Goal: Task Accomplishment & Management: Use online tool/utility

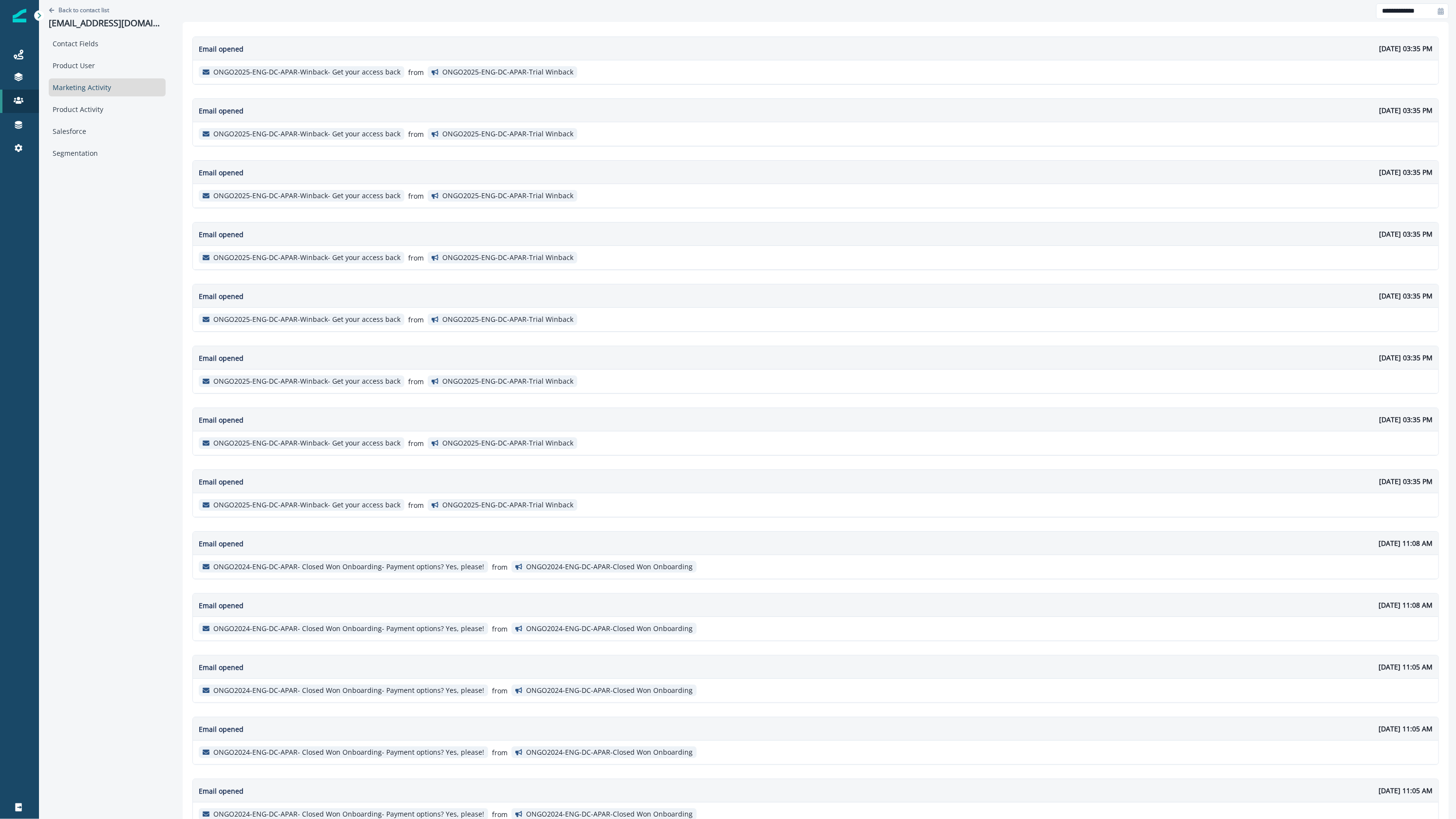
click at [2, 699] on div at bounding box center [19, 483] width 39 height 624
type input "**********"
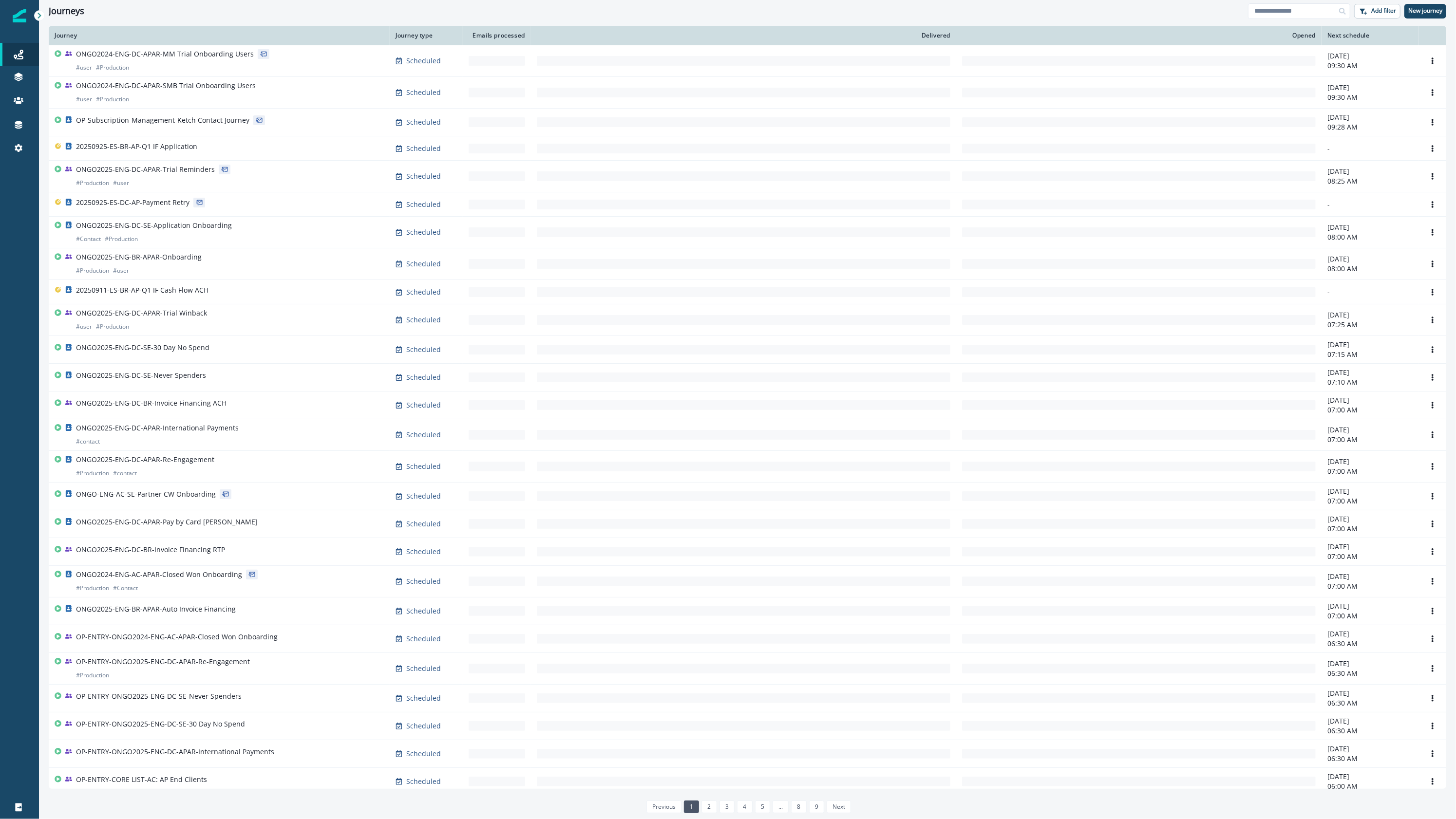
click at [15, 101] on icon at bounding box center [19, 100] width 10 height 7
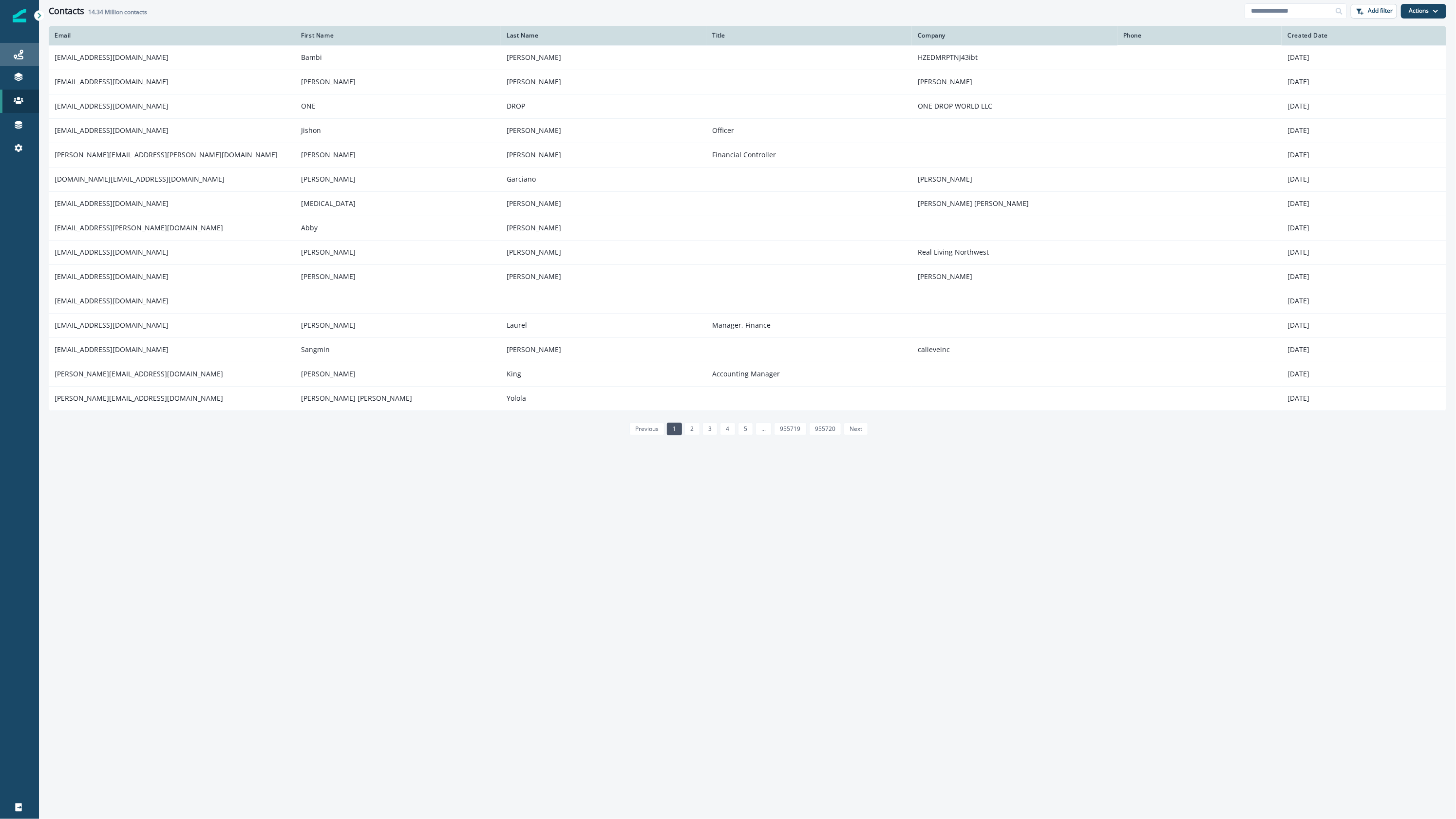
click at [15, 64] on link "Journeys" at bounding box center [19, 54] width 39 height 23
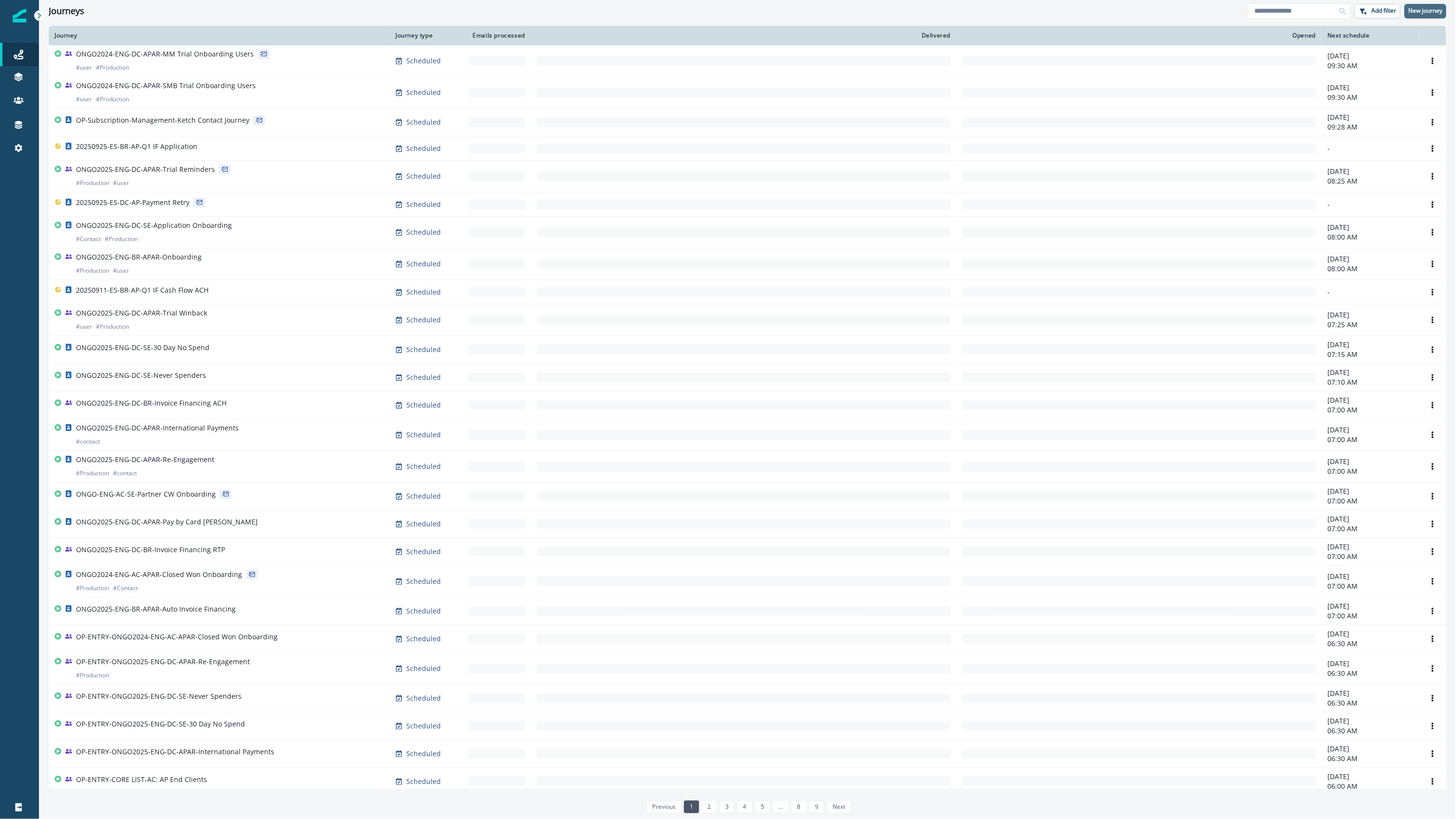
click at [1414, 9] on p "New journey" at bounding box center [1425, 10] width 34 height 7
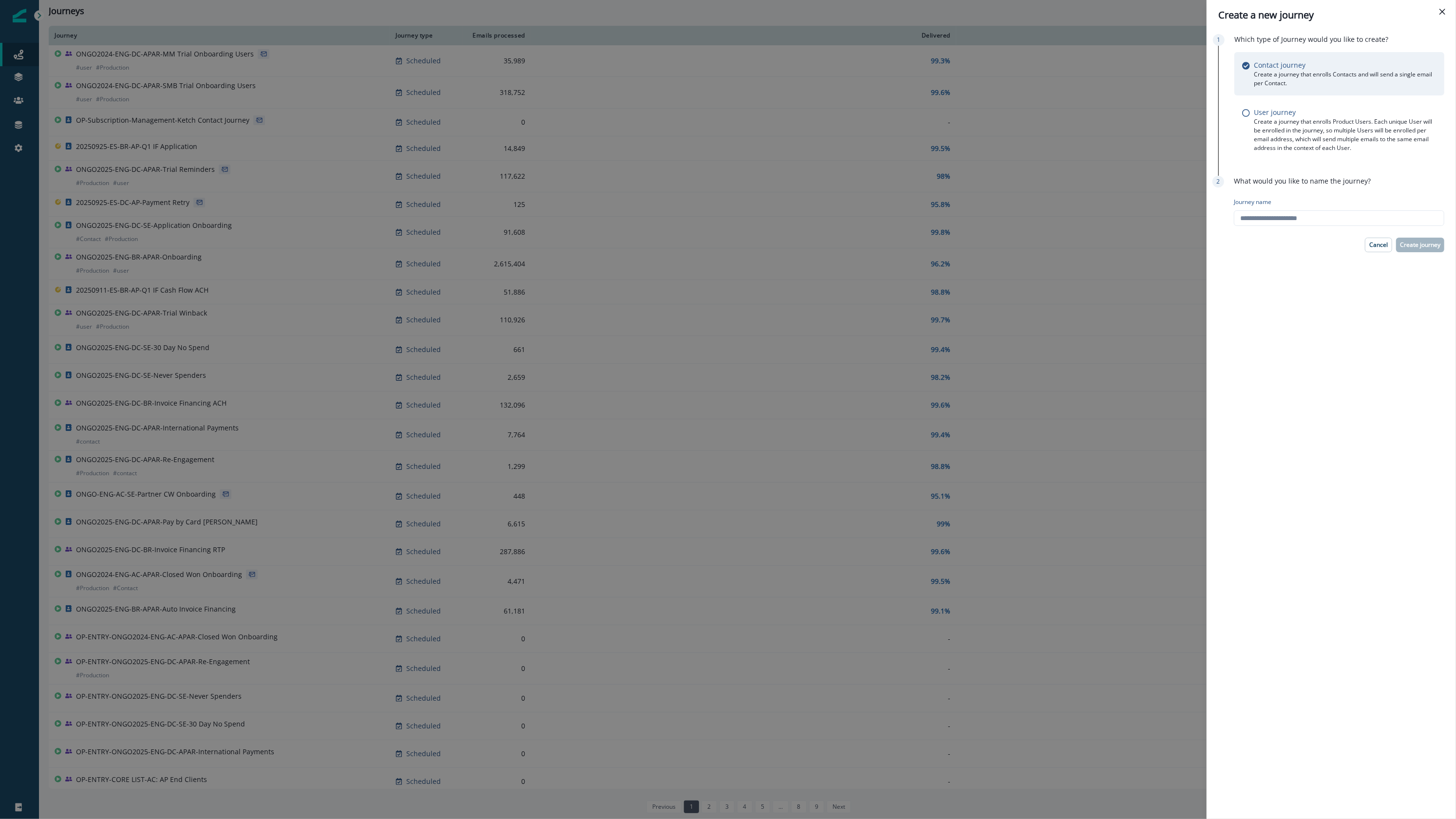
click at [978, 395] on div "Create a new journey Which type of Journey would you like to create? Contact jo…" at bounding box center [728, 410] width 1456 height 819
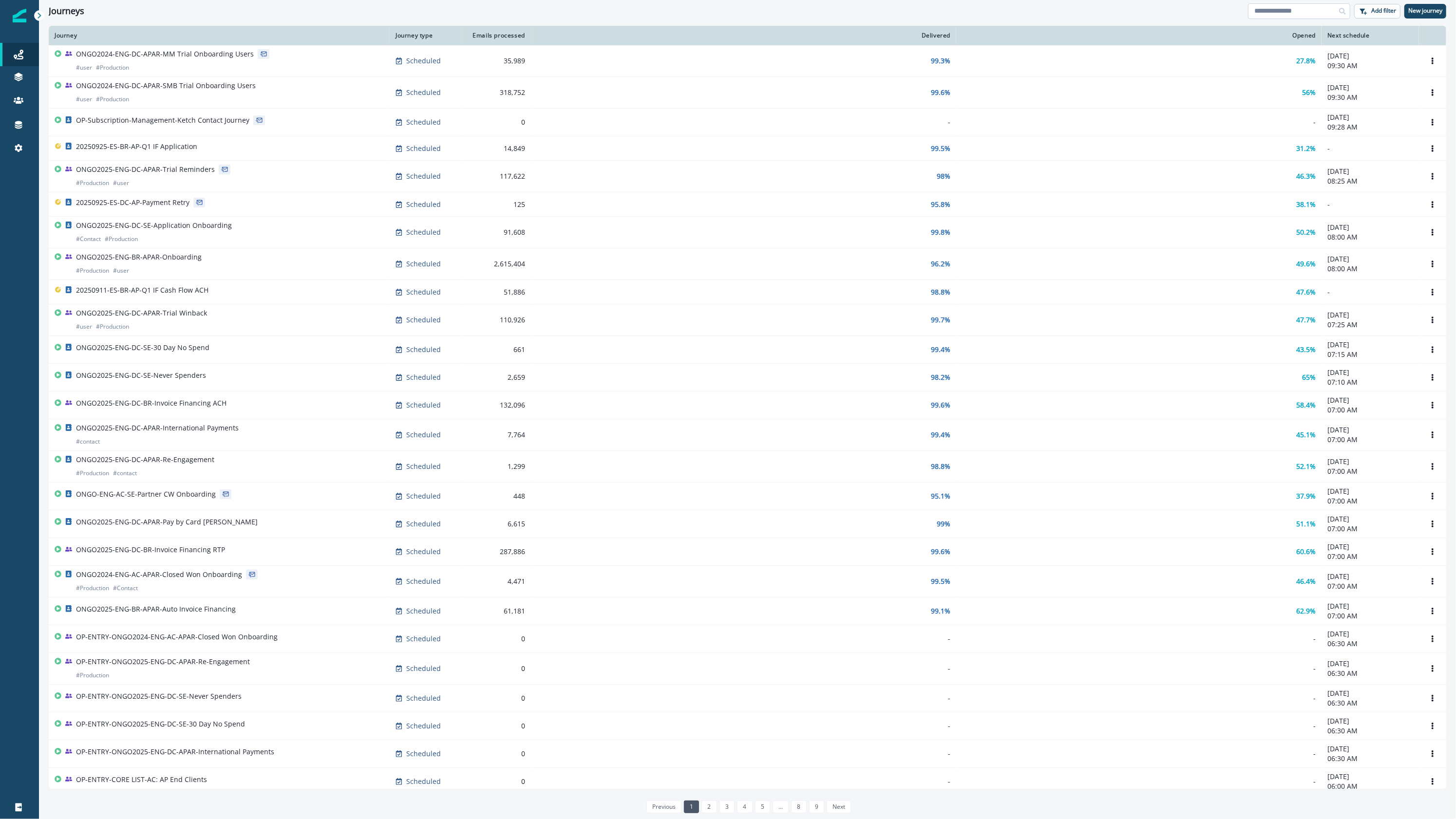
click at [1280, 13] on input at bounding box center [1299, 11] width 103 height 16
type input "*****"
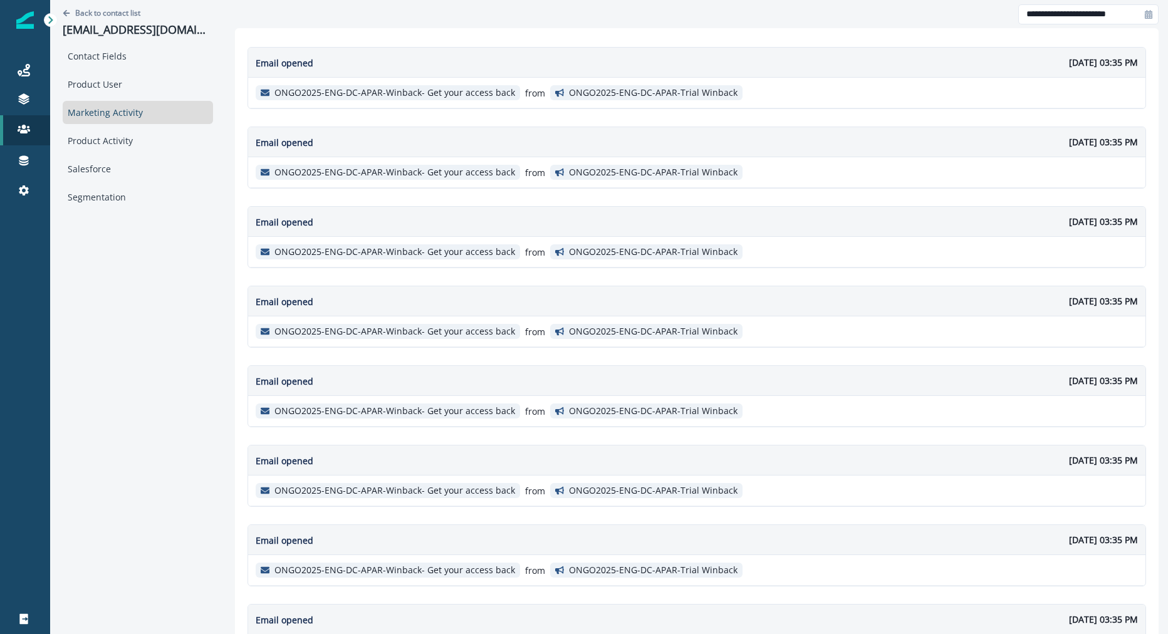
click at [477, 96] on p "ONGO2025-ENG-DC-APAR-Winback- Get your access back" at bounding box center [394, 93] width 241 height 11
click at [110, 19] on div "Back to contact list info@dscapitalconnect.com" at bounding box center [138, 22] width 150 height 44
click at [109, 13] on p "Back to contact list" at bounding box center [107, 13] width 65 height 11
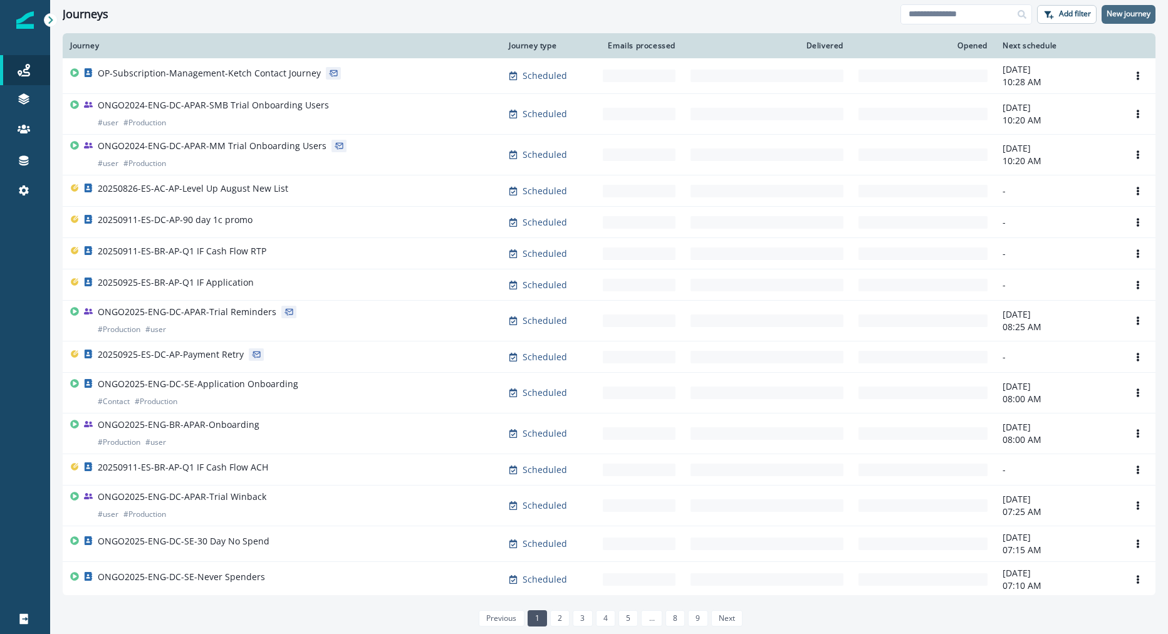
click at [1136, 13] on p "New journey" at bounding box center [1128, 13] width 44 height 9
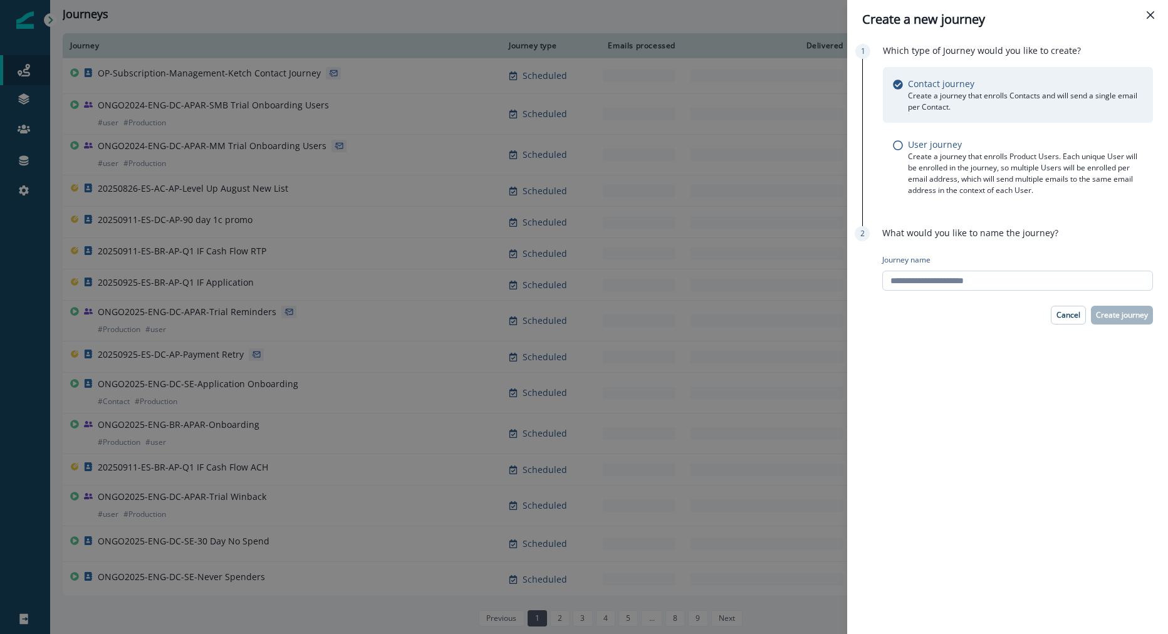
click at [1011, 287] on input "Journey name" at bounding box center [1017, 281] width 271 height 20
type input "*********"
click at [1140, 320] on button "Create journey" at bounding box center [1122, 315] width 62 height 19
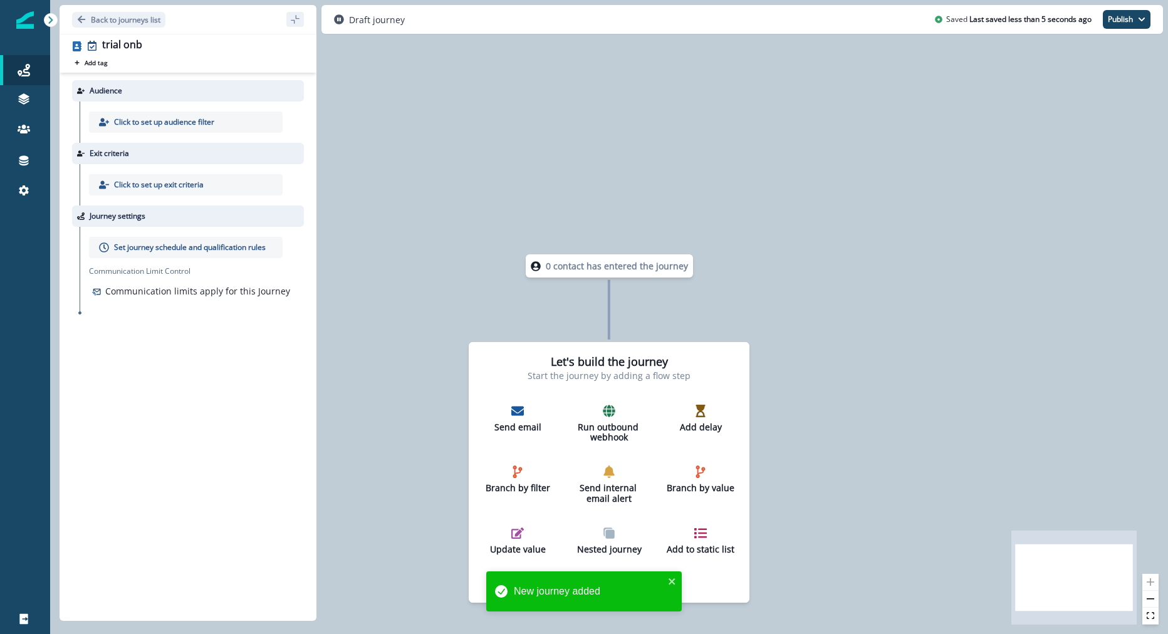
click at [184, 127] on p "Click to set up audience filter" at bounding box center [164, 122] width 100 height 11
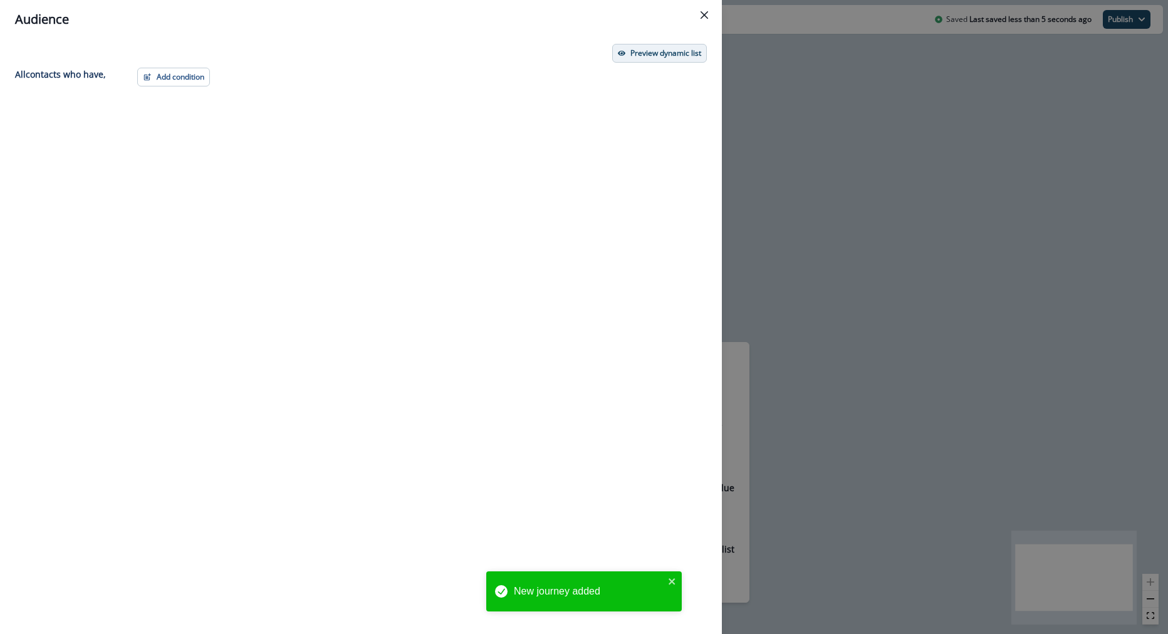
click at [641, 44] on button "Preview dynamic list" at bounding box center [659, 53] width 95 height 19
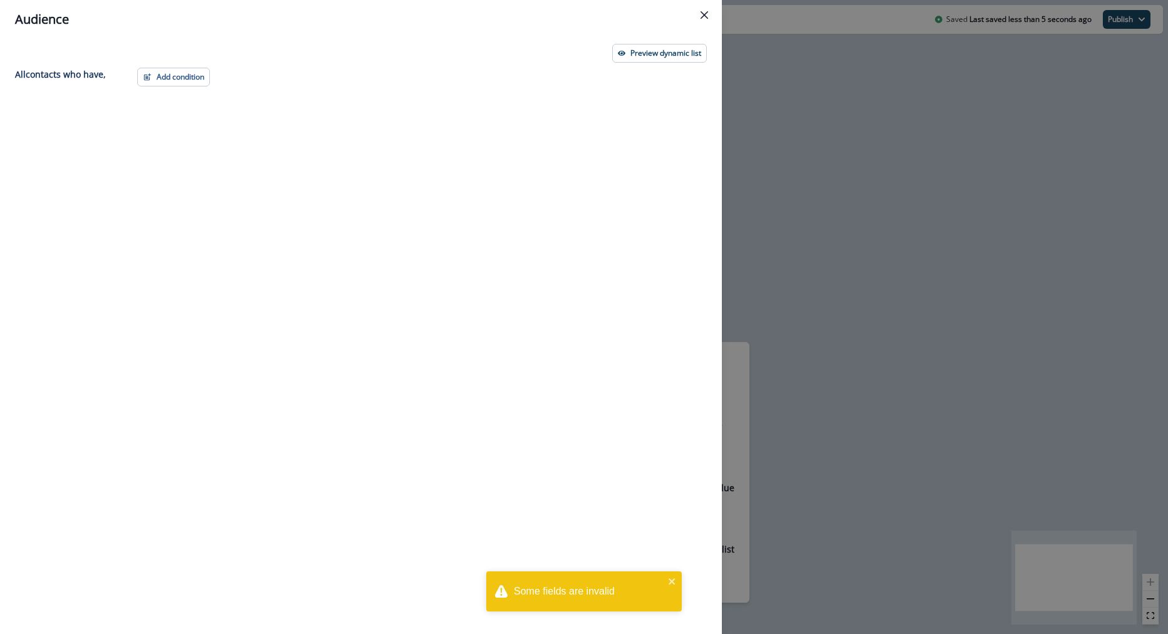
click at [203, 86] on div "Add condition Contact properties A person property Performed a product event Pe…" at bounding box center [418, 328] width 577 height 521
click at [188, 82] on button "Add condition" at bounding box center [173, 77] width 73 height 19
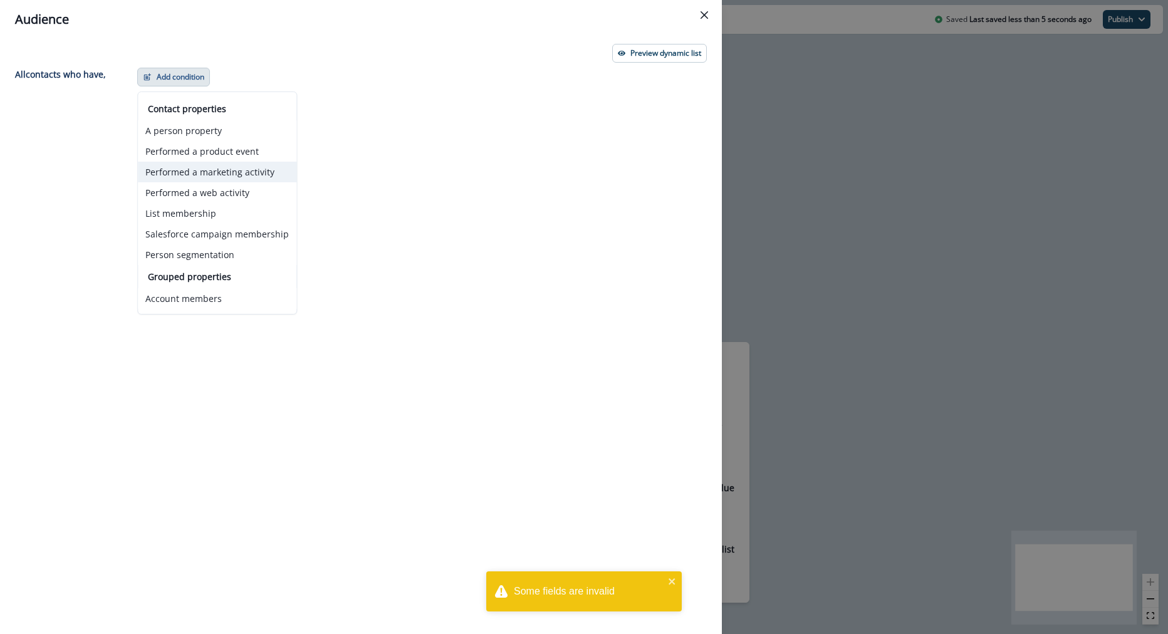
click at [258, 169] on button "Performed a marketing activity" at bounding box center [217, 172] width 159 height 21
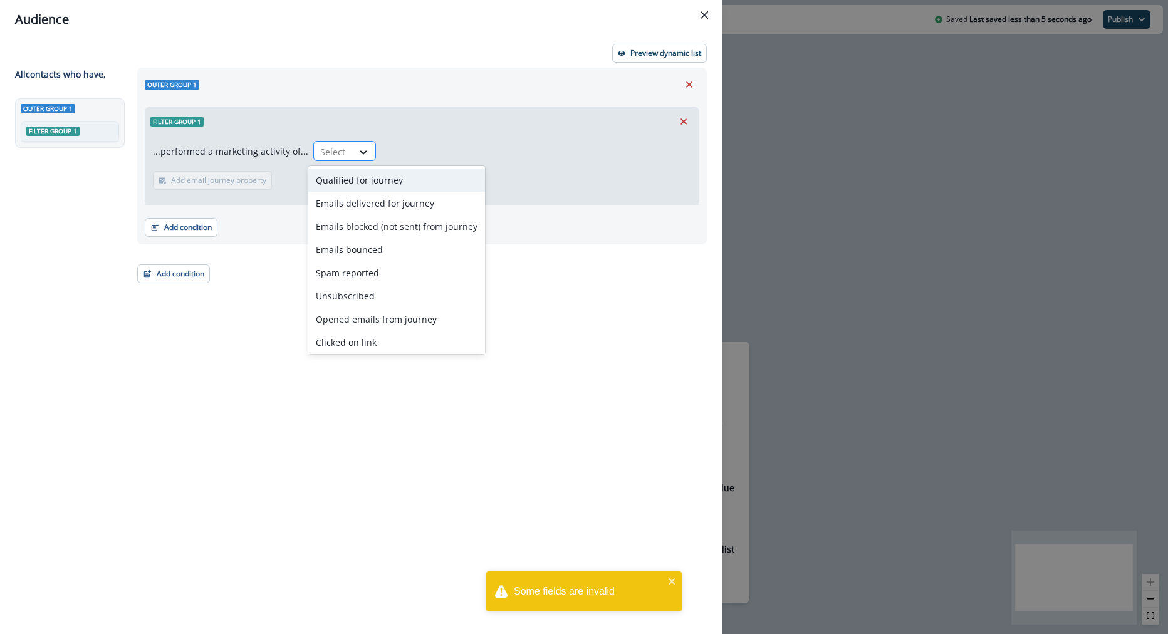
click at [330, 147] on div at bounding box center [333, 152] width 26 height 16
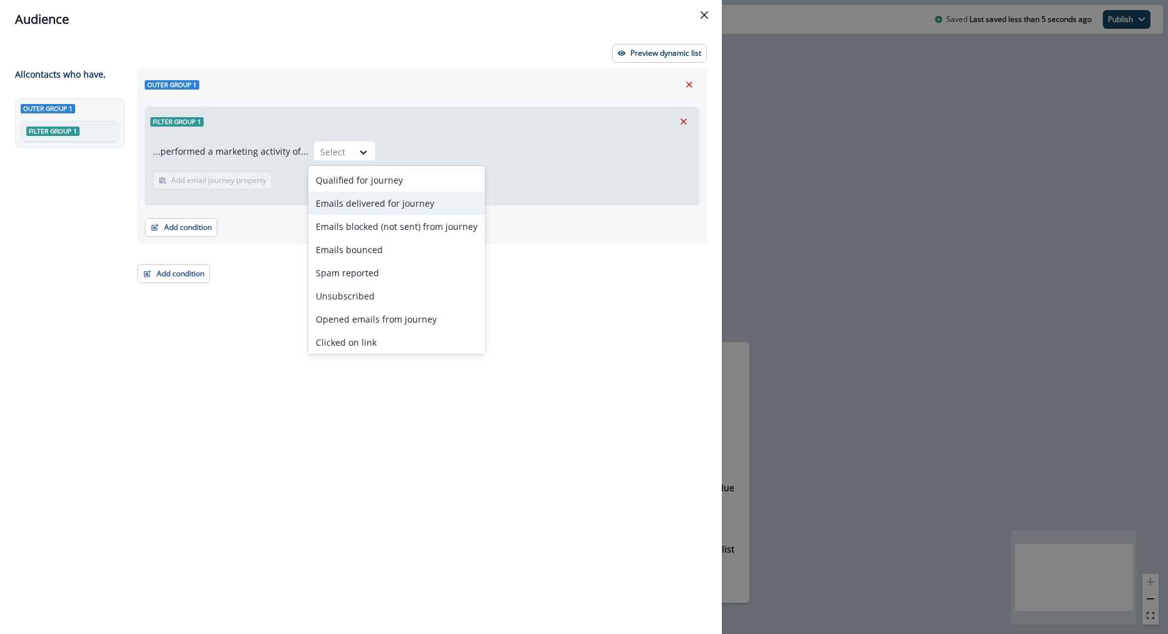
click at [383, 199] on div "Emails delivered for journey" at bounding box center [396, 203] width 177 height 23
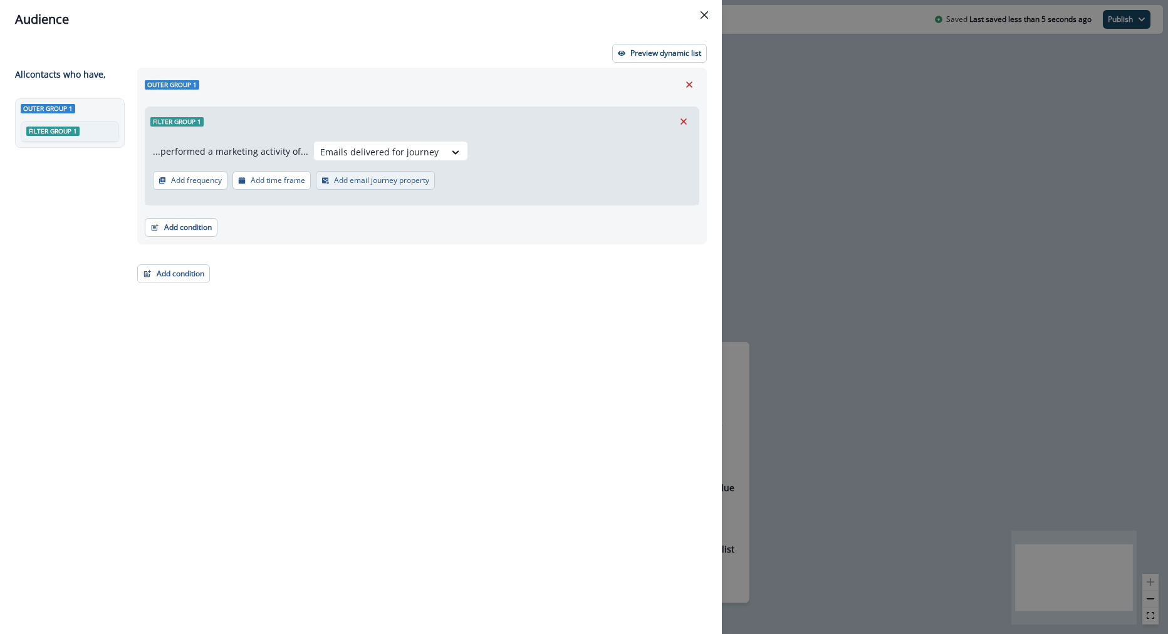
click at [324, 182] on icon "button" at bounding box center [325, 181] width 7 height 6
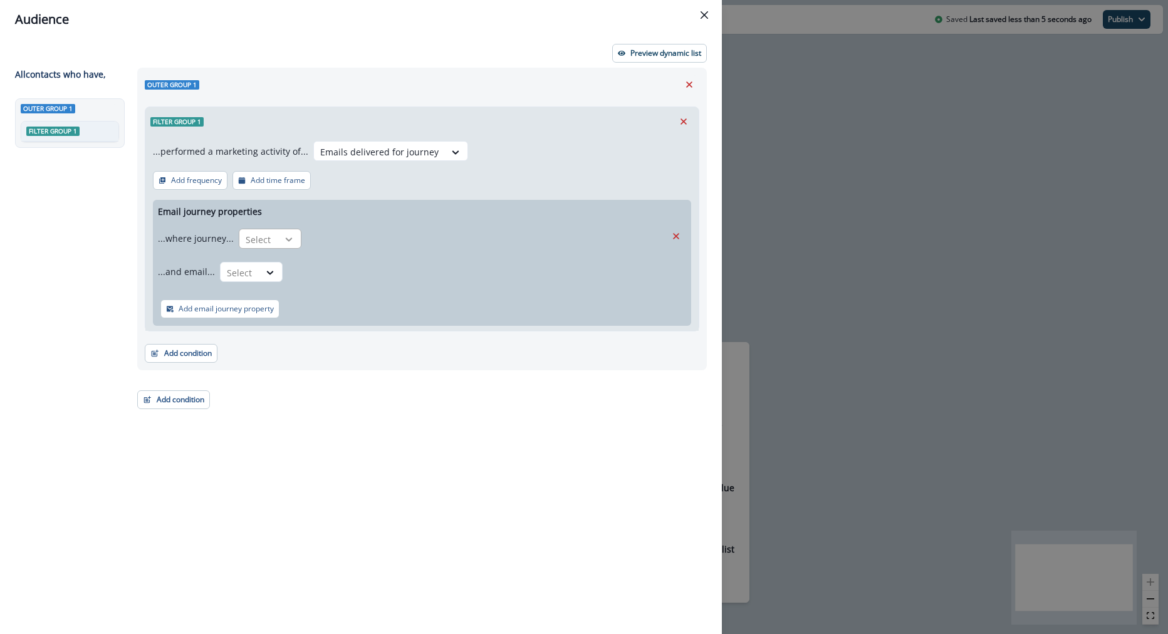
click at [286, 243] on icon at bounding box center [288, 239] width 11 height 13
click at [294, 326] on div "Name contains Name does not contains is" at bounding box center [294, 290] width 117 height 75
click at [292, 316] on div "is" at bounding box center [294, 313] width 117 height 23
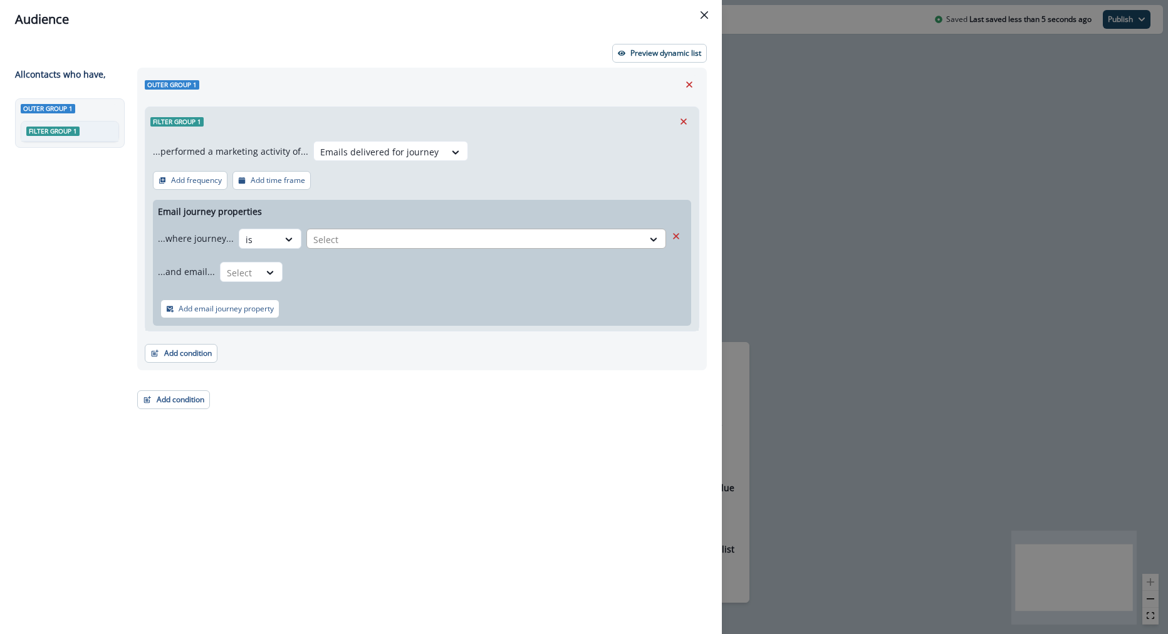
click at [382, 236] on div at bounding box center [474, 240] width 323 height 16
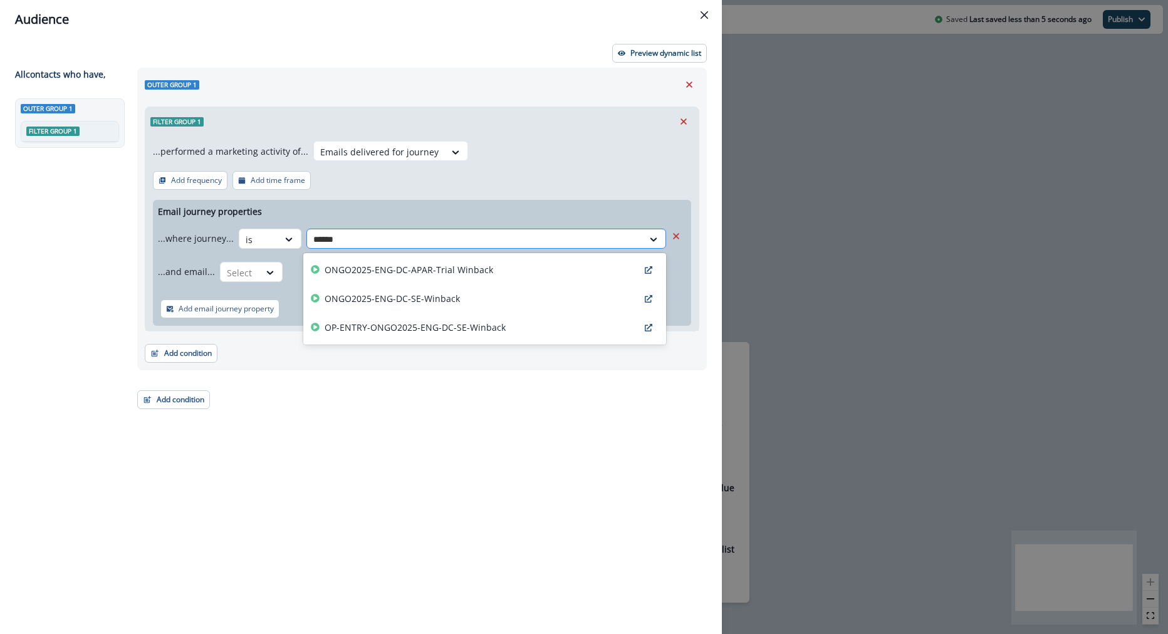
type input "*******"
click at [410, 266] on p "ONGO2025-ENG-DC-APAR-Trial Winback" at bounding box center [409, 269] width 169 height 13
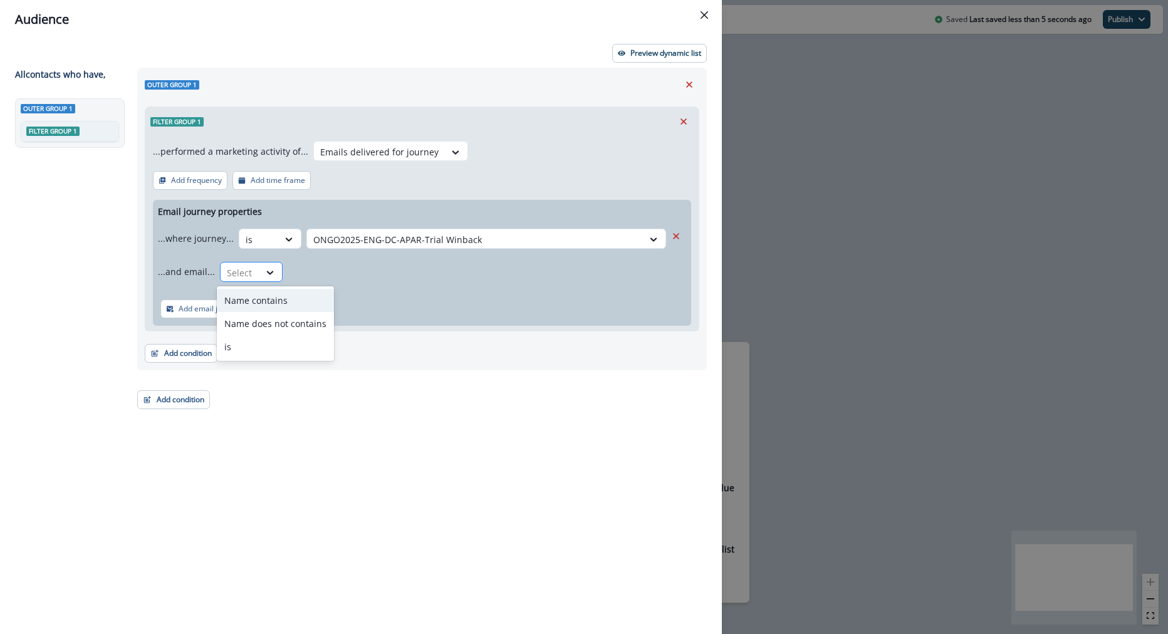
click at [242, 271] on div at bounding box center [240, 273] width 26 height 16
click at [264, 351] on div "is" at bounding box center [275, 346] width 117 height 23
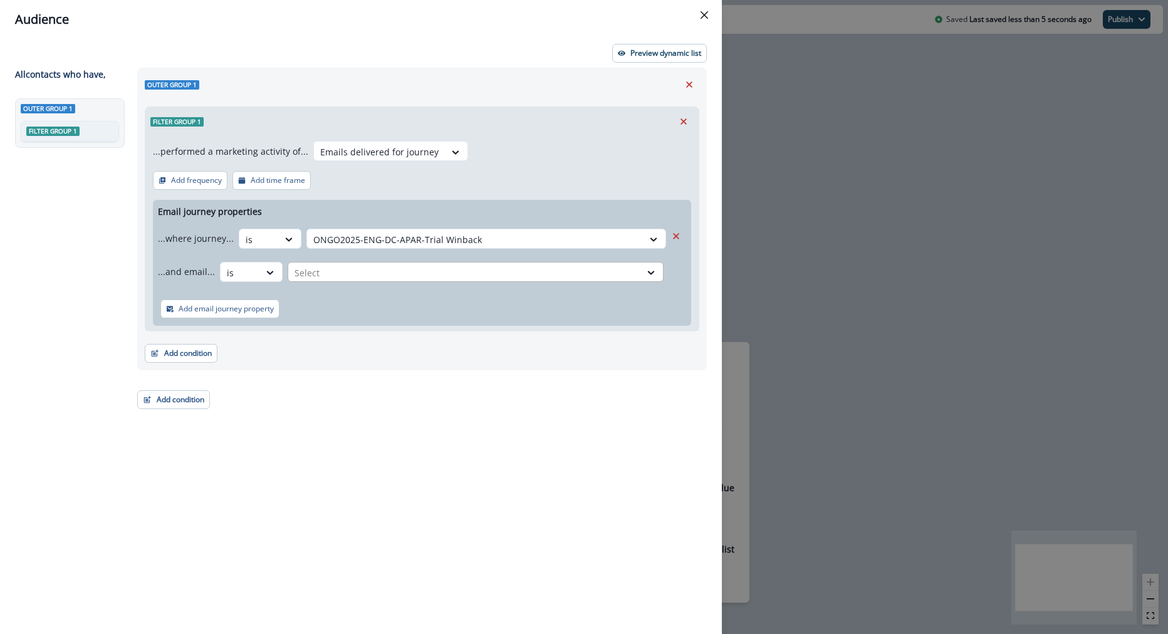
click at [370, 281] on div "Select" at bounding box center [464, 273] width 352 height 21
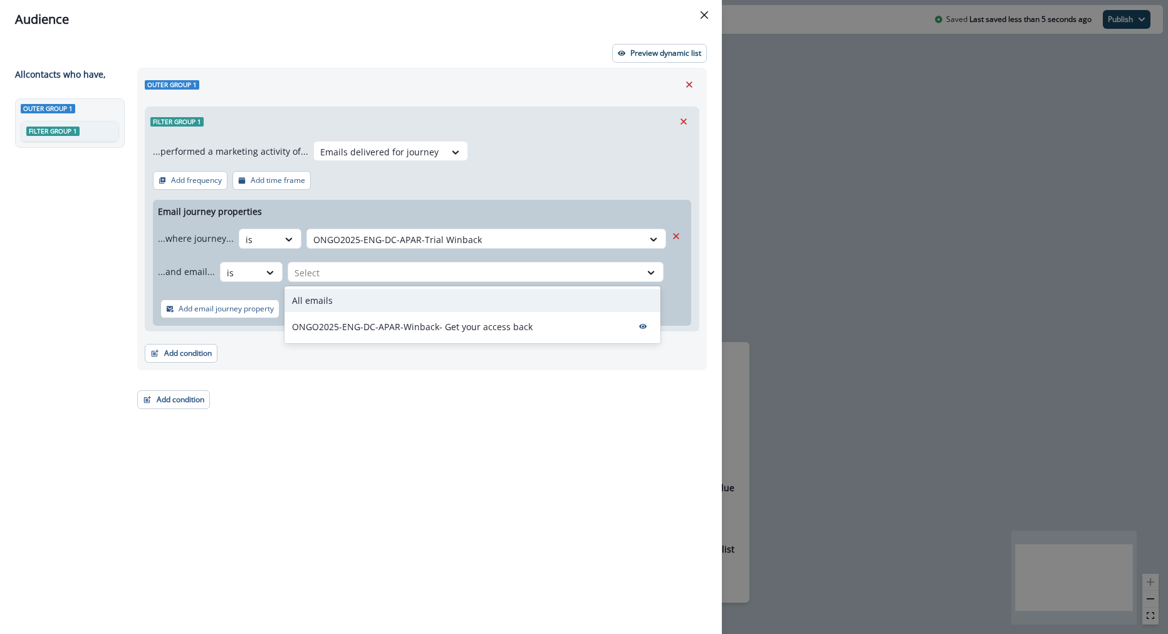
click at [368, 296] on div "All emails" at bounding box center [472, 300] width 376 height 23
click at [344, 271] on div at bounding box center [464, 273] width 340 height 16
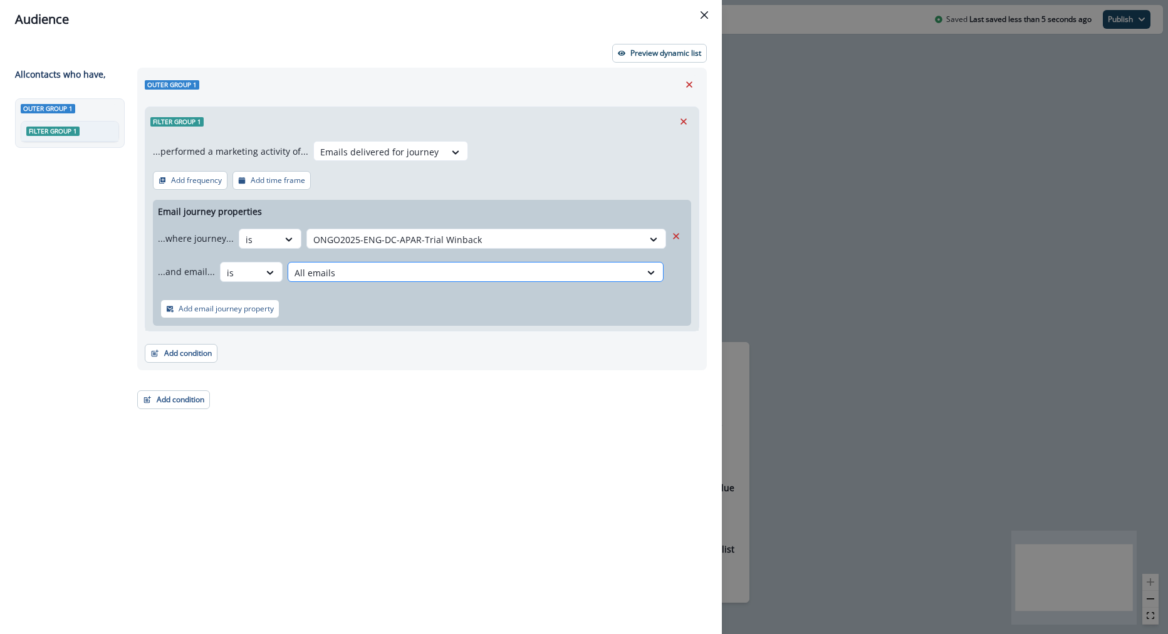
click at [344, 271] on div at bounding box center [464, 273] width 340 height 16
click at [259, 310] on p "Add email journey property" at bounding box center [226, 308] width 95 height 9
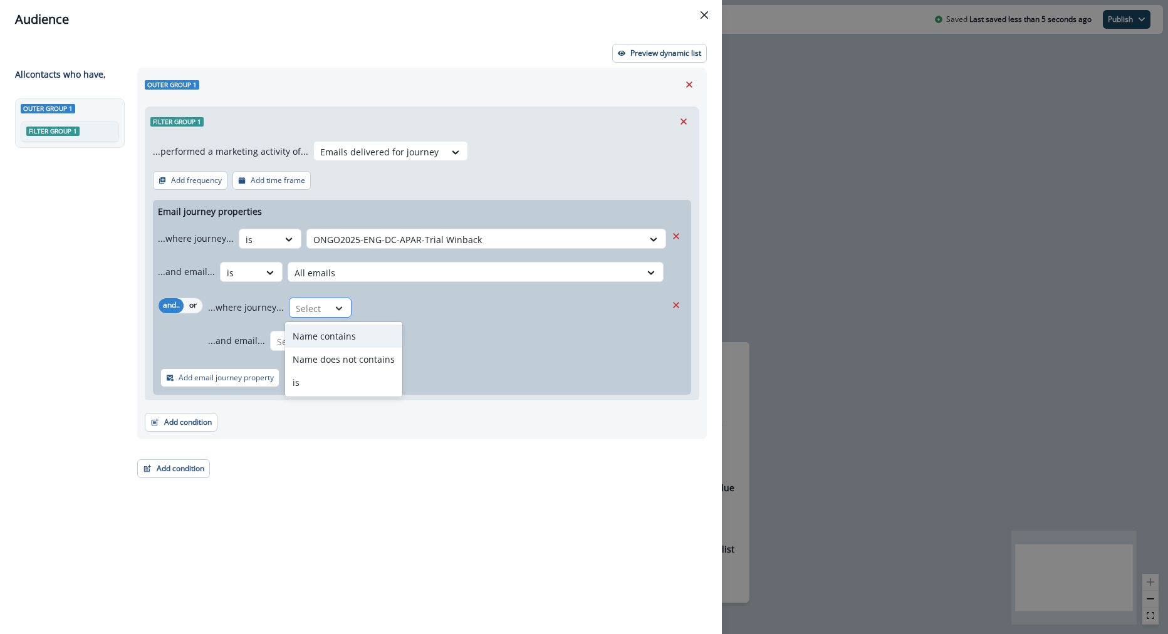
click at [337, 308] on icon at bounding box center [339, 308] width 7 height 4
click at [350, 381] on div "is" at bounding box center [343, 382] width 117 height 23
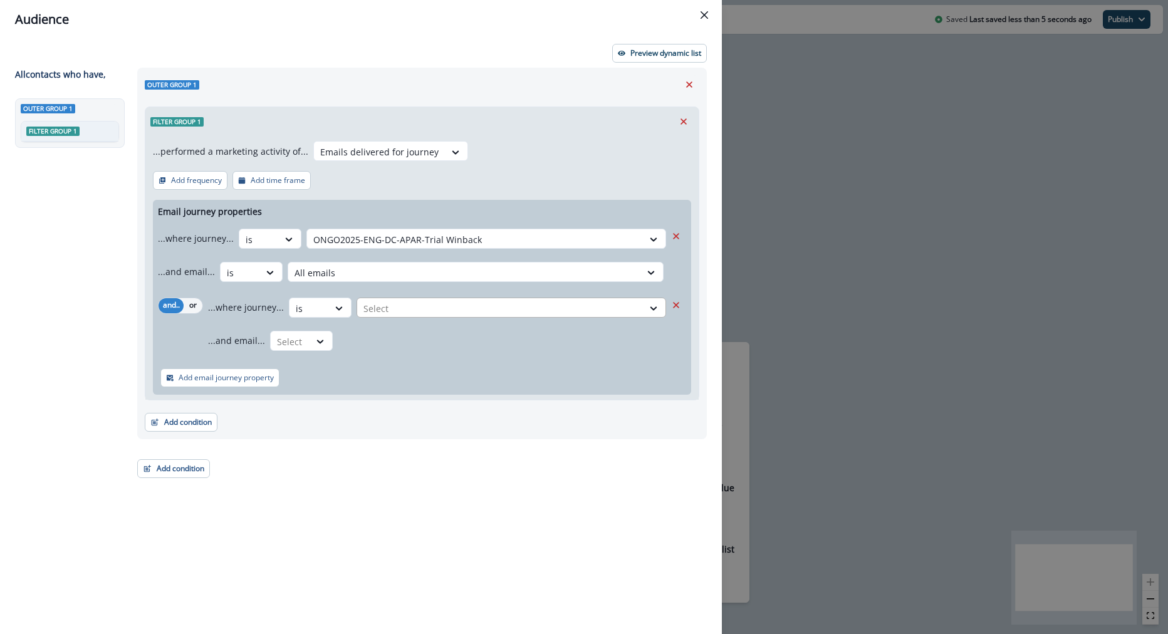
click at [422, 303] on div at bounding box center [499, 309] width 273 height 16
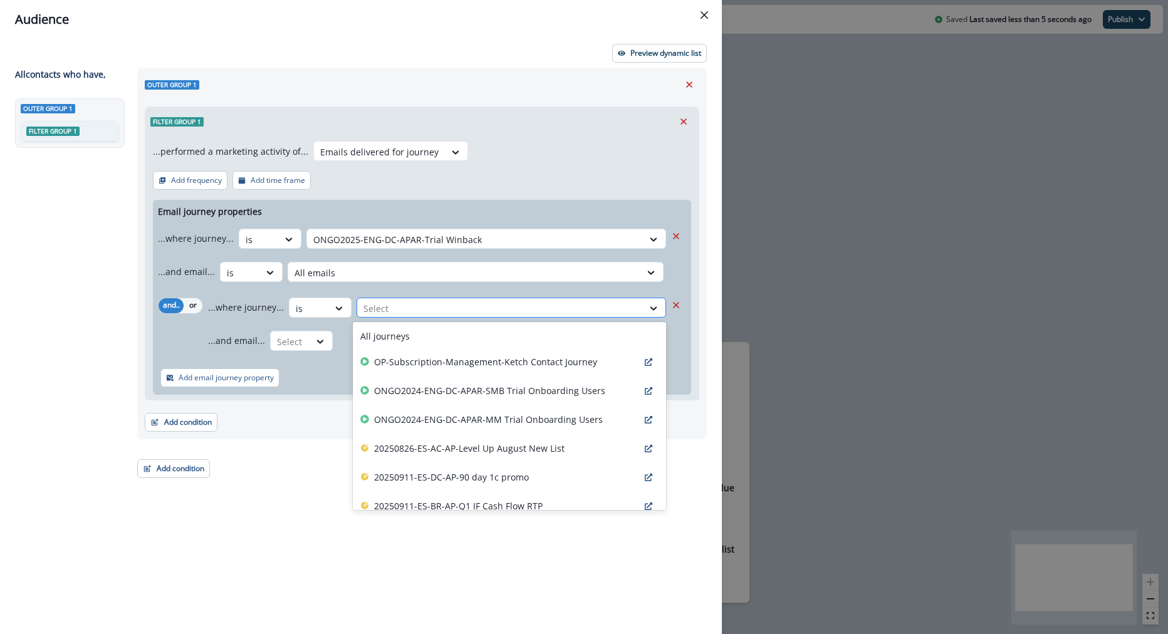
type input "*"
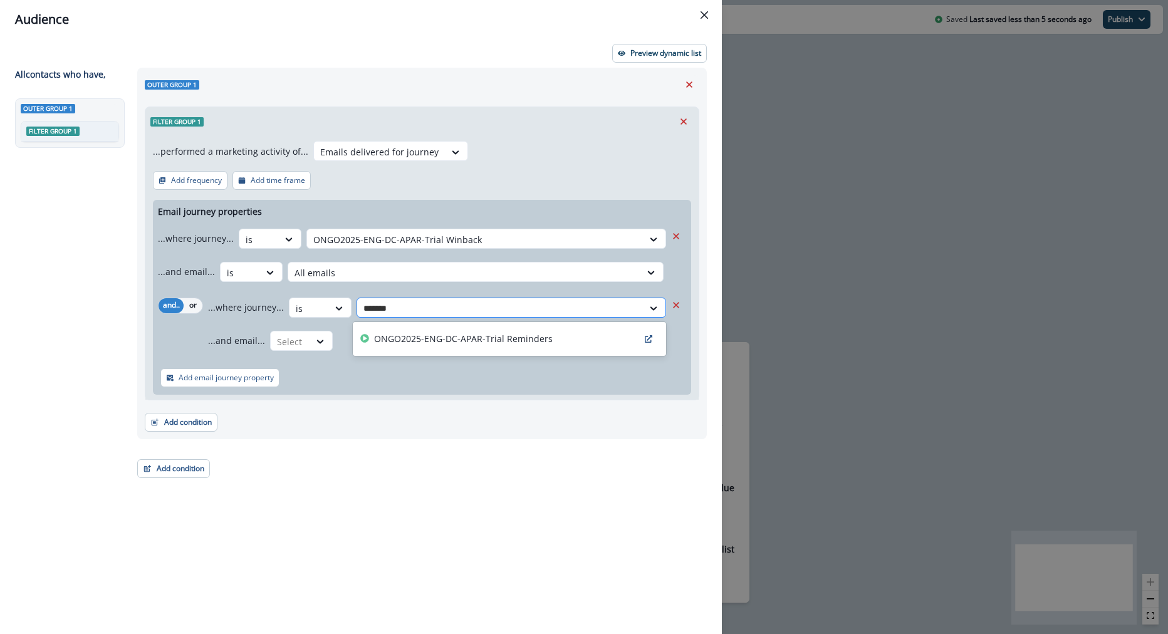
type input "********"
click at [439, 323] on div "ONGO2025-ENG-DC-APAR-Trial Reminders" at bounding box center [509, 339] width 313 height 34
click at [436, 336] on p "ONGO2025-ENG-DC-APAR-Trial Reminders" at bounding box center [463, 338] width 179 height 13
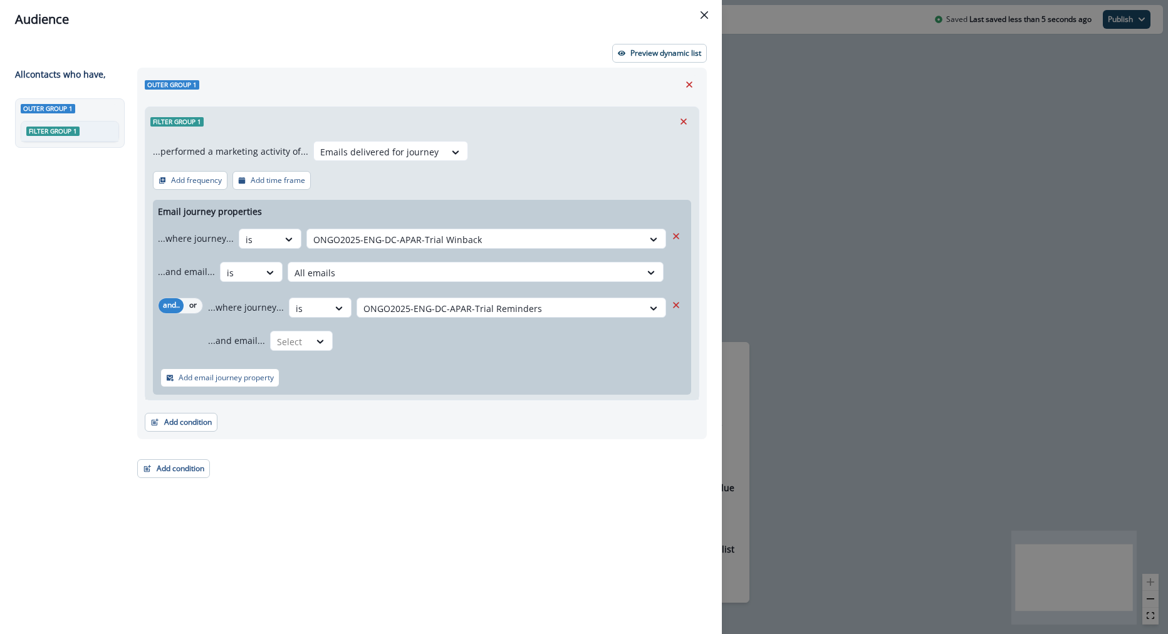
click at [338, 335] on div "...and email... Select" at bounding box center [437, 340] width 458 height 31
click at [309, 340] on div at bounding box center [319, 341] width 21 height 13
drag, startPoint x: 315, startPoint y: 369, endPoint x: 313, endPoint y: 415, distance: 45.8
click at [313, 415] on div "Name contains Name does not contains is" at bounding box center [324, 392] width 117 height 75
click at [313, 415] on div "is" at bounding box center [324, 415] width 117 height 23
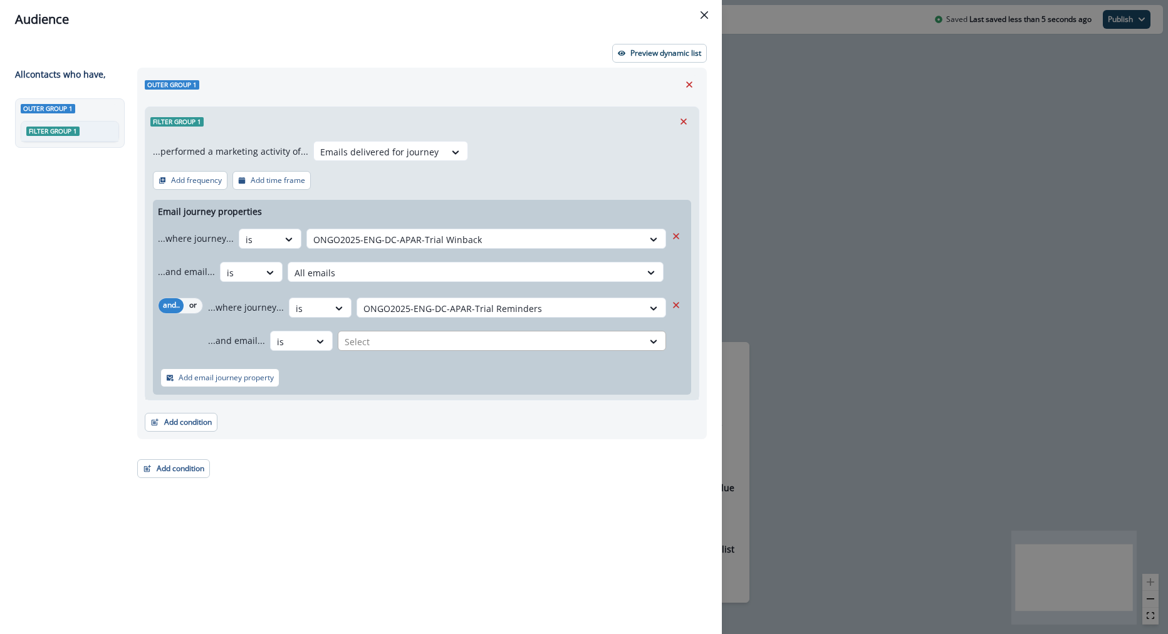
click at [406, 345] on div at bounding box center [491, 342] width 292 height 16
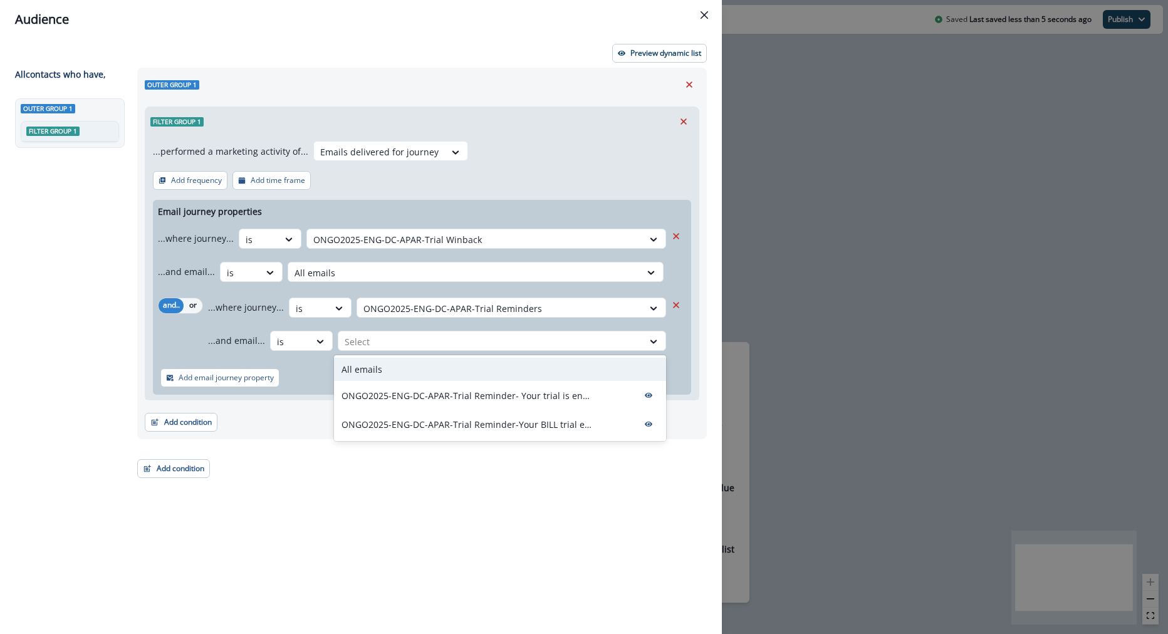
click at [432, 361] on div "All emails" at bounding box center [500, 369] width 332 height 23
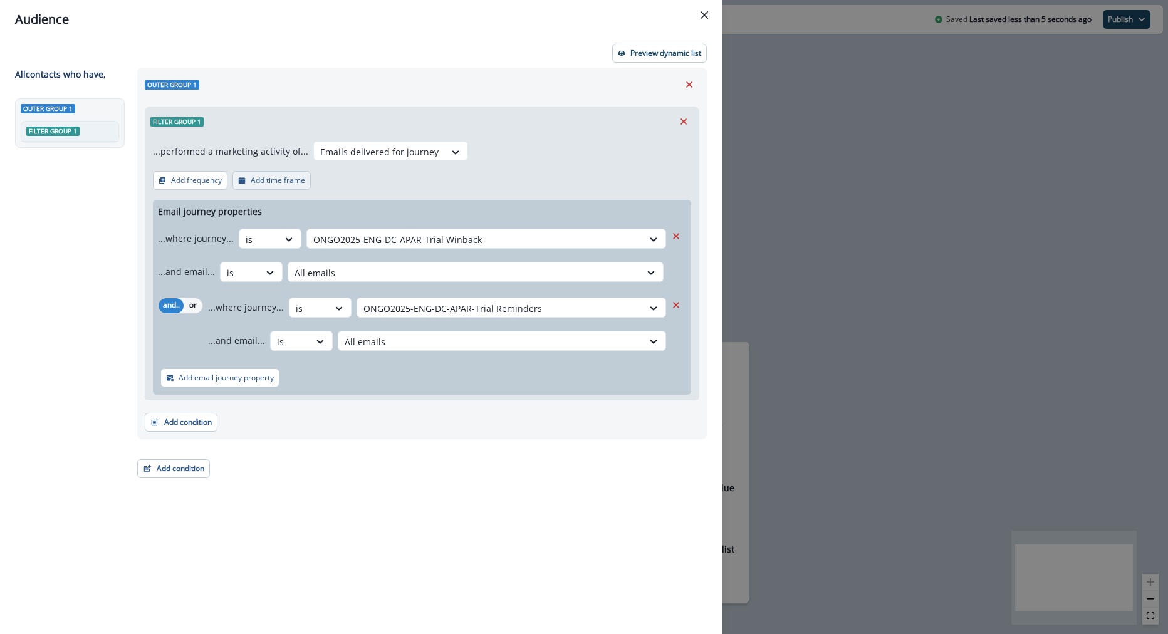
click at [252, 182] on p "Add time frame" at bounding box center [278, 180] width 55 height 9
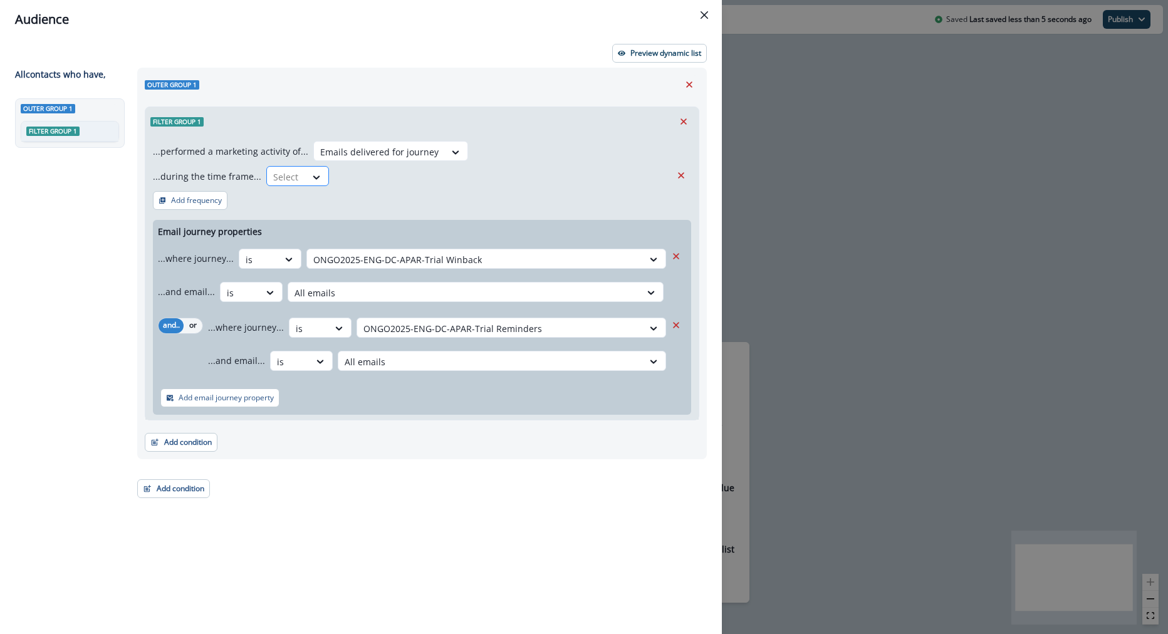
click at [287, 174] on div at bounding box center [286, 177] width 26 height 16
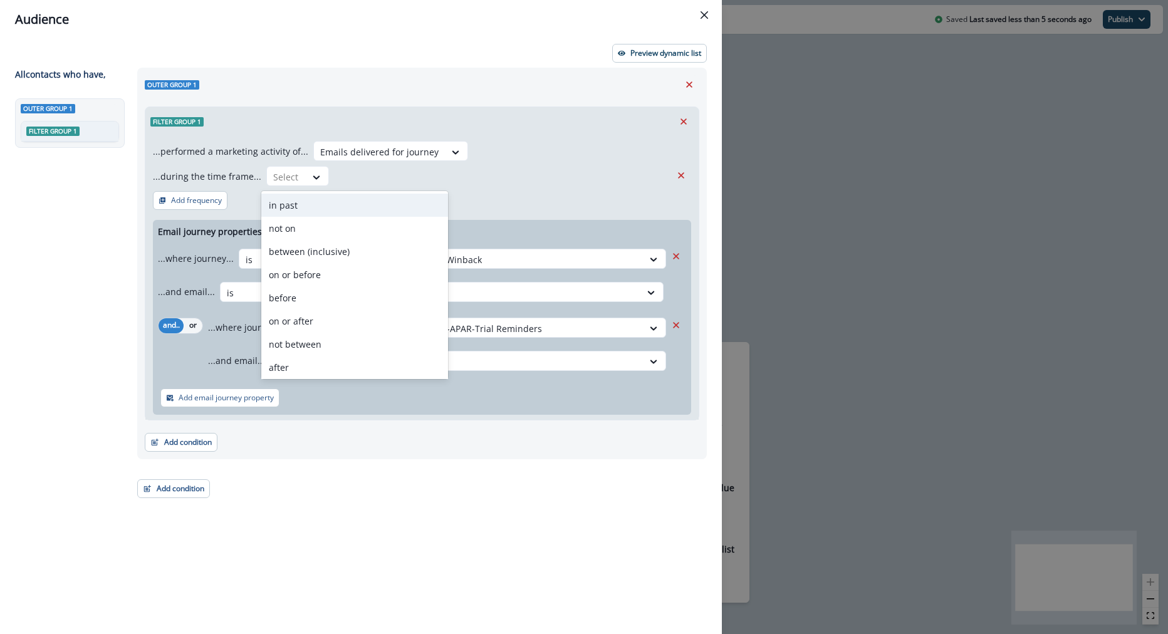
click at [368, 205] on div "in past" at bounding box center [354, 205] width 187 height 23
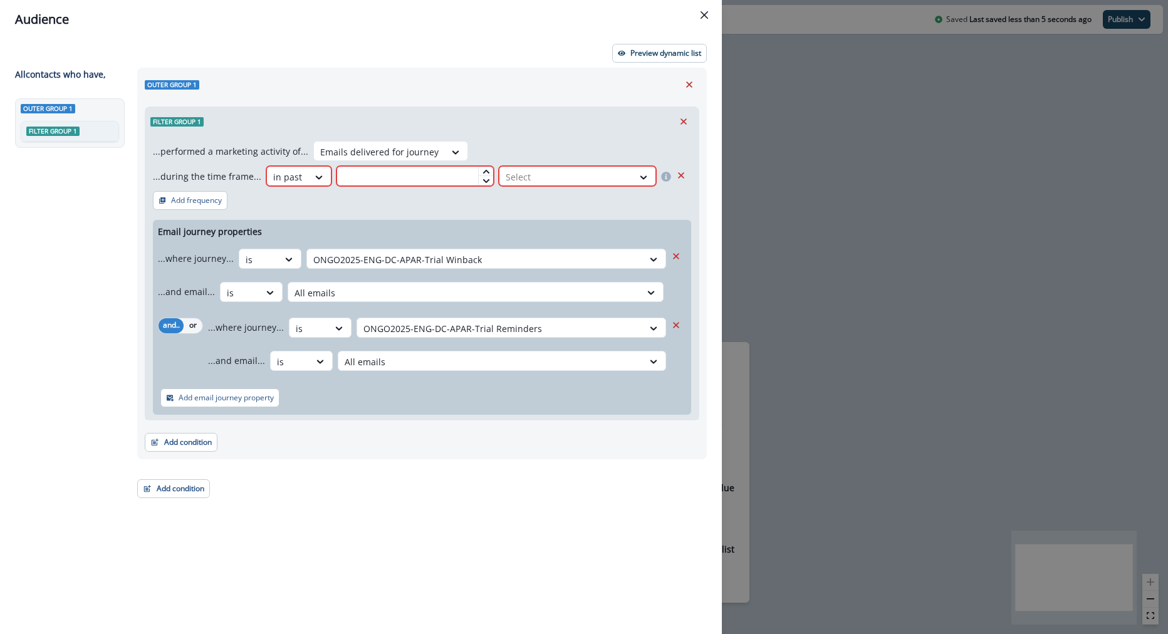
click at [414, 174] on input "text" at bounding box center [414, 176] width 157 height 20
type input "*"
type input "***"
click at [548, 205] on div "week(s)" at bounding box center [576, 205] width 161 height 23
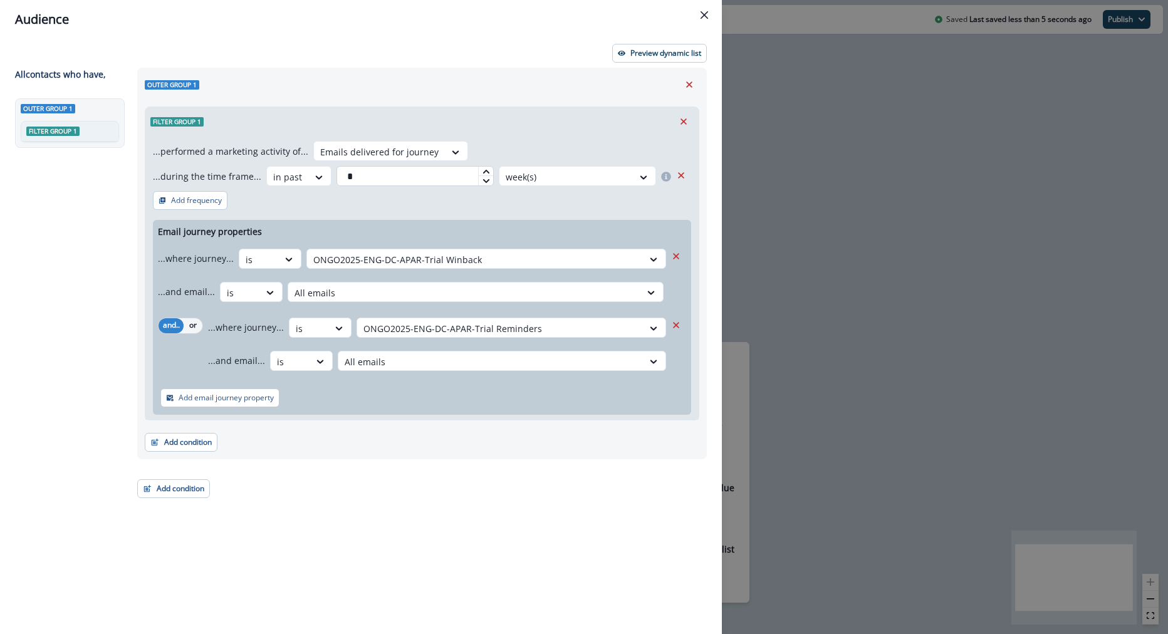
click at [408, 176] on input "*" at bounding box center [414, 176] width 157 height 20
click at [533, 167] on div "week(s)" at bounding box center [565, 177] width 133 height 21
click at [554, 204] on div "day(s)" at bounding box center [576, 205] width 161 height 23
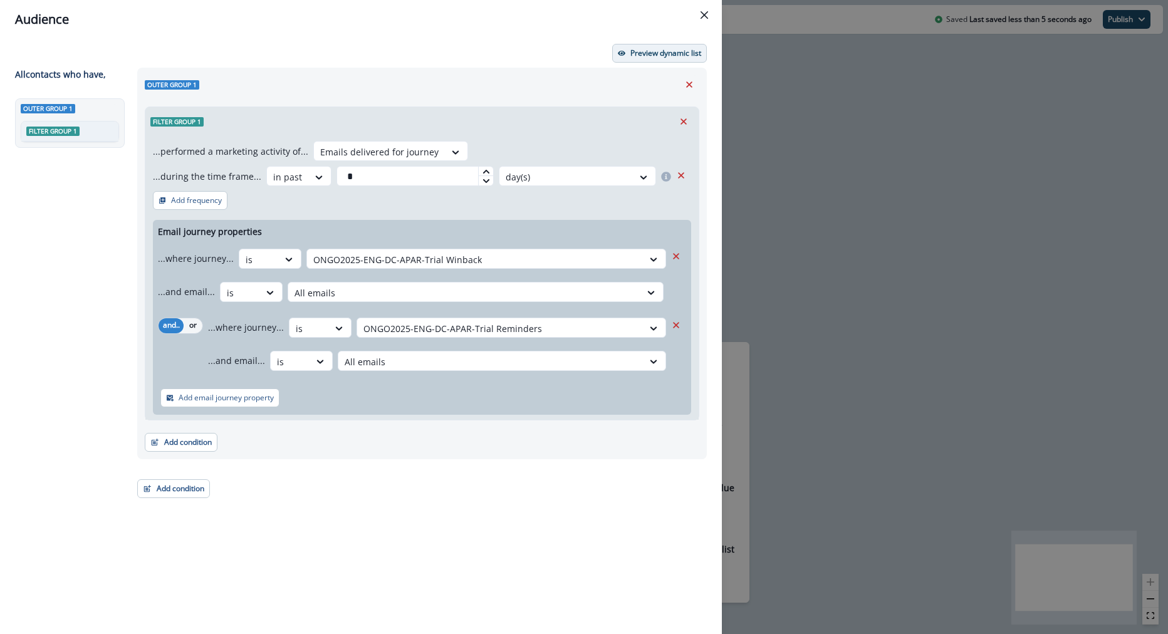
click at [675, 51] on p "Preview dynamic list" at bounding box center [665, 53] width 71 height 9
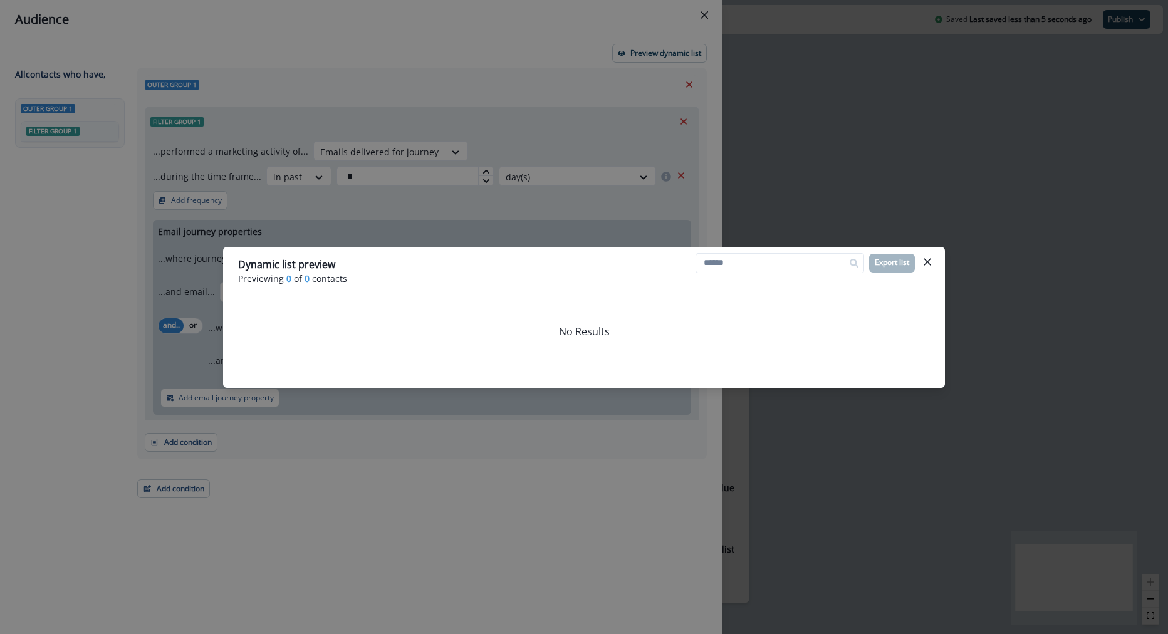
click at [648, 157] on div "Dynamic list preview Previewing 0 of 0 contacts Export list No Results" at bounding box center [584, 317] width 1168 height 634
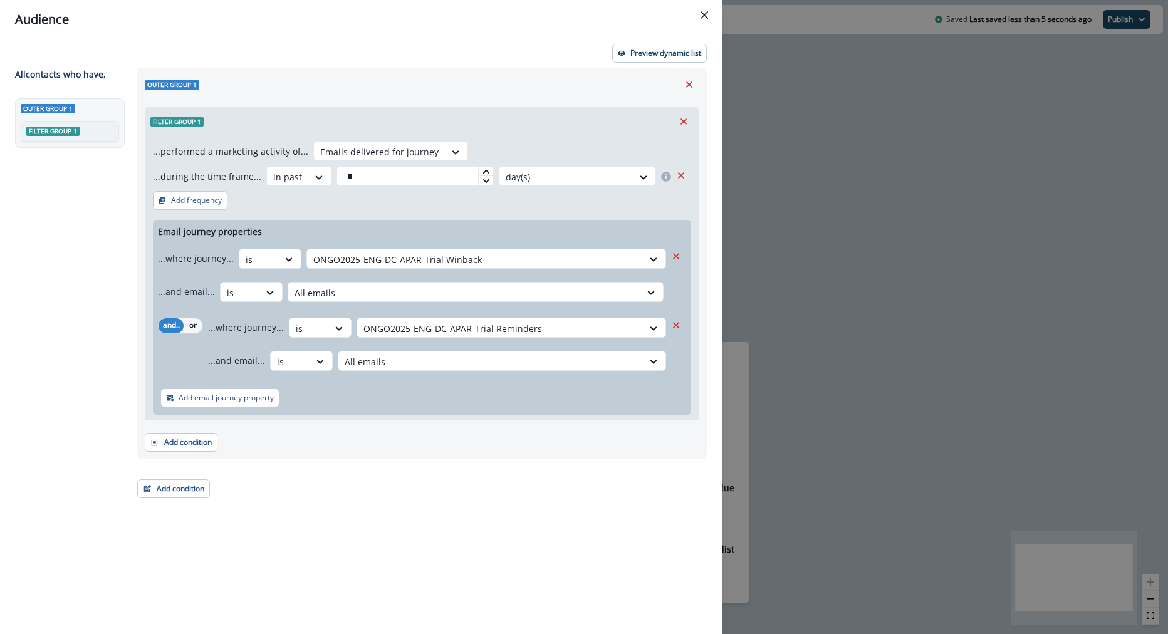
click at [478, 169] on div at bounding box center [485, 171] width 15 height 9
type input "*"
click at [478, 172] on div at bounding box center [485, 171] width 15 height 9
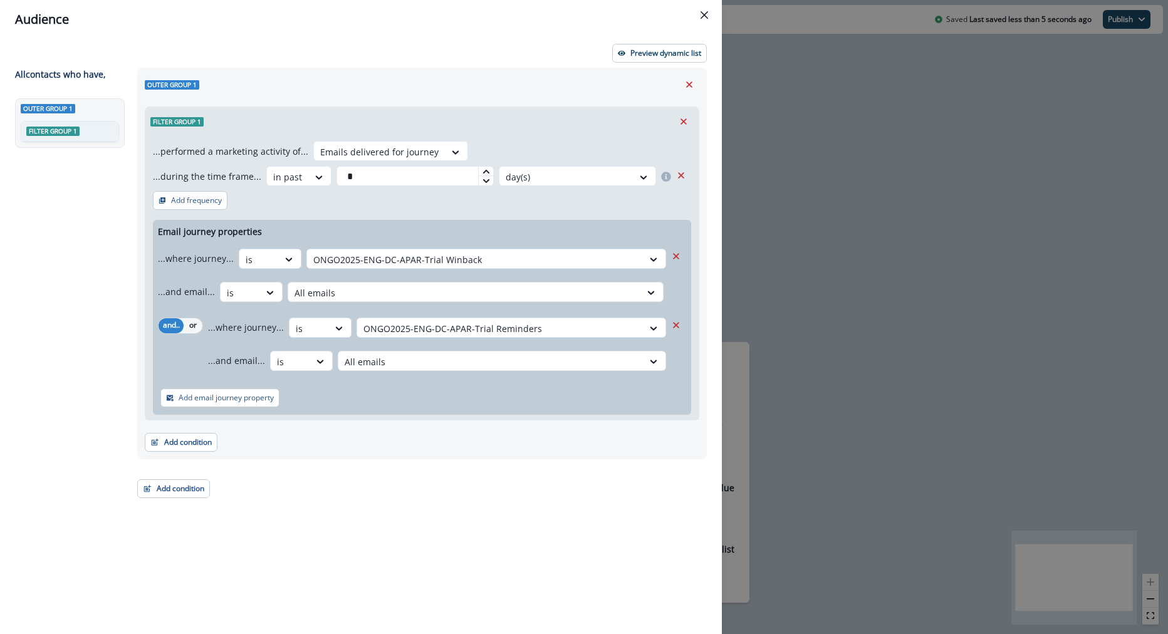
click at [626, 64] on div "Preview dynamic list All contact s who have, Outer group 1 Filter group 1 Outer…" at bounding box center [361, 336] width 722 height 595
click at [625, 55] on button "Preview dynamic list" at bounding box center [659, 53] width 95 height 19
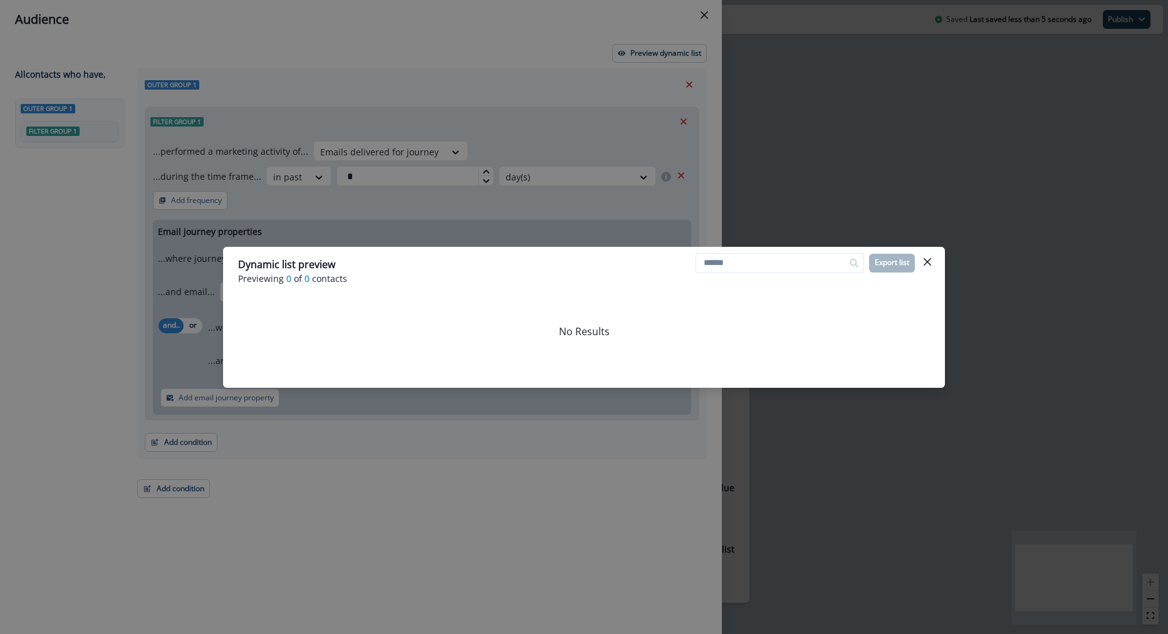
click at [507, 132] on div "Dynamic list preview Previewing 0 of 0 contacts Export list No Results" at bounding box center [584, 317] width 1168 height 634
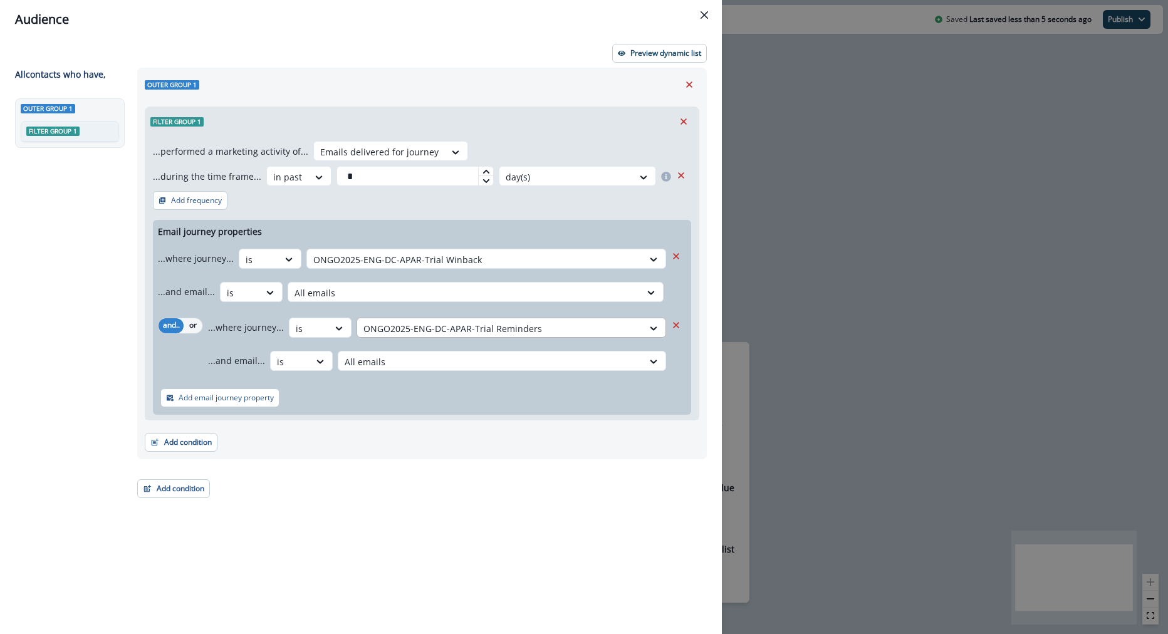
click at [477, 324] on div at bounding box center [499, 329] width 273 height 16
click at [504, 215] on div "...performed a marketing activity of... Emails delivered for journey ...during …" at bounding box center [421, 278] width 553 height 284
click at [531, 326] on div at bounding box center [499, 329] width 273 height 16
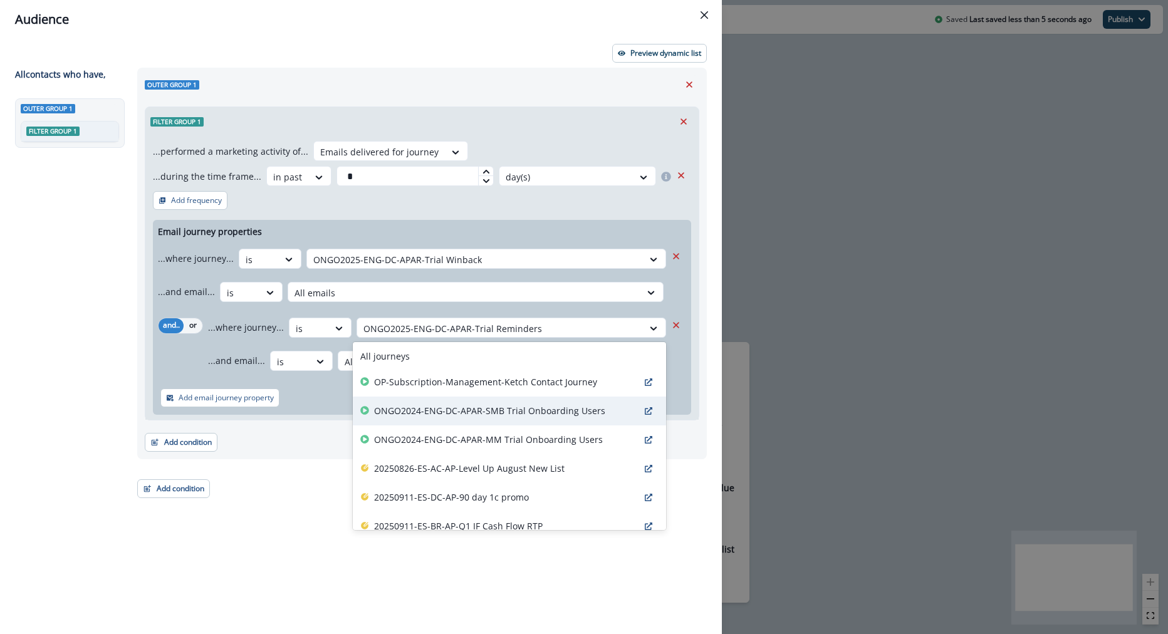
click at [539, 408] on p "ONGO2024-ENG-DC-APAR-SMB Trial Onboarding Users" at bounding box center [489, 410] width 231 height 13
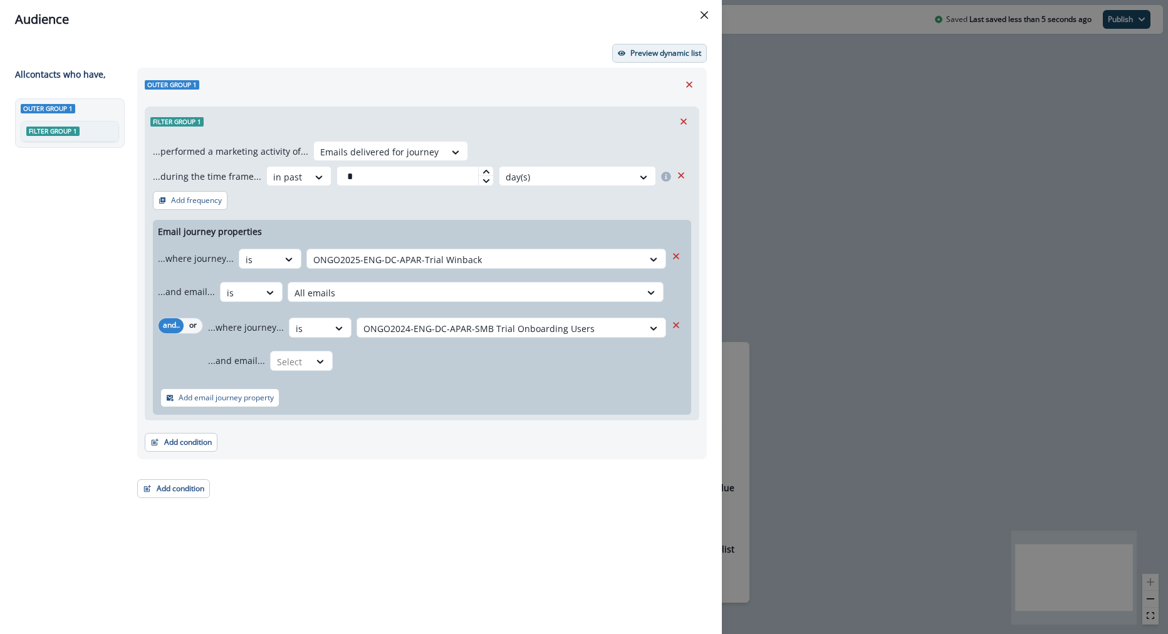
click at [648, 52] on p "Preview dynamic list" at bounding box center [665, 53] width 71 height 9
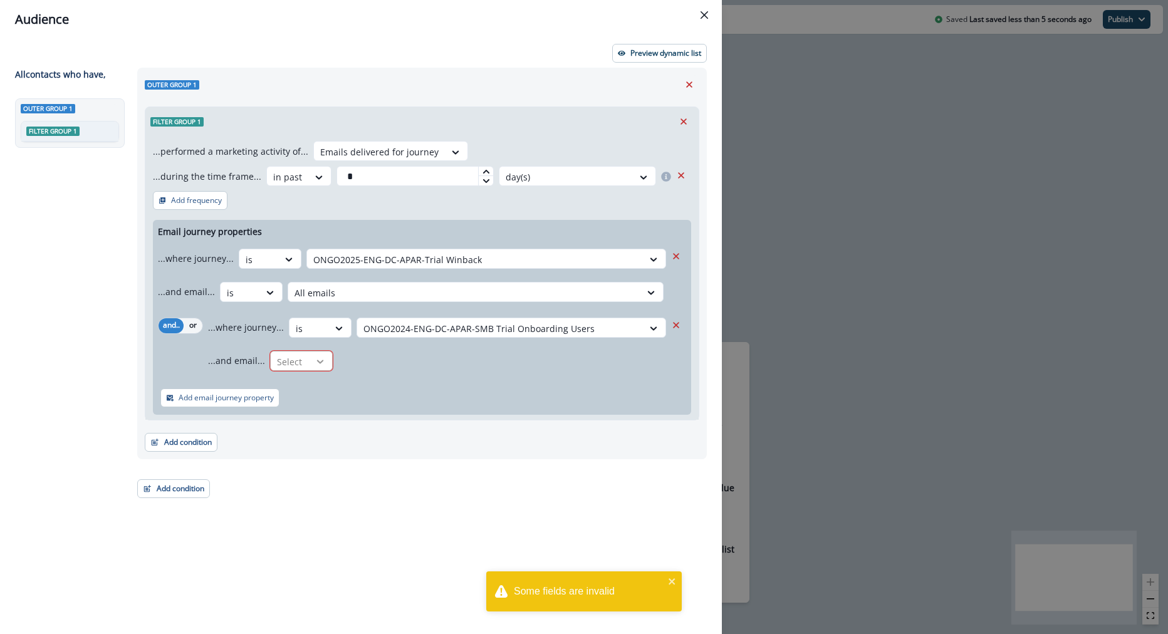
click at [309, 362] on div at bounding box center [319, 361] width 21 height 13
click at [321, 435] on div "is" at bounding box center [324, 435] width 117 height 23
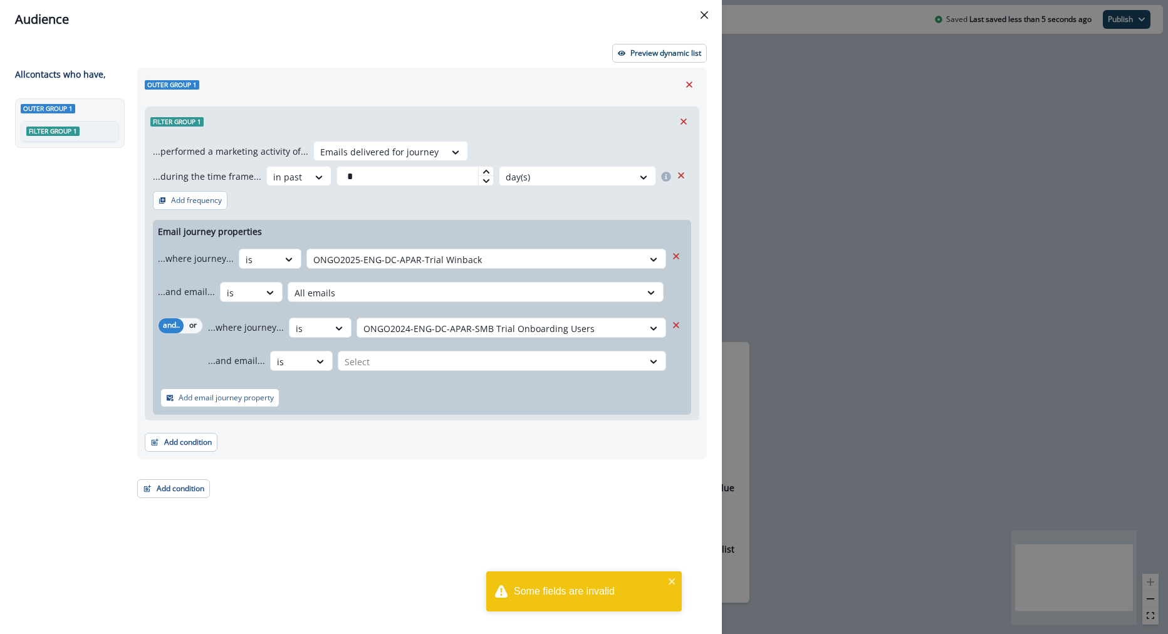
click at [407, 373] on div "...and email... option is, selected. is Select" at bounding box center [437, 360] width 458 height 31
click at [407, 358] on div at bounding box center [491, 362] width 292 height 16
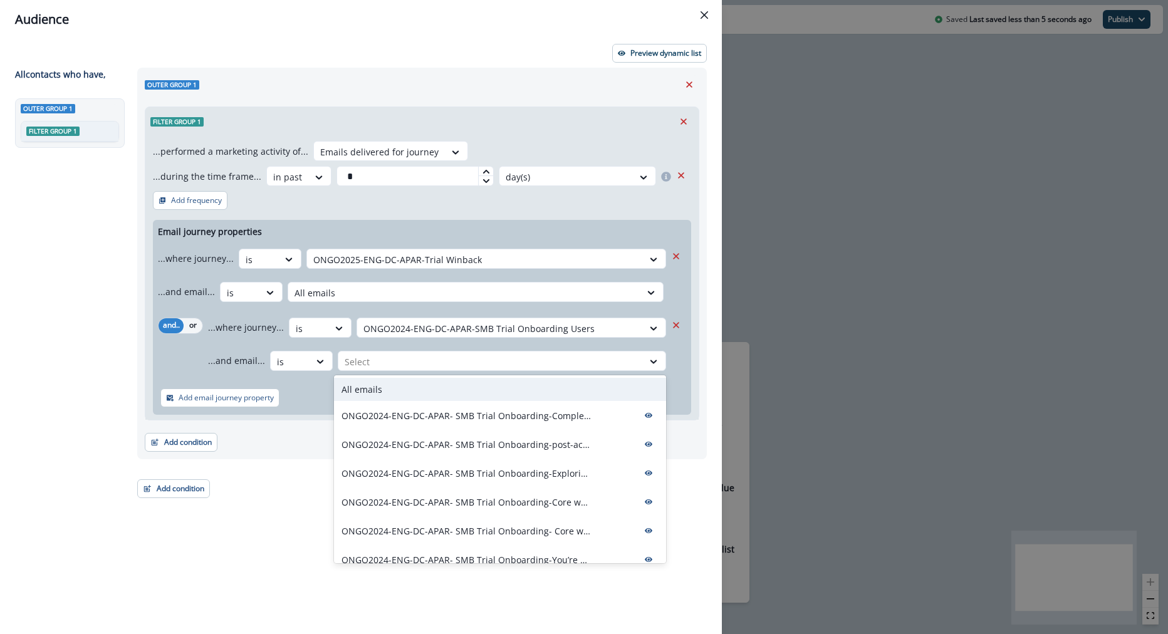
click at [460, 390] on div "All emails" at bounding box center [500, 389] width 332 height 23
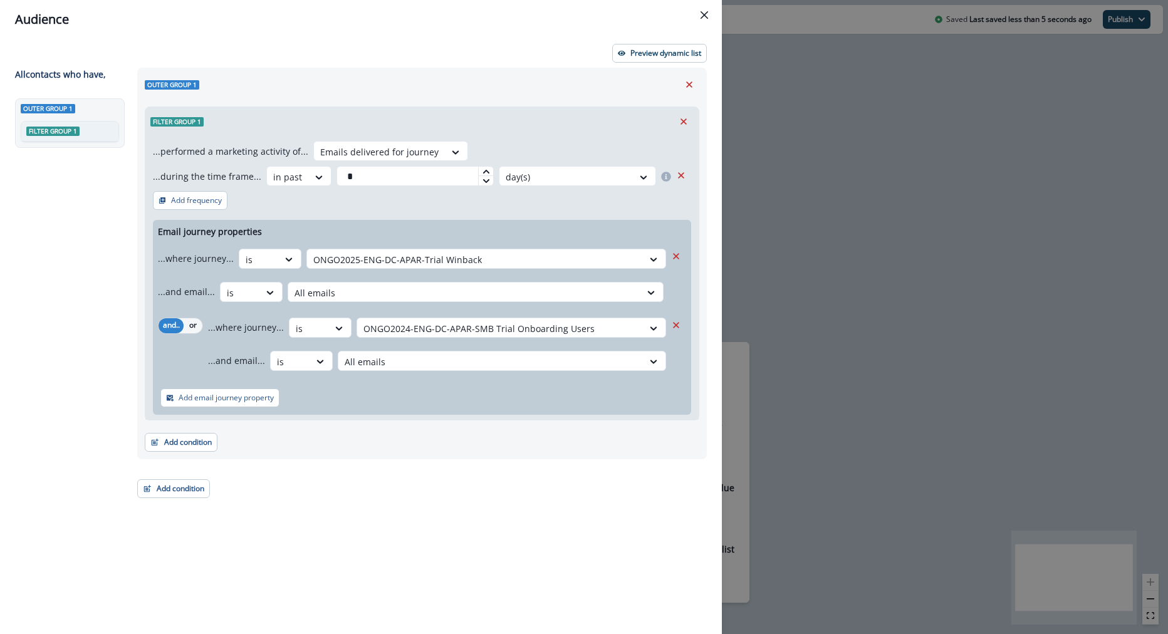
click at [658, 43] on div "Preview dynamic list All contact s who have, Outer group 1 Filter group 1 Outer…" at bounding box center [361, 336] width 722 height 595
click at [663, 53] on p "Preview dynamic list" at bounding box center [665, 53] width 71 height 9
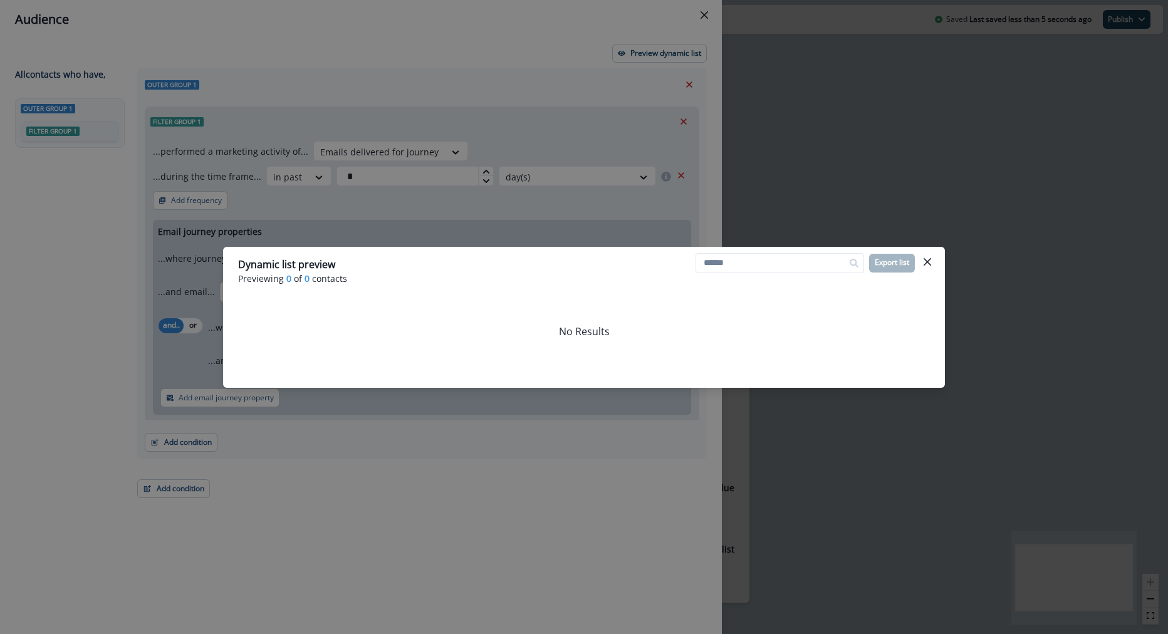
click at [615, 136] on div "Dynamic list preview Previewing 0 of 0 contacts Export list No Results" at bounding box center [584, 317] width 1168 height 634
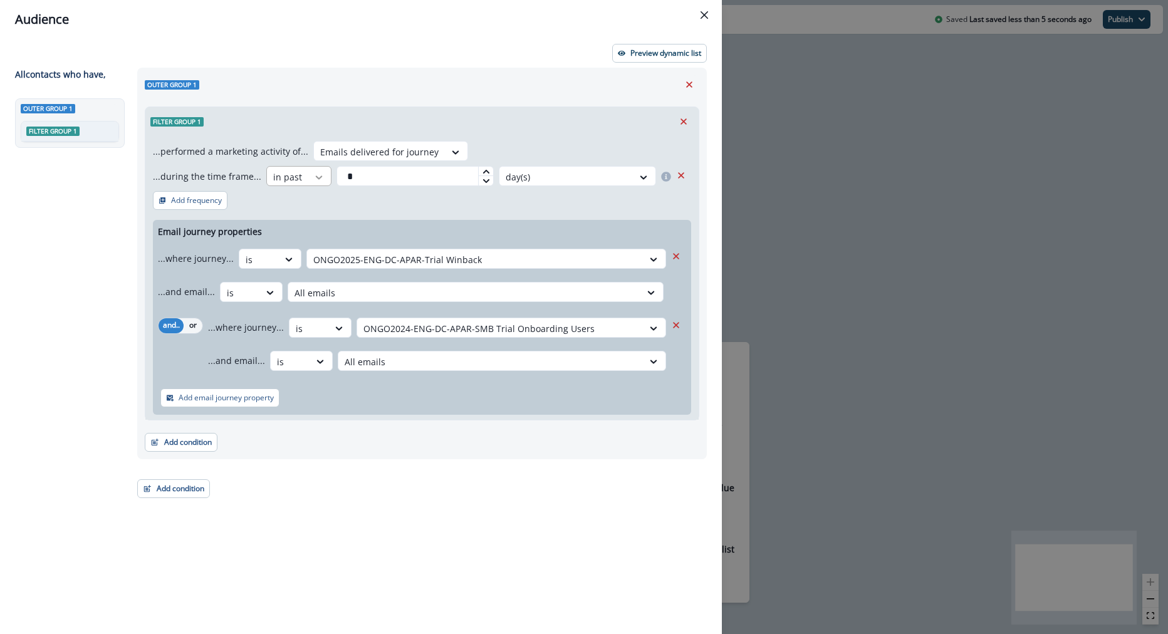
click at [313, 174] on icon at bounding box center [318, 177] width 11 height 13
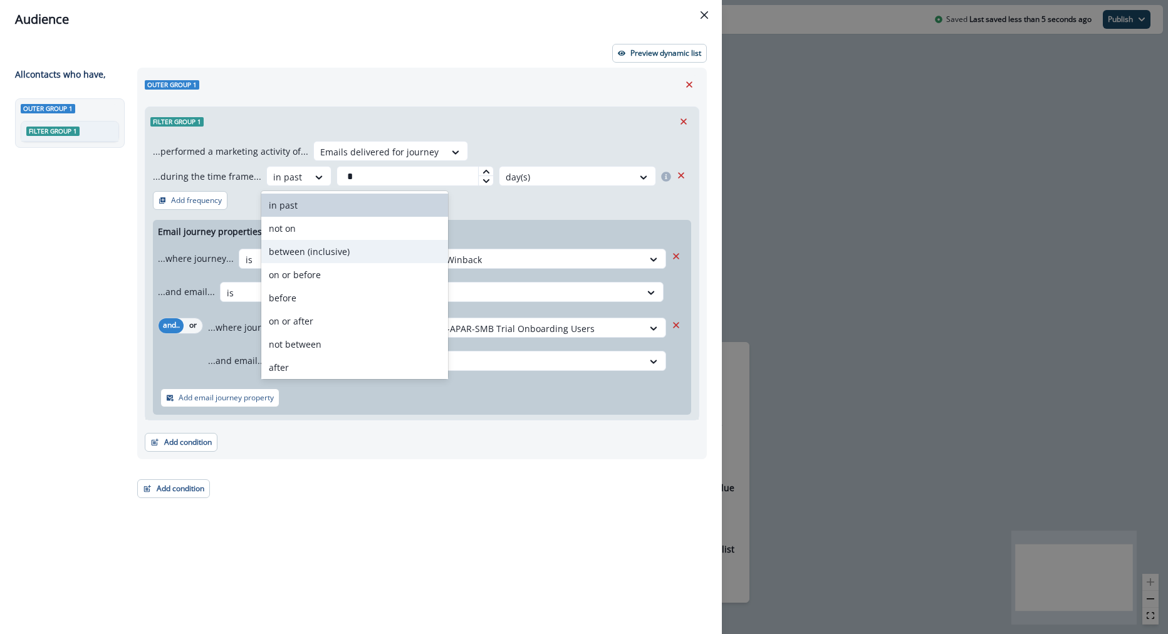
click at [316, 244] on div "between (inclusive)" at bounding box center [354, 251] width 187 height 23
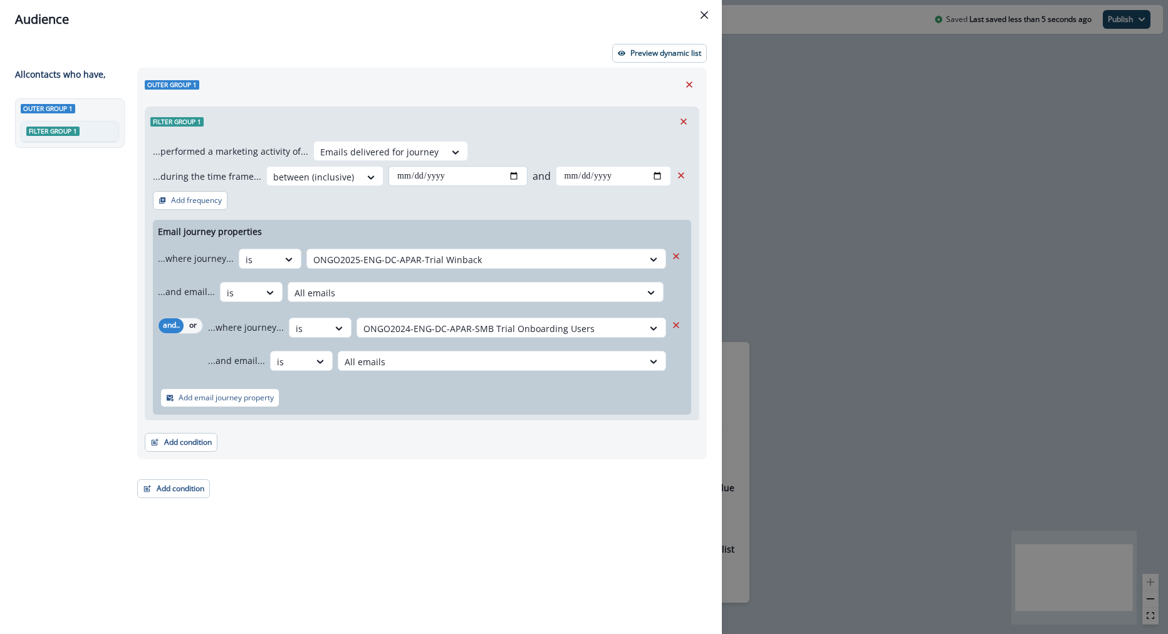
click at [476, 174] on input "date" at bounding box center [457, 176] width 138 height 20
click at [514, 174] on input "date" at bounding box center [457, 176] width 138 height 20
type input "**********"
click at [651, 176] on input "date" at bounding box center [613, 176] width 115 height 20
click at [660, 180] on input "date" at bounding box center [613, 176] width 115 height 20
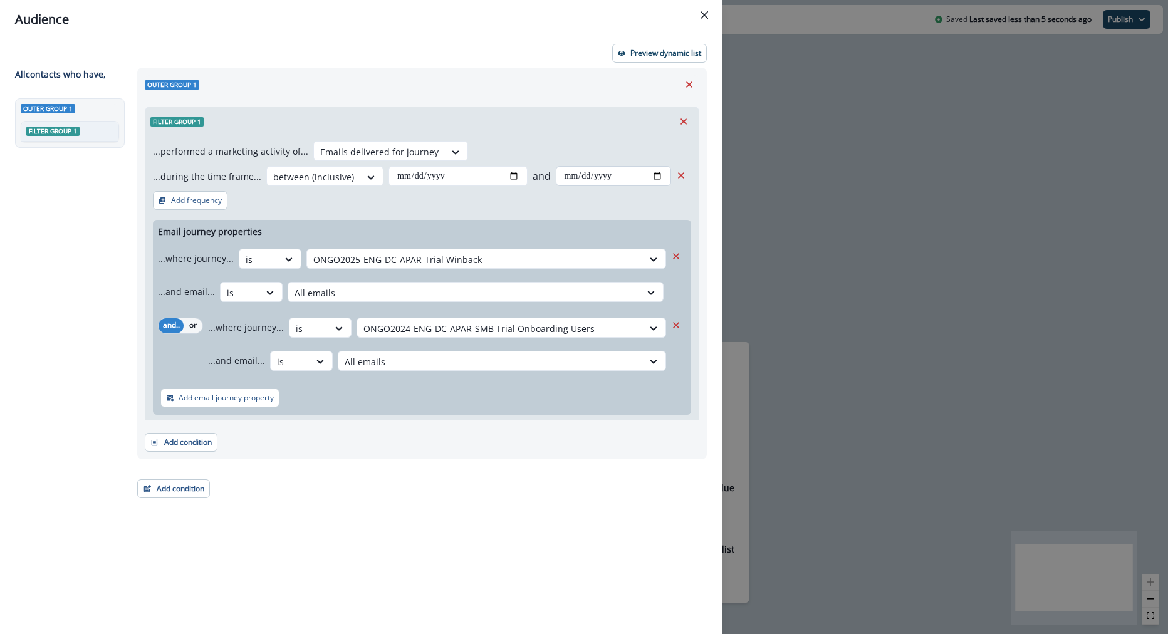
type input "**********"
click at [653, 272] on div "...where journey... is ONGO2025-ENG-DC-APAR-Trial Winback" at bounding box center [412, 258] width 508 height 31
click at [643, 41] on div "**********" at bounding box center [361, 336] width 722 height 595
click at [651, 55] on p "Preview dynamic list" at bounding box center [665, 53] width 71 height 9
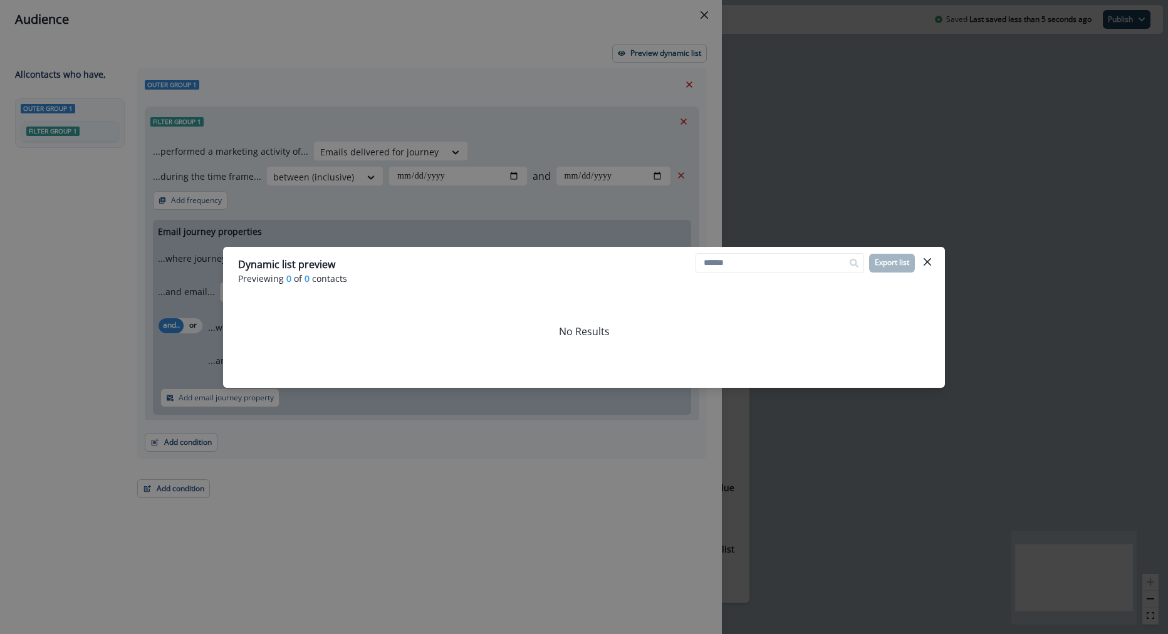
click at [602, 153] on div "Dynamic list preview Previewing 0 of 0 contacts Export list No Results" at bounding box center [584, 317] width 1168 height 634
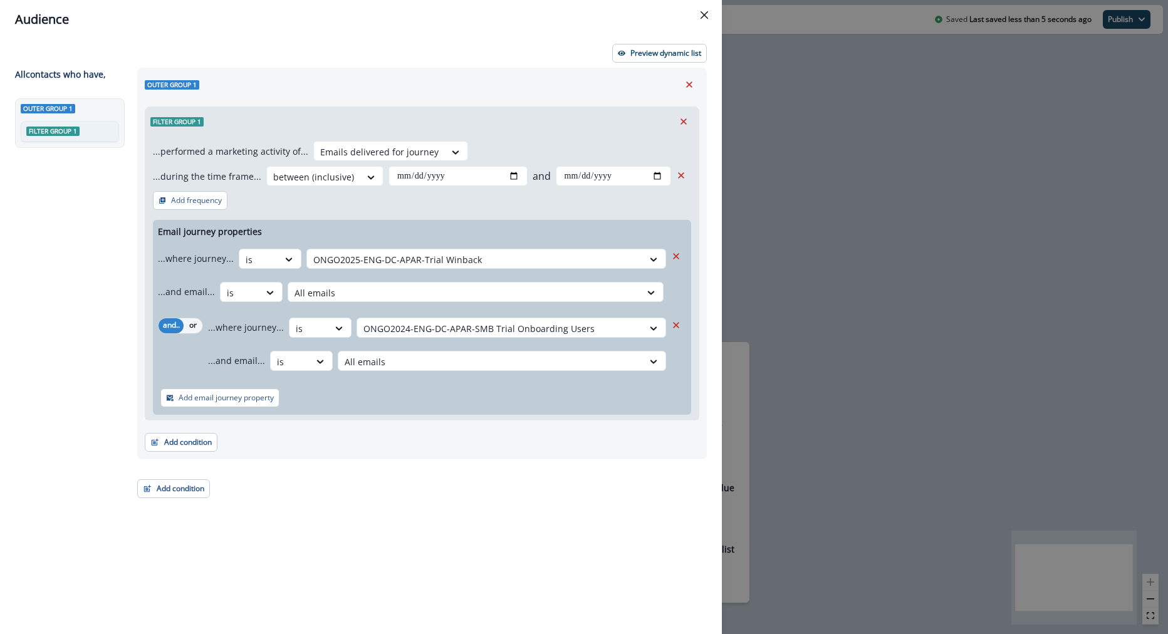
click at [712, 3] on header "Audience" at bounding box center [361, 19] width 722 height 39
click at [709, 9] on button "Close" at bounding box center [704, 15] width 20 height 20
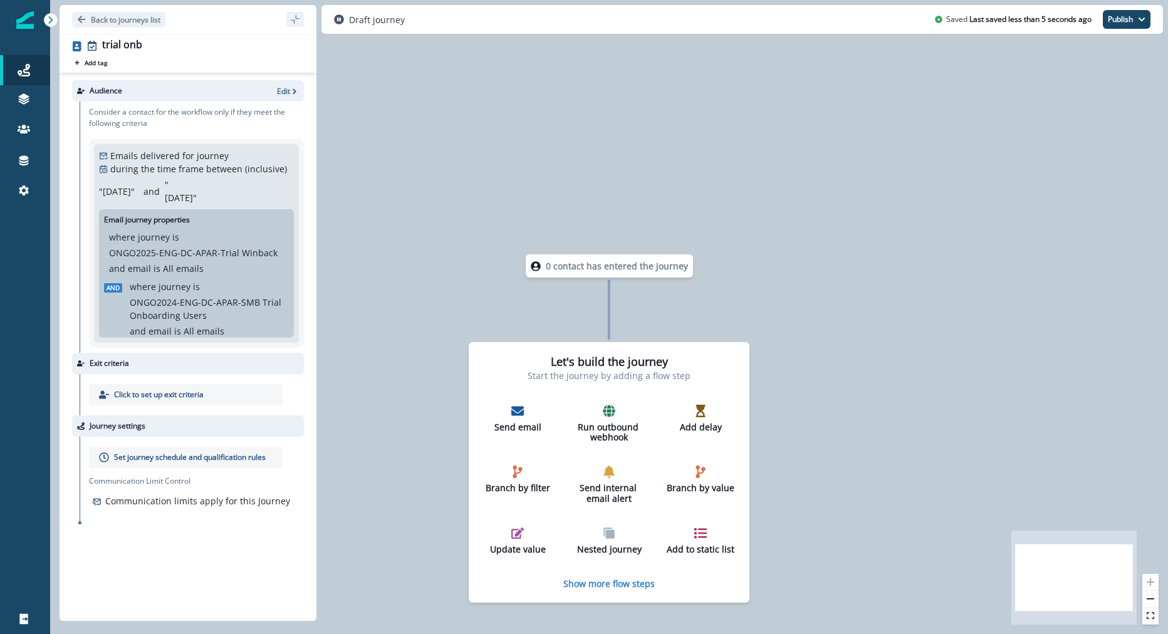
click at [216, 284] on div "where journey is ONGO2024-ENG-DC-APAR-SMB Trial Onboarding Users" at bounding box center [207, 301] width 154 height 42
click at [212, 319] on p "ONGO2024-ENG-DC-APAR-SMB Trial Onboarding Users" at bounding box center [207, 309] width 154 height 26
click at [286, 92] on p "Edit" at bounding box center [283, 91] width 13 height 11
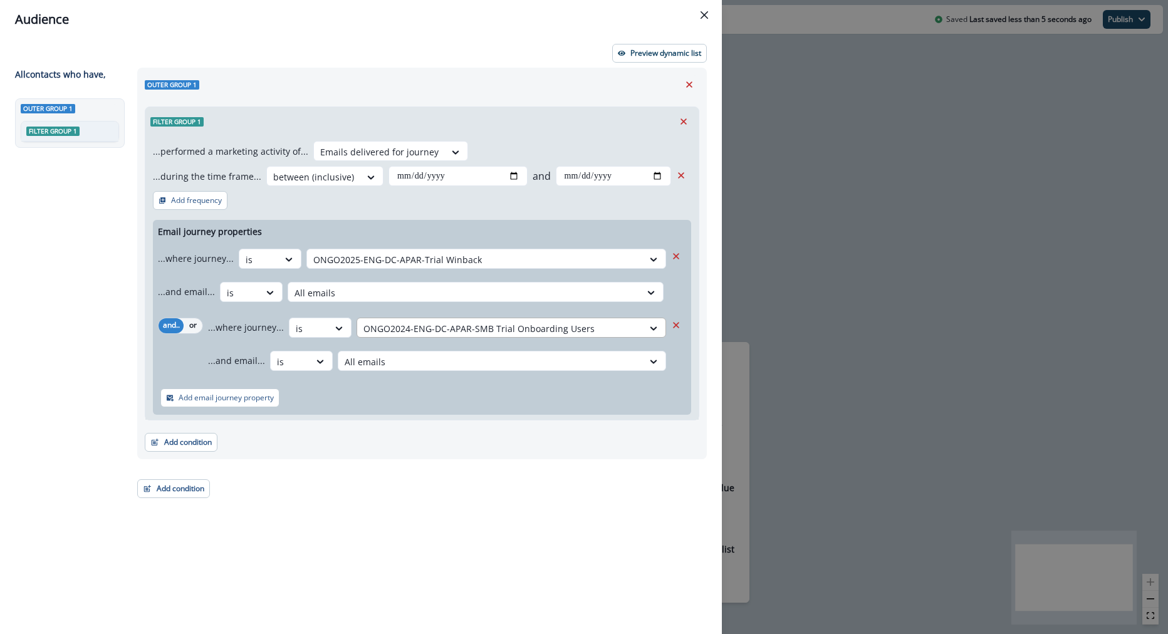
click at [506, 329] on div at bounding box center [499, 329] width 273 height 16
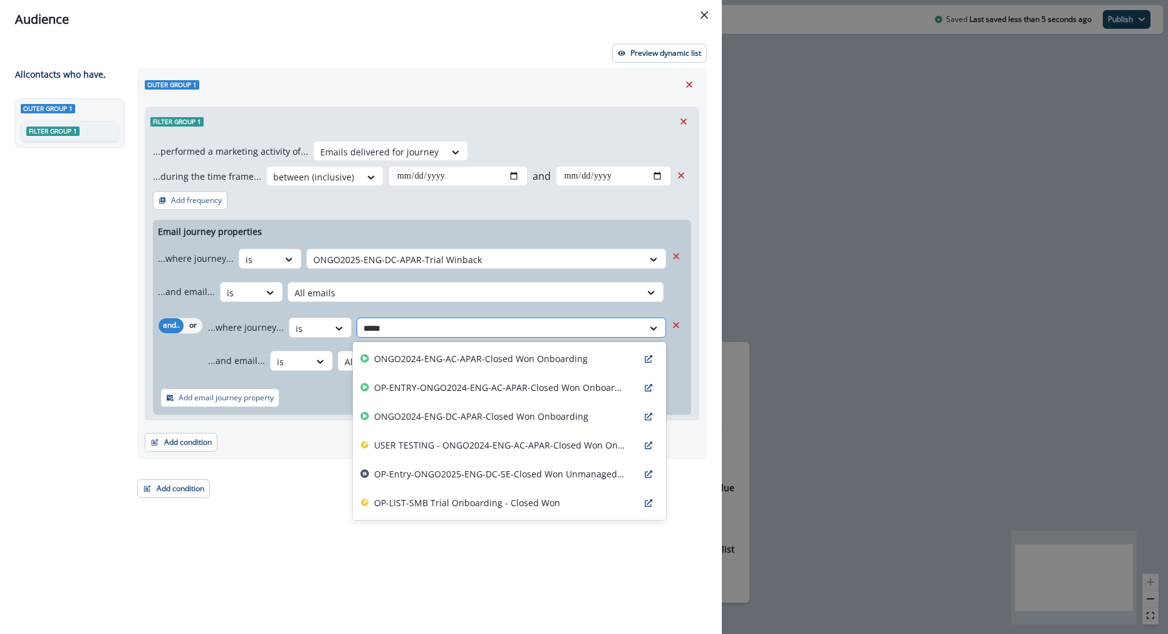
type input "******"
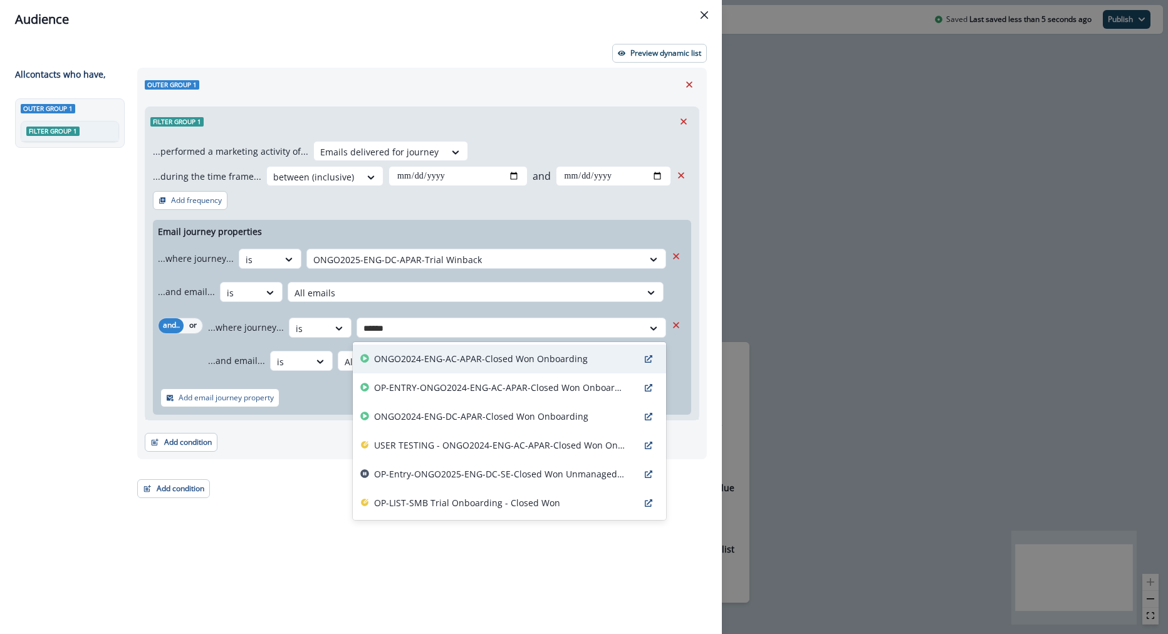
click at [527, 358] on p "ONGO2024-ENG-AC-APAR-Closed Won Onboarding" at bounding box center [481, 358] width 214 height 13
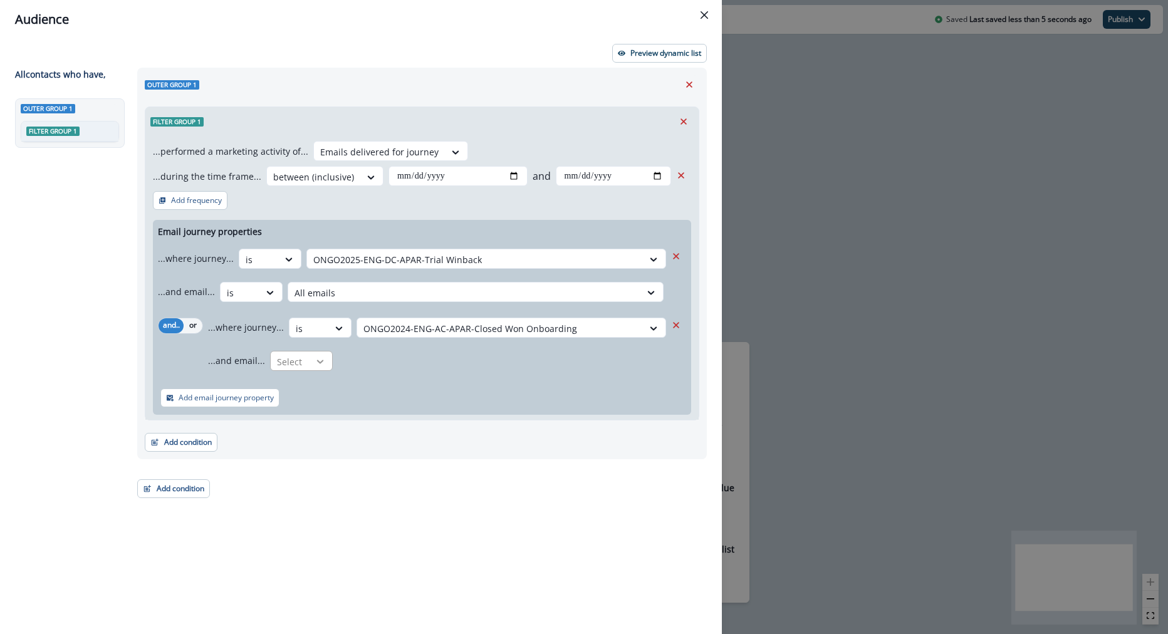
click at [316, 364] on icon at bounding box center [320, 361] width 11 height 13
click at [325, 426] on div "is" at bounding box center [324, 435] width 117 height 23
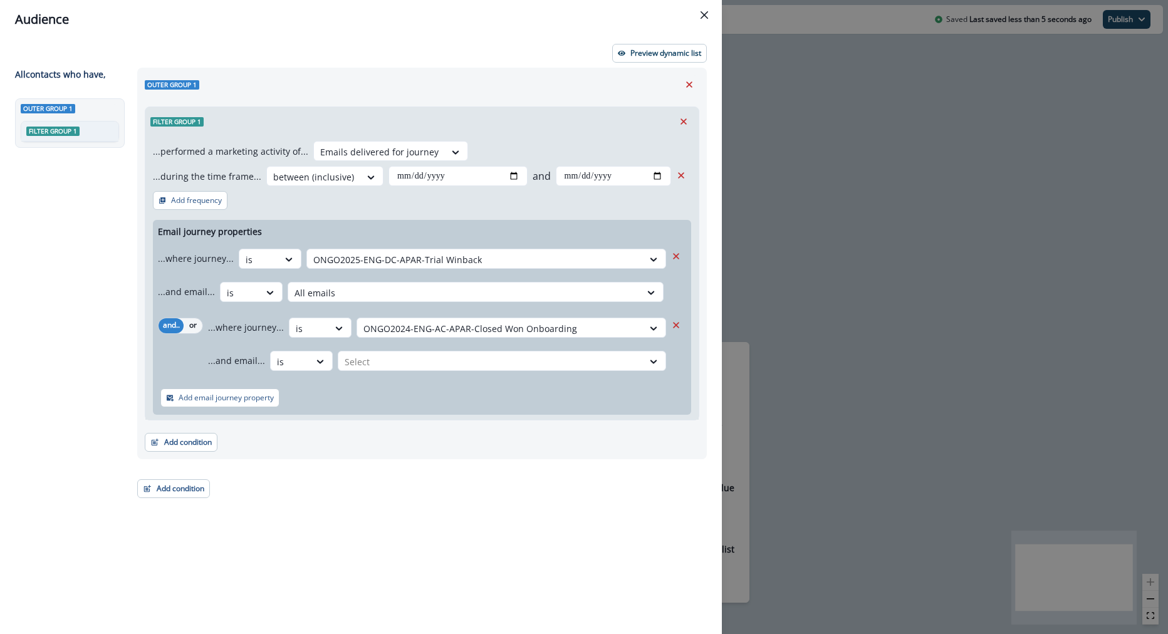
click at [392, 378] on div "Email journey properties ...where journey... is ONGO2025-ENG-DC-APAR-Trial Winb…" at bounding box center [422, 317] width 538 height 195
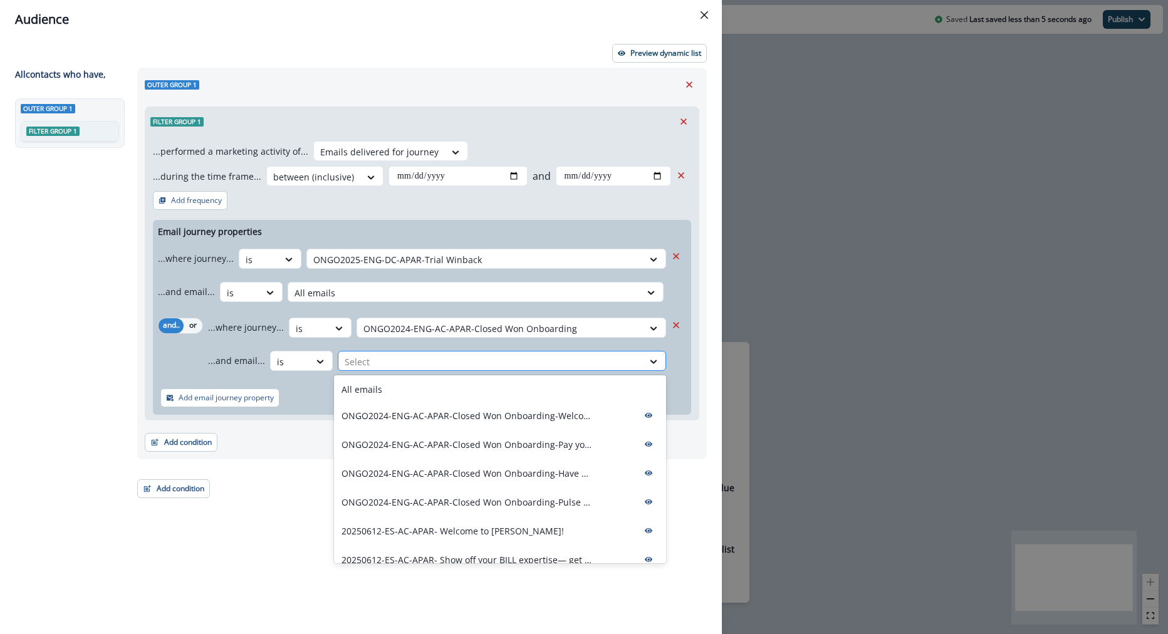
click at [392, 364] on div at bounding box center [491, 362] width 292 height 16
click at [409, 410] on p "ONGO2024-ENG-AC-APAR-Closed Won Onboarding-Welcome to the BILL Accountant Partn…" at bounding box center [466, 415] width 251 height 13
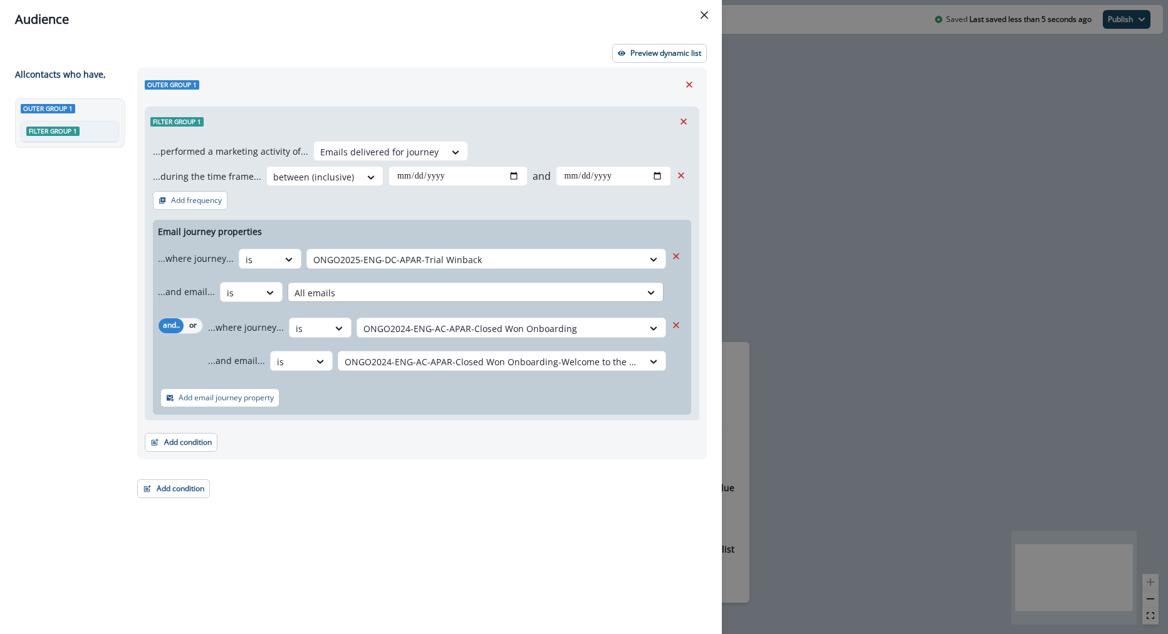
click at [583, 288] on div at bounding box center [464, 293] width 340 height 16
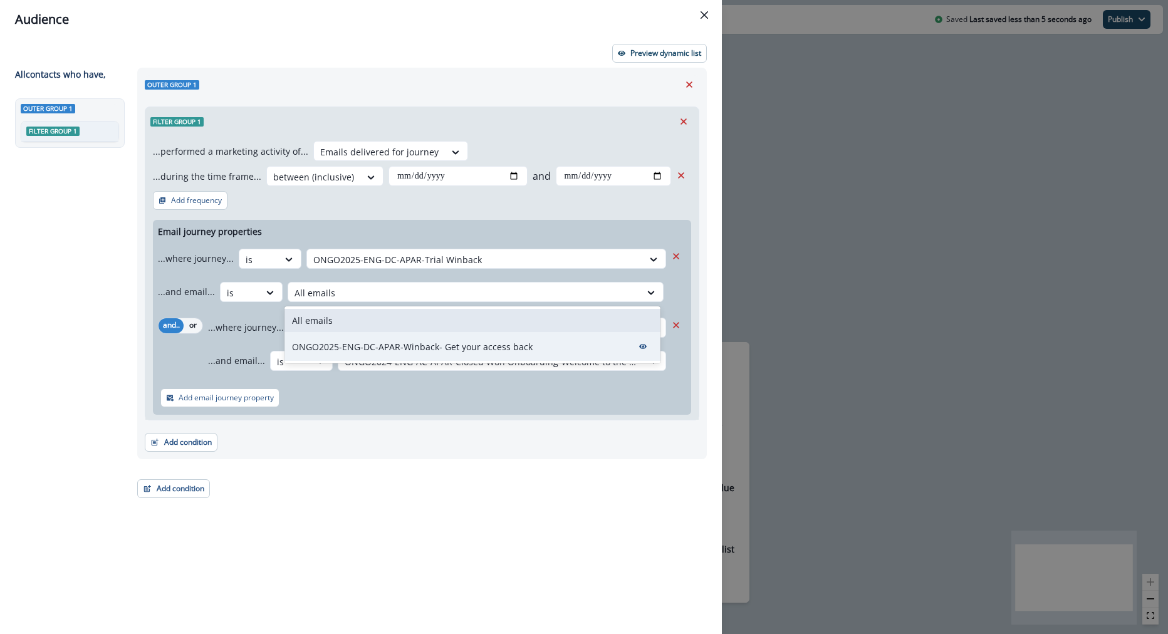
click at [564, 354] on div "ONGO2025-ENG-DC-APAR-Winback- Get your access back" at bounding box center [472, 346] width 376 height 29
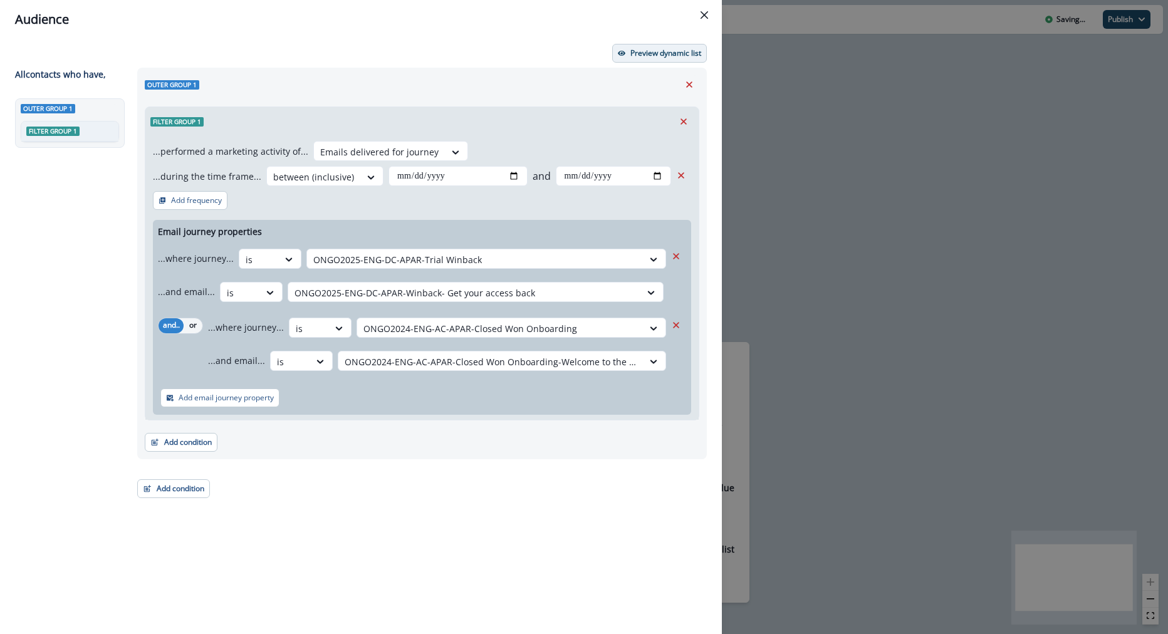
click at [651, 50] on p "Preview dynamic list" at bounding box center [665, 53] width 71 height 9
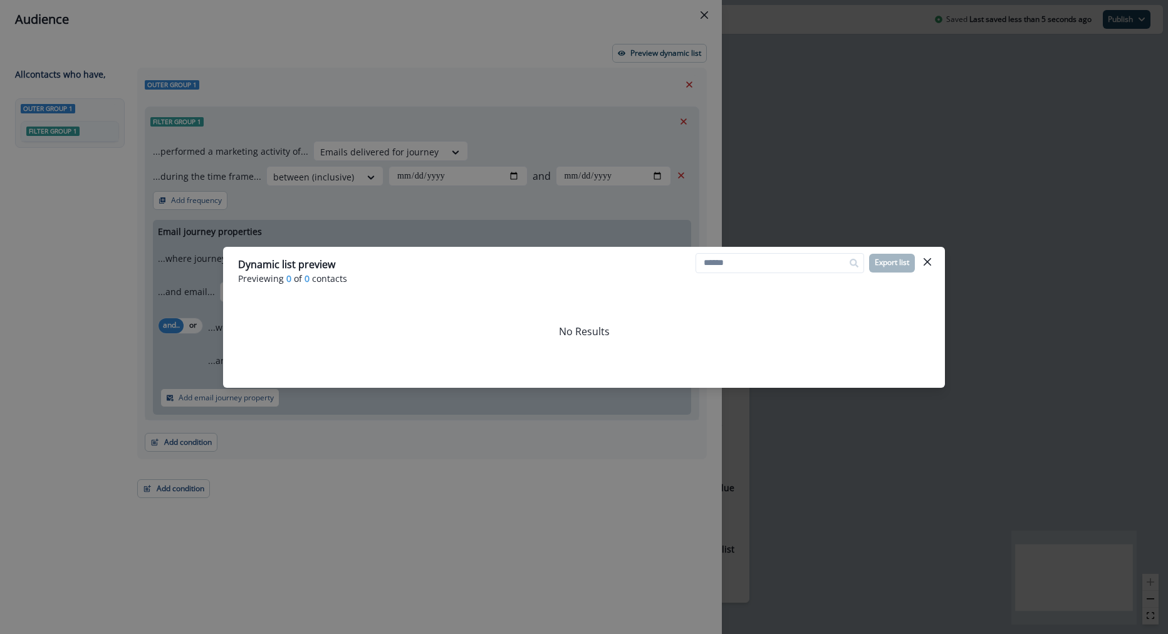
click at [571, 161] on div "Dynamic list preview Previewing 0 of 0 contacts Export list No Results" at bounding box center [584, 317] width 1168 height 634
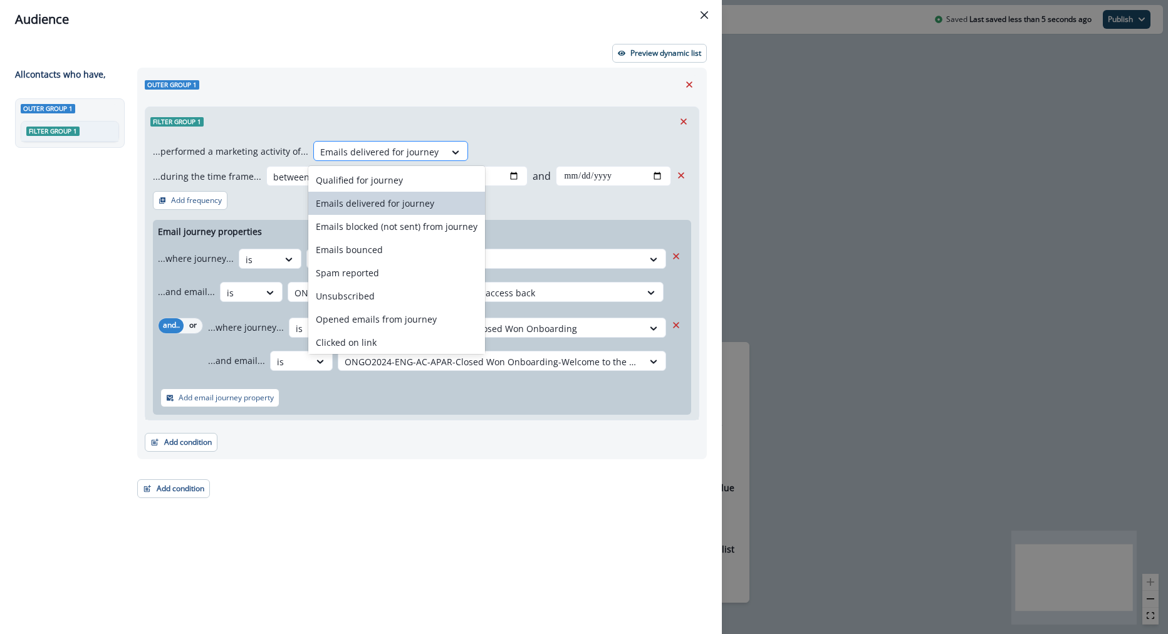
click at [407, 152] on div at bounding box center [379, 152] width 118 height 16
drag, startPoint x: 405, startPoint y: 184, endPoint x: 405, endPoint y: 197, distance: 13.8
click at [405, 197] on div "Qualified for journey Emails delivered for journey Emails blocked (not sent) fr…" at bounding box center [396, 260] width 177 height 188
click at [405, 197] on div "Emails delivered for journey" at bounding box center [396, 203] width 177 height 23
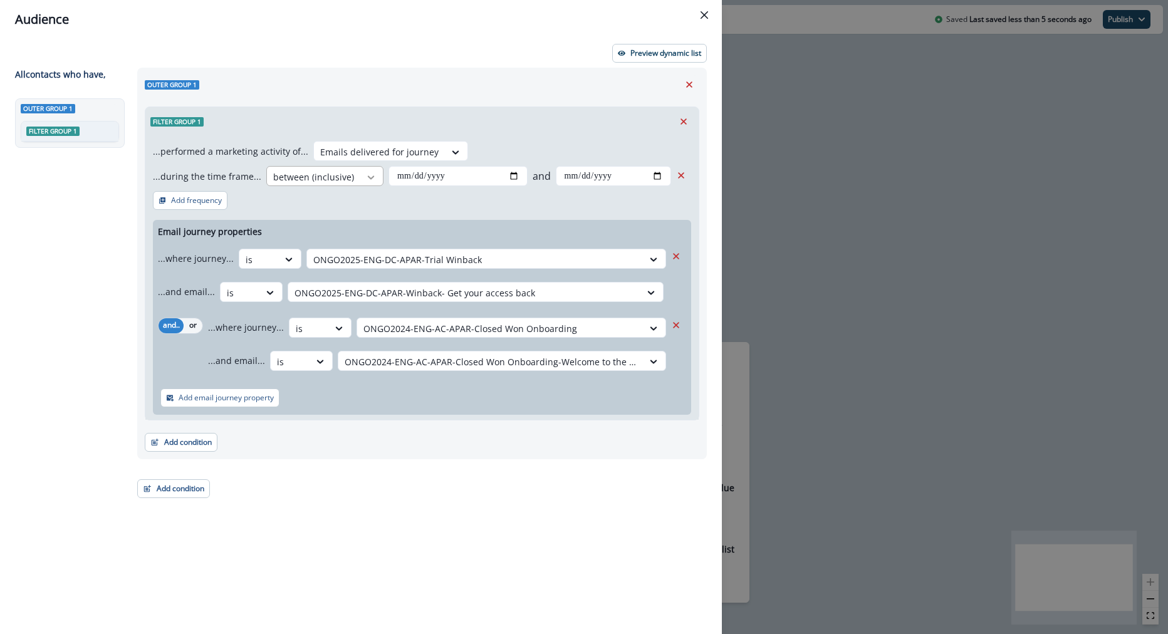
click at [365, 172] on icon at bounding box center [370, 177] width 11 height 13
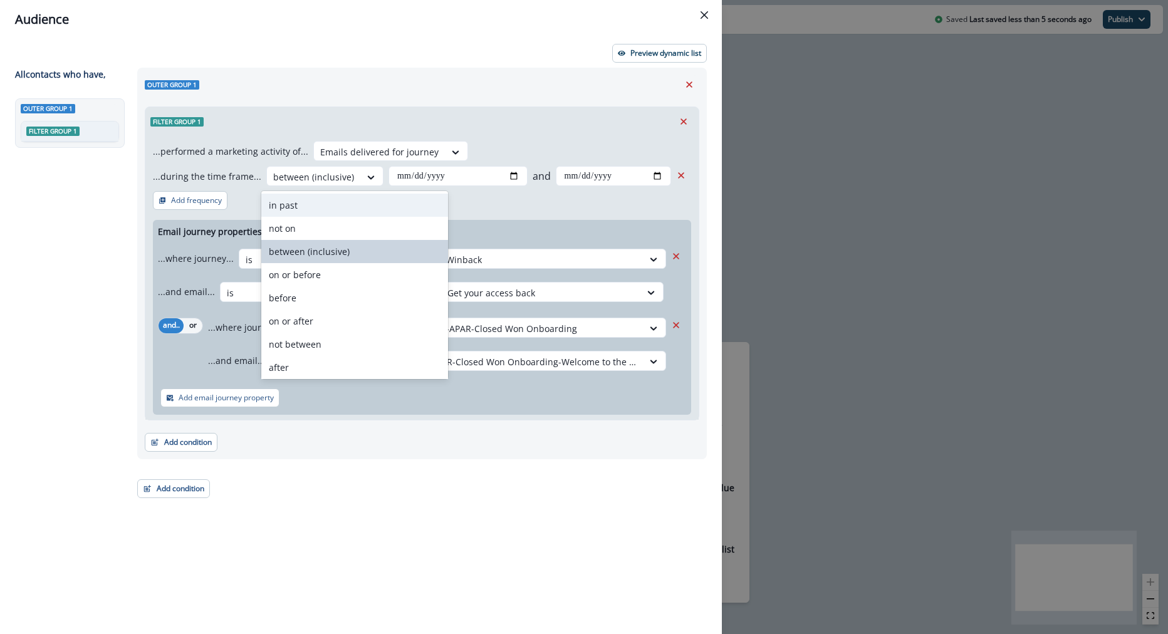
click at [363, 204] on div "in past" at bounding box center [354, 205] width 187 height 23
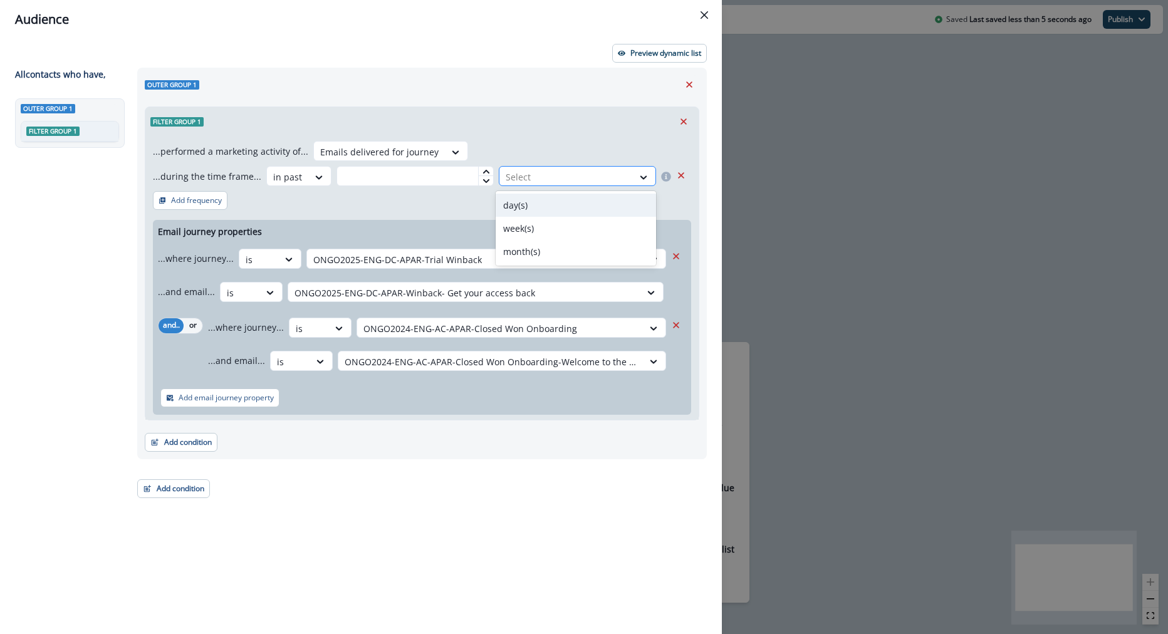
click at [516, 174] on div at bounding box center [566, 177] width 121 height 16
click at [536, 224] on div "week(s)" at bounding box center [576, 228] width 161 height 23
click at [462, 192] on div "...performed a marketing activity of... Emails delivered for journey ...during …" at bounding box center [421, 278] width 553 height 284
click at [455, 174] on input "text" at bounding box center [414, 176] width 157 height 20
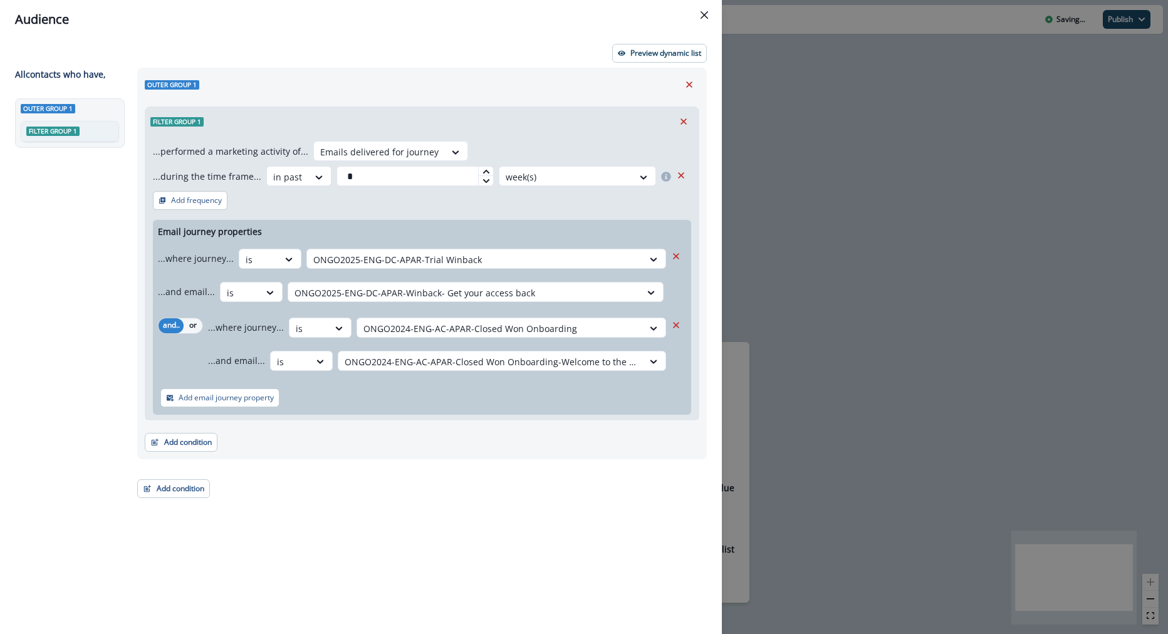
click at [488, 167] on div at bounding box center [485, 171] width 15 height 9
click at [658, 51] on p "Preview dynamic list" at bounding box center [665, 53] width 71 height 9
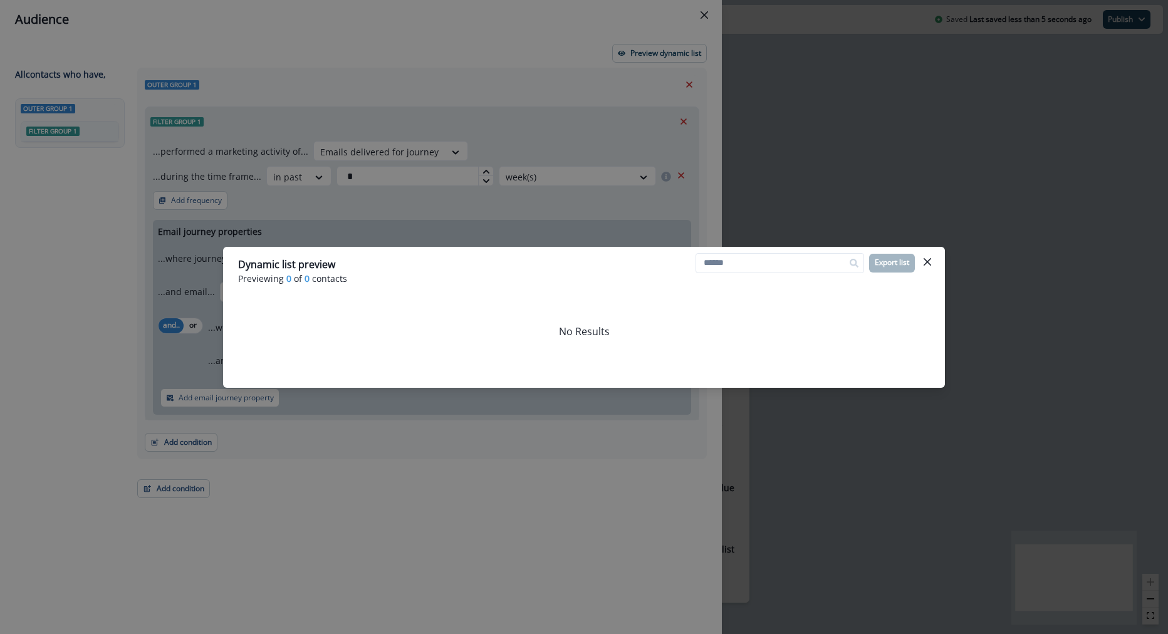
click at [562, 75] on div "Dynamic list preview Previewing 0 of 0 contacts Export list No Results" at bounding box center [584, 317] width 1168 height 634
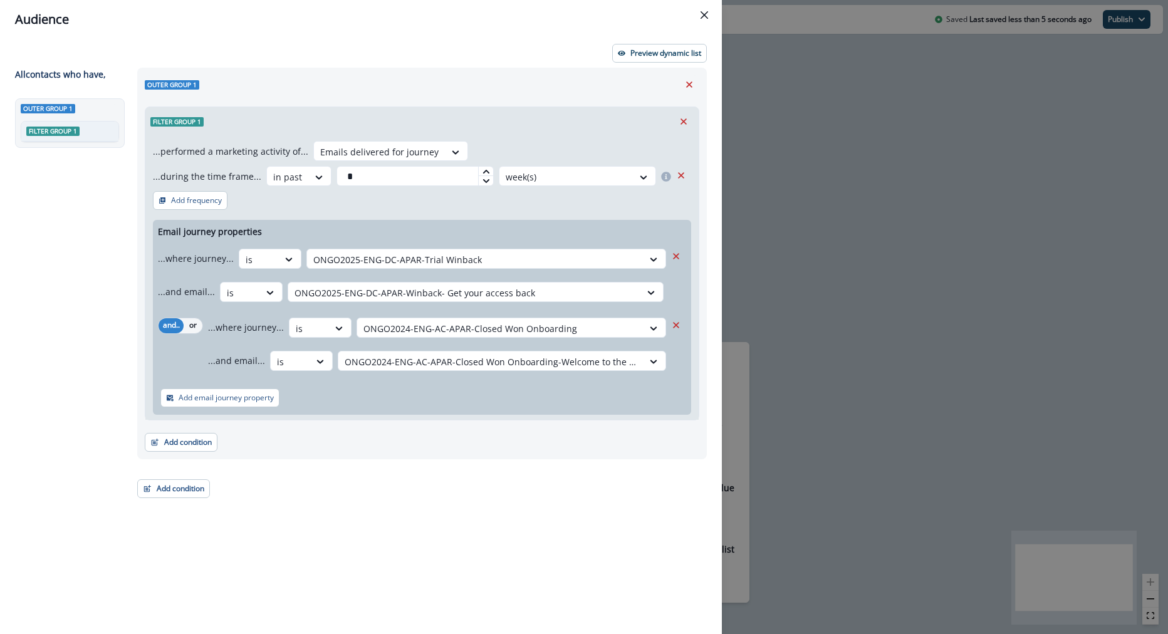
click at [482, 170] on icon at bounding box center [486, 172] width 8 height 8
click at [657, 49] on p "Preview dynamic list" at bounding box center [665, 53] width 71 height 9
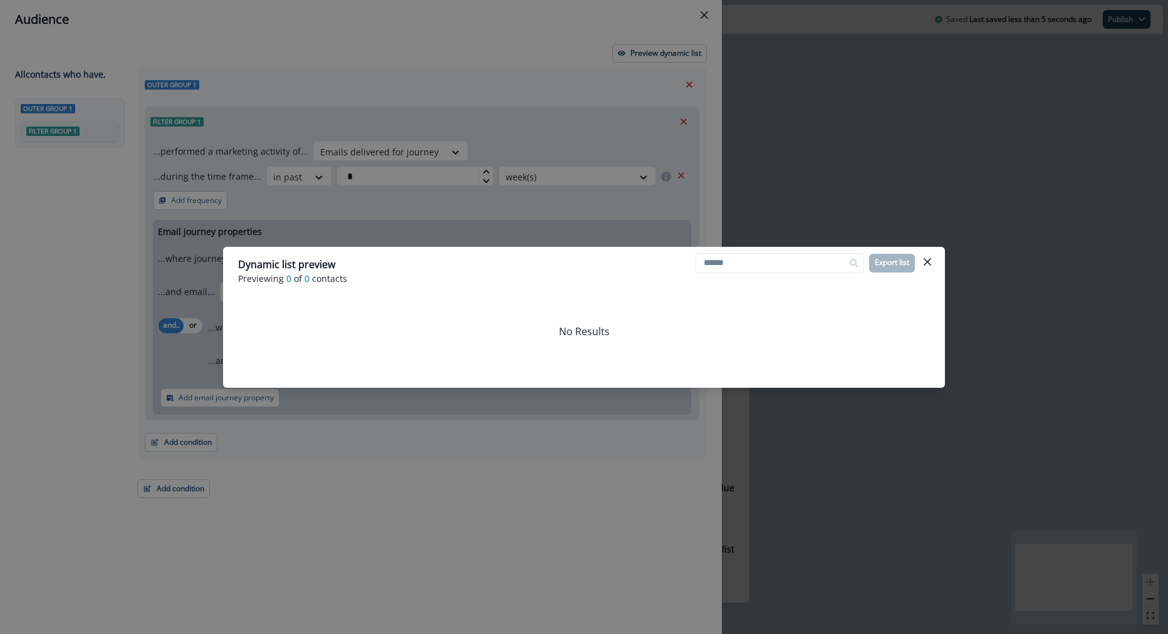
click at [622, 145] on div "Dynamic list preview Previewing 0 of 0 contacts Export list No Results" at bounding box center [584, 317] width 1168 height 634
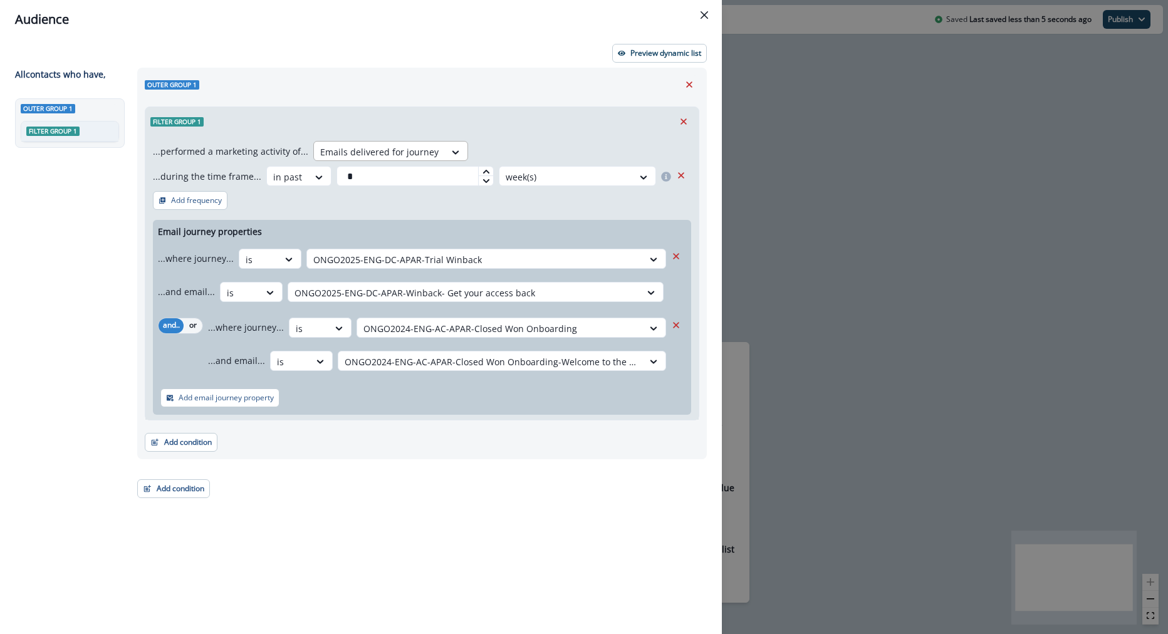
click at [395, 150] on div at bounding box center [379, 152] width 118 height 16
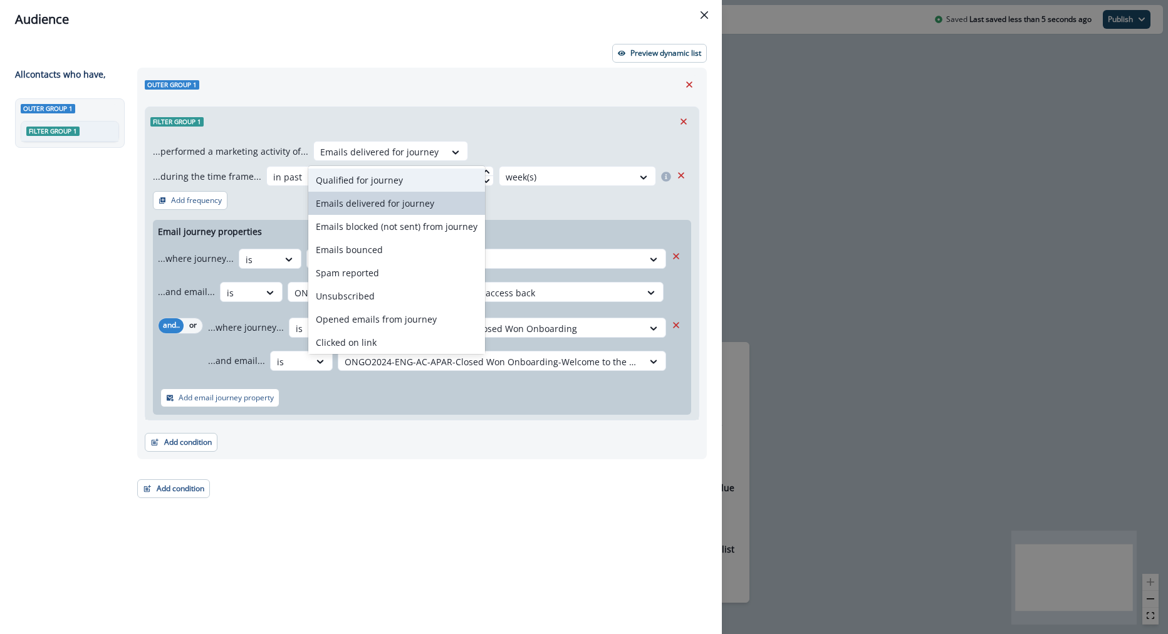
click at [400, 174] on div "Qualified for journey" at bounding box center [396, 180] width 177 height 23
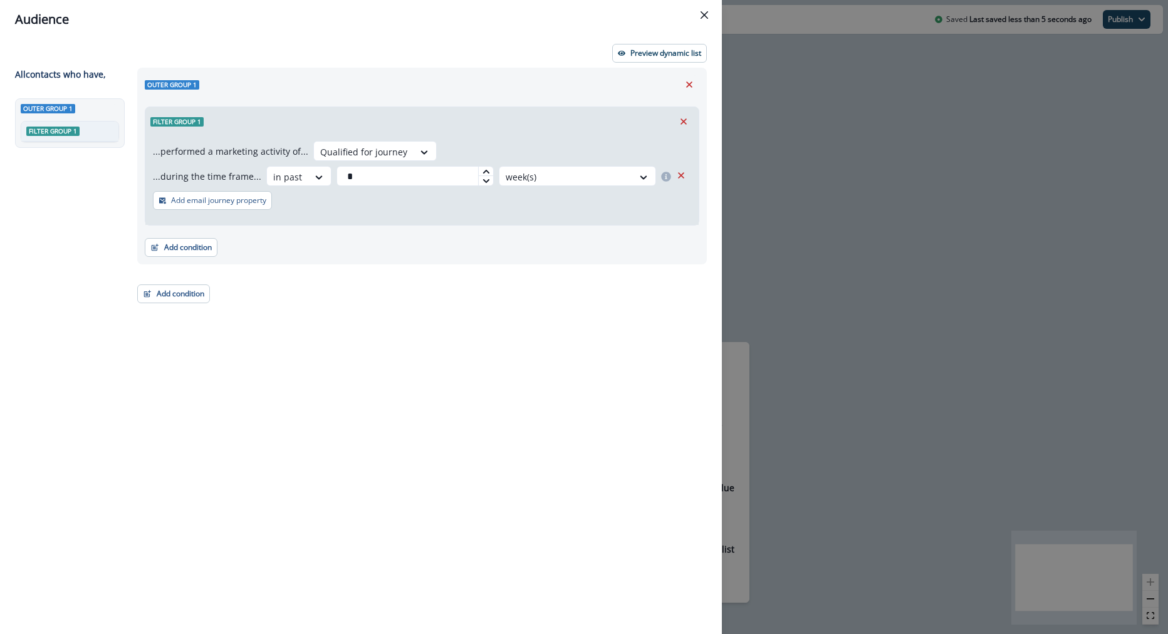
click at [487, 185] on div at bounding box center [485, 180] width 15 height 10
type input "*"
click at [486, 180] on icon at bounding box center [486, 181] width 8 height 8
click at [234, 191] on button "Add email journey property" at bounding box center [212, 200] width 119 height 19
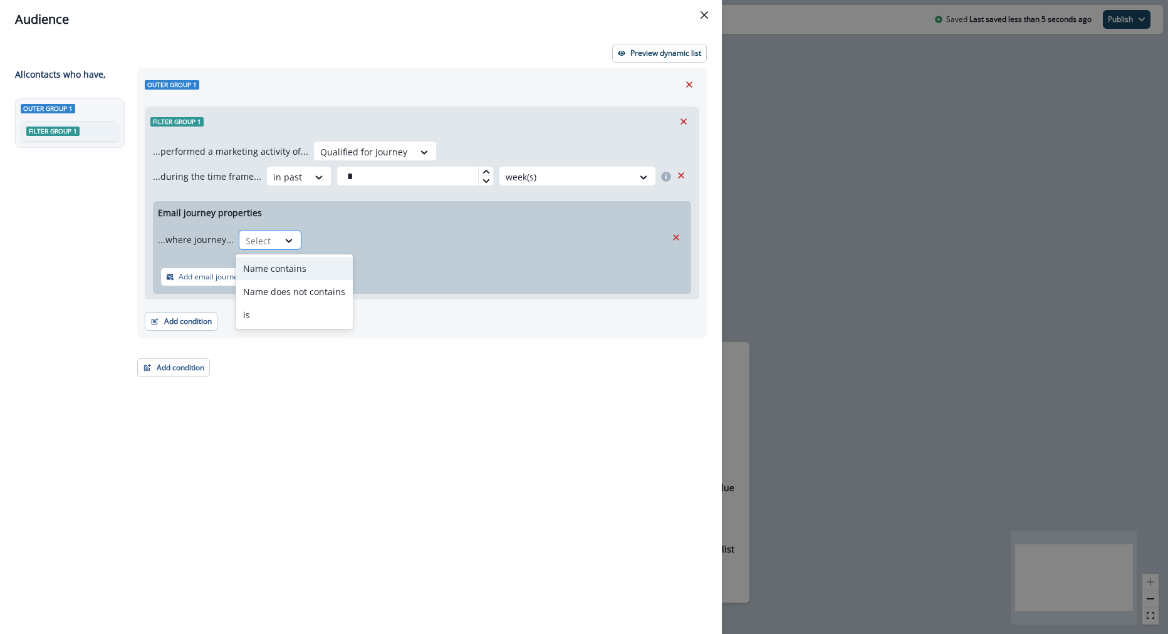
click at [269, 231] on div "Select" at bounding box center [258, 241] width 39 height 21
click at [289, 306] on div "is" at bounding box center [294, 314] width 117 height 23
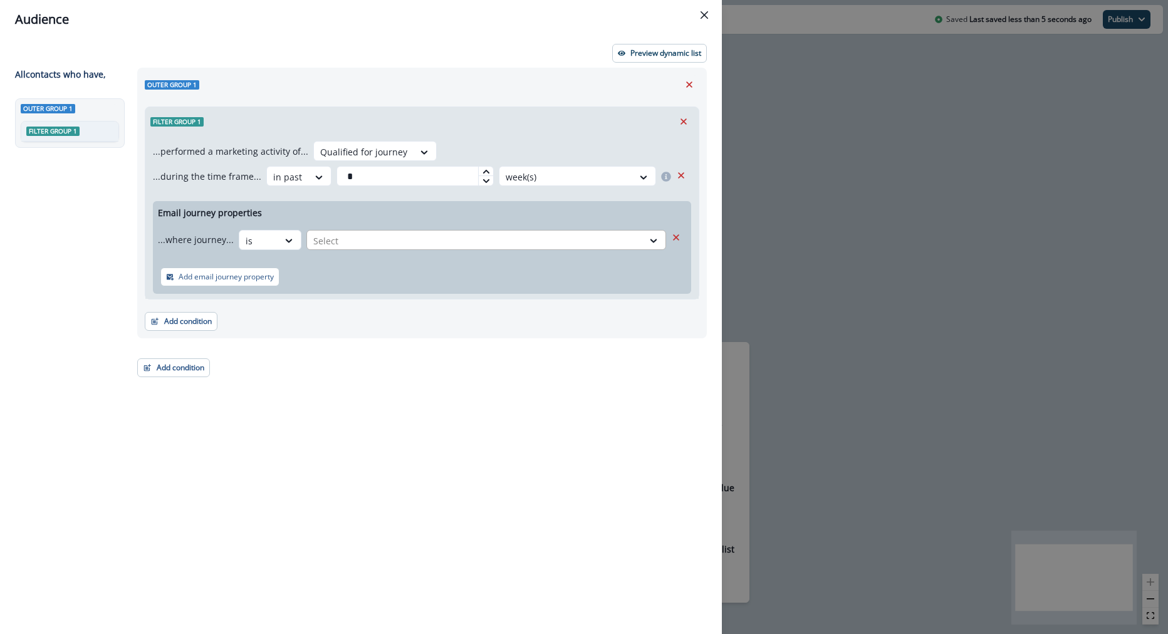
click at [393, 236] on div at bounding box center [474, 241] width 323 height 16
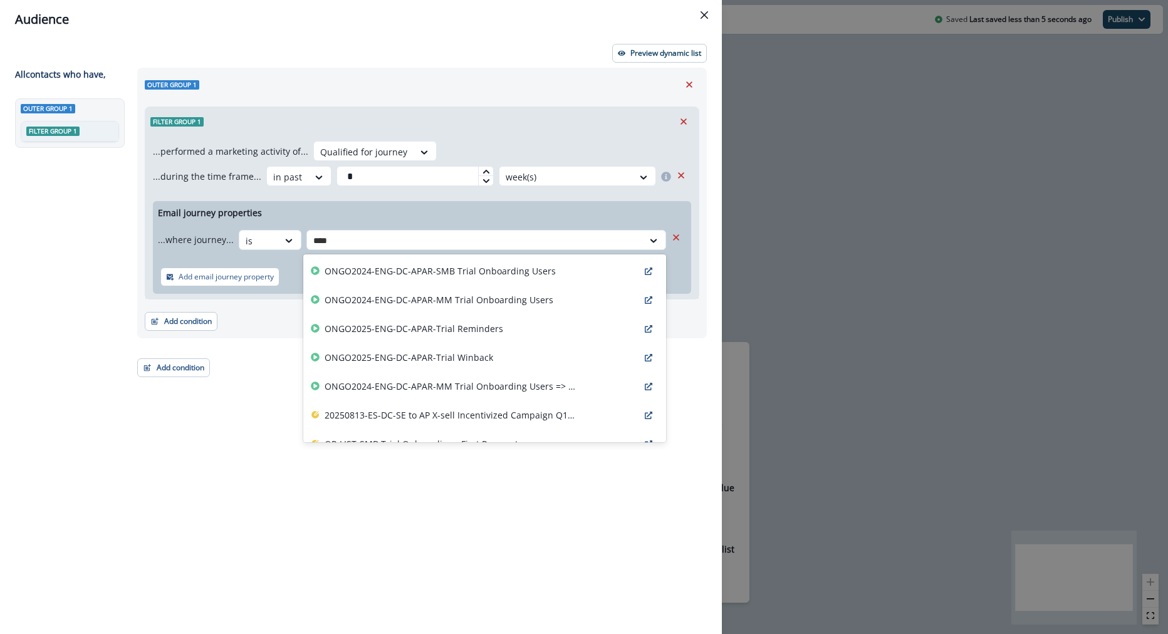
type input "*****"
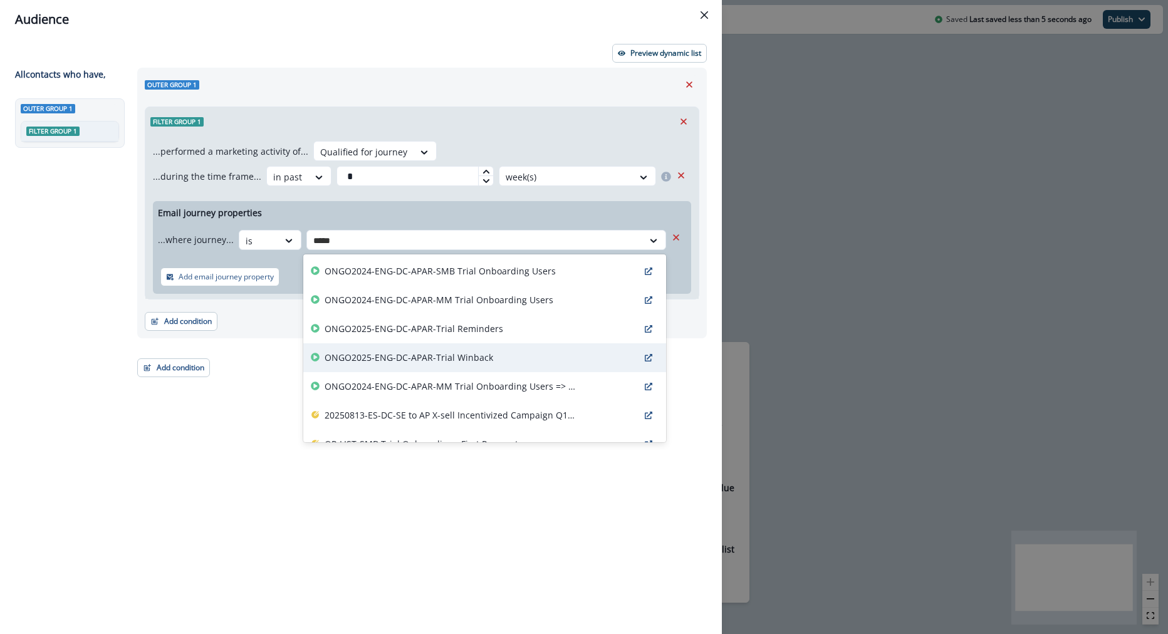
drag, startPoint x: 478, startPoint y: 330, endPoint x: 479, endPoint y: 358, distance: 28.2
click at [479, 358] on div "ONGO2024-ENG-DC-APAR-SMB Trial Onboarding Users ONGO2024-ENG-DC-APAR-MM Trial O…" at bounding box center [484, 348] width 363 height 188
click at [479, 358] on p "ONGO2025-ENG-DC-APAR-Trial Winback" at bounding box center [409, 357] width 169 height 13
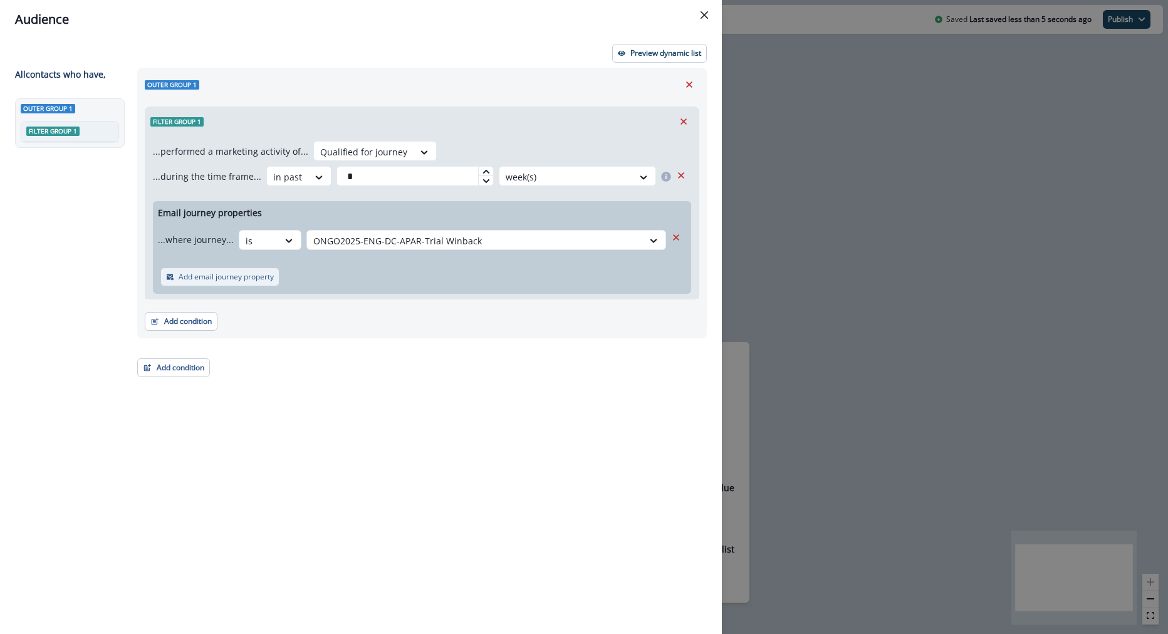
click at [199, 281] on p "Add email journey property" at bounding box center [226, 277] width 95 height 9
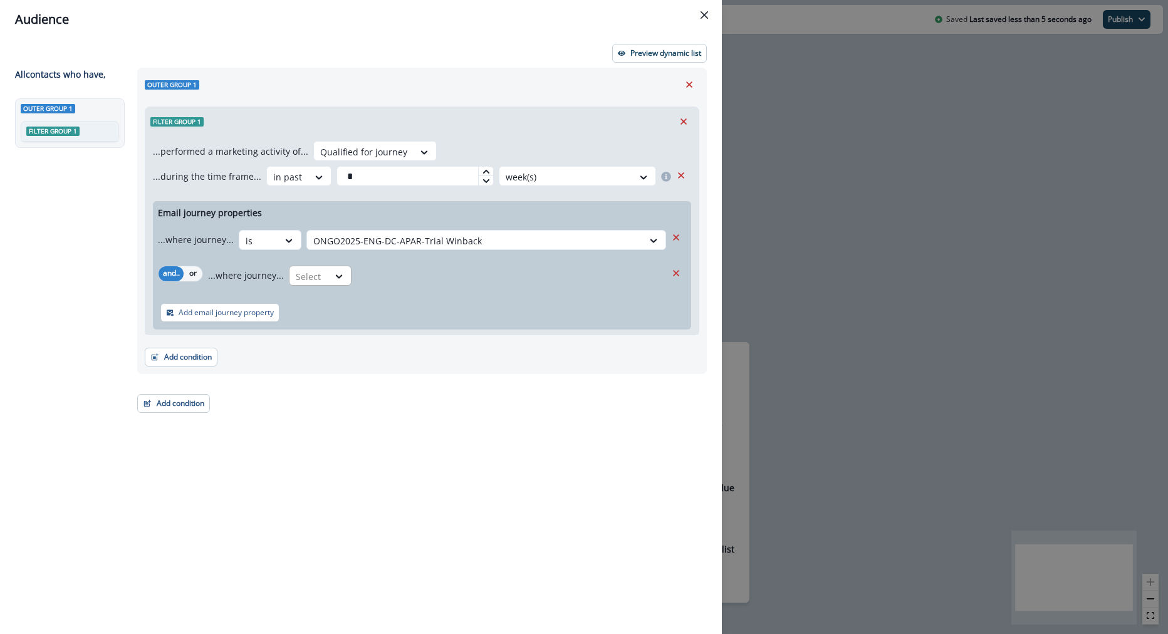
click at [316, 281] on div at bounding box center [309, 277] width 26 height 16
click at [345, 343] on div "is" at bounding box center [343, 350] width 117 height 23
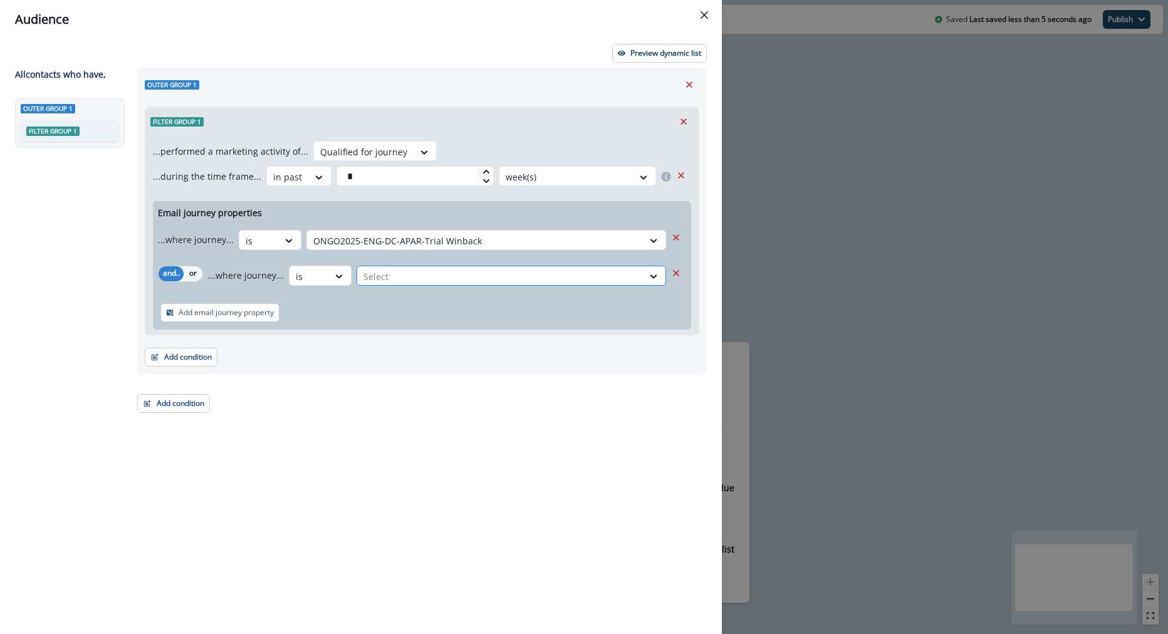
click at [413, 281] on div at bounding box center [499, 277] width 273 height 16
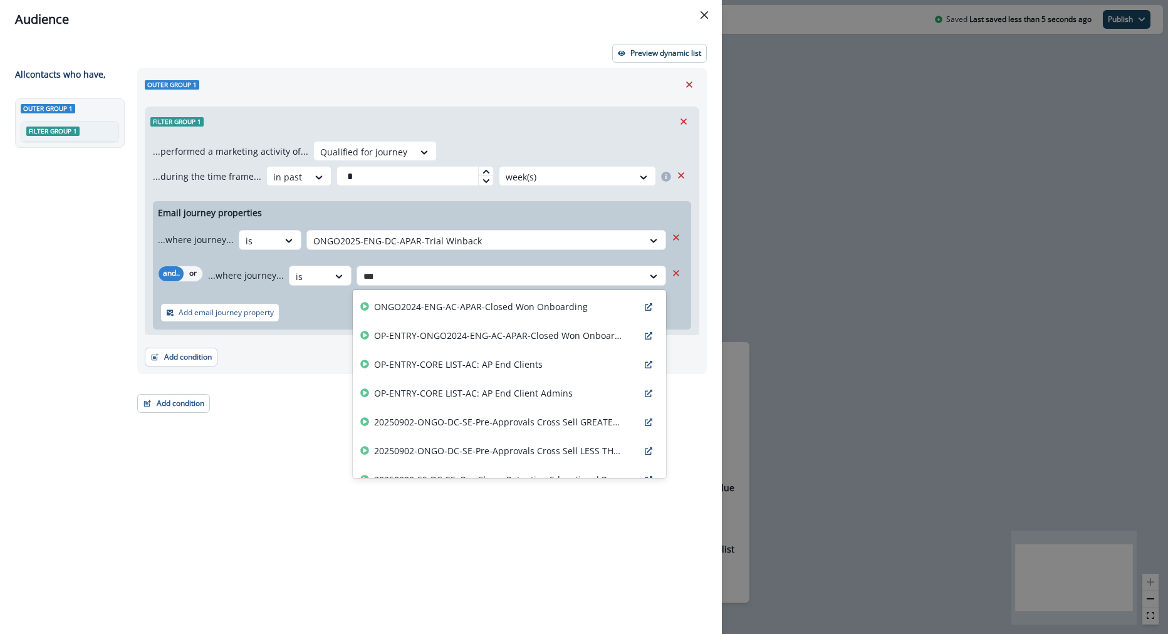
type input "*****"
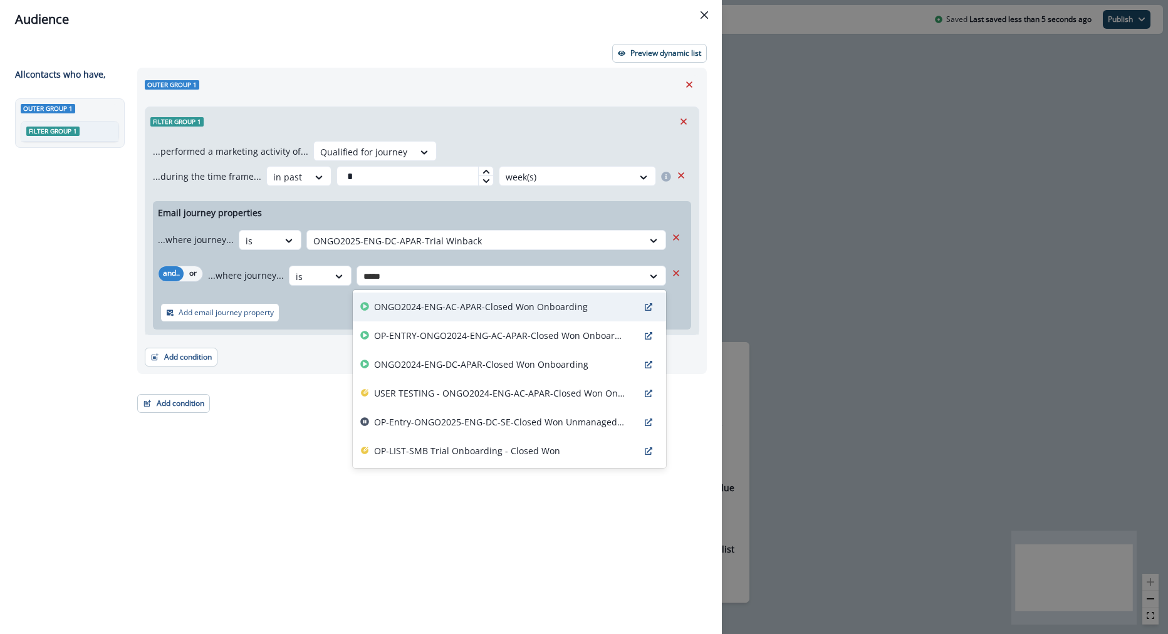
click at [459, 303] on p "ONGO2024-ENG-AC-APAR-Closed Won Onboarding" at bounding box center [481, 306] width 214 height 13
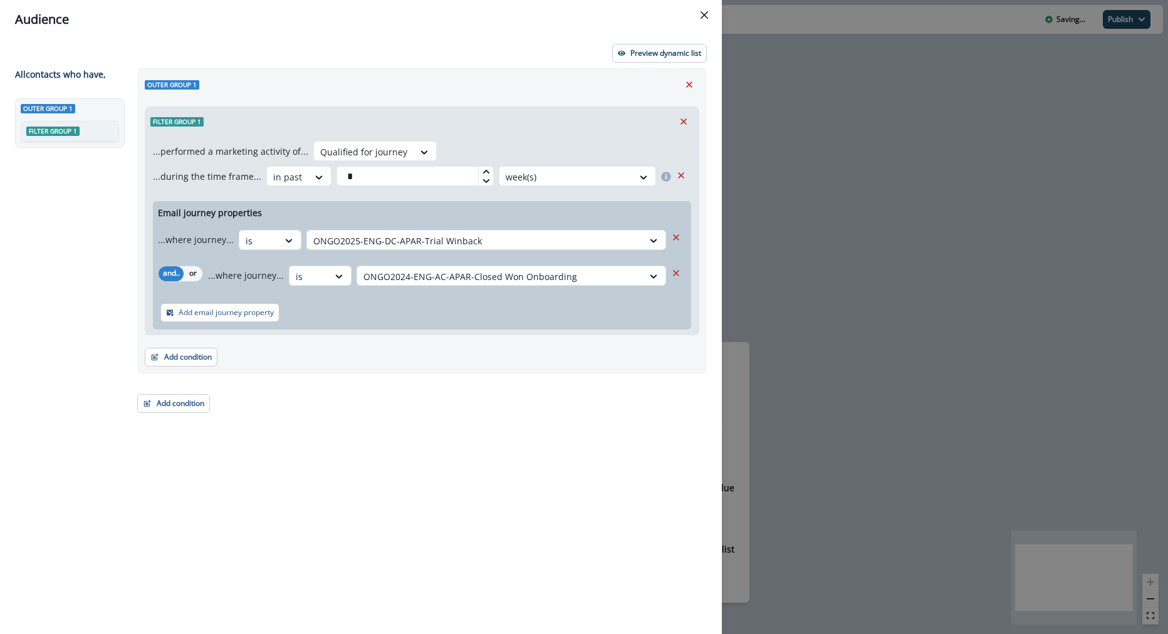
click at [657, 40] on div "Preview dynamic list All contact s who have, Outer group 1 Filter group 1 Outer…" at bounding box center [361, 336] width 722 height 595
click at [666, 62] on button "Preview dynamic list" at bounding box center [659, 53] width 95 height 19
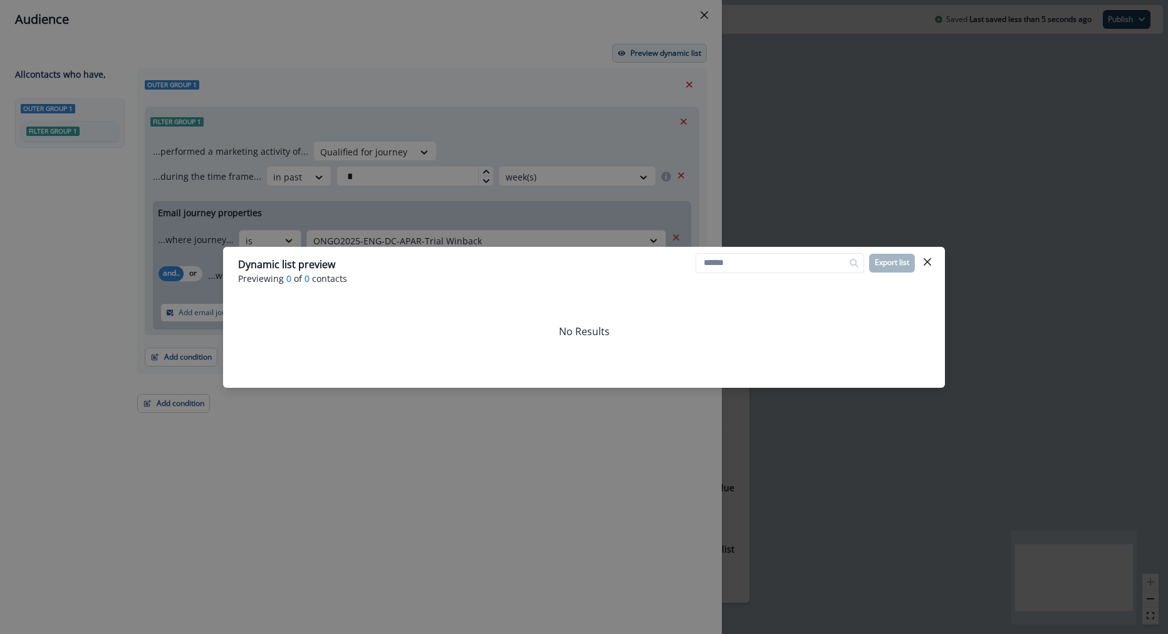
click at [666, 62] on div "Dynamic list preview Previewing 0 of 0 contacts Export list No Results" at bounding box center [584, 317] width 1168 height 634
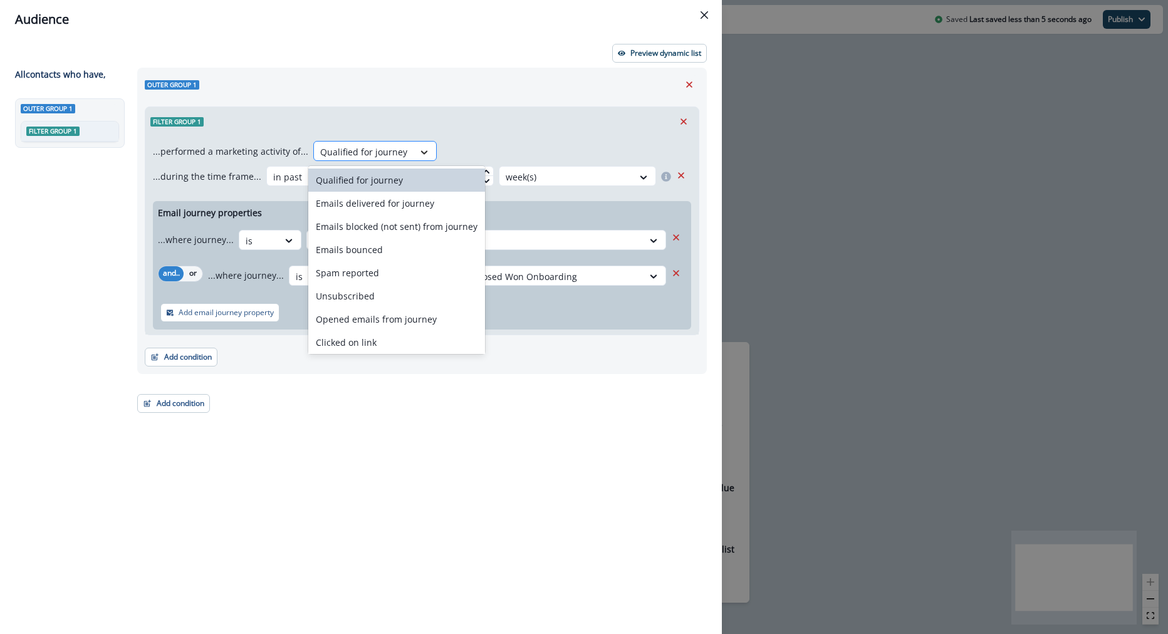
click at [419, 152] on icon at bounding box center [424, 152] width 11 height 13
click at [432, 228] on div "Emails blocked (not sent) from journey" at bounding box center [396, 226] width 177 height 23
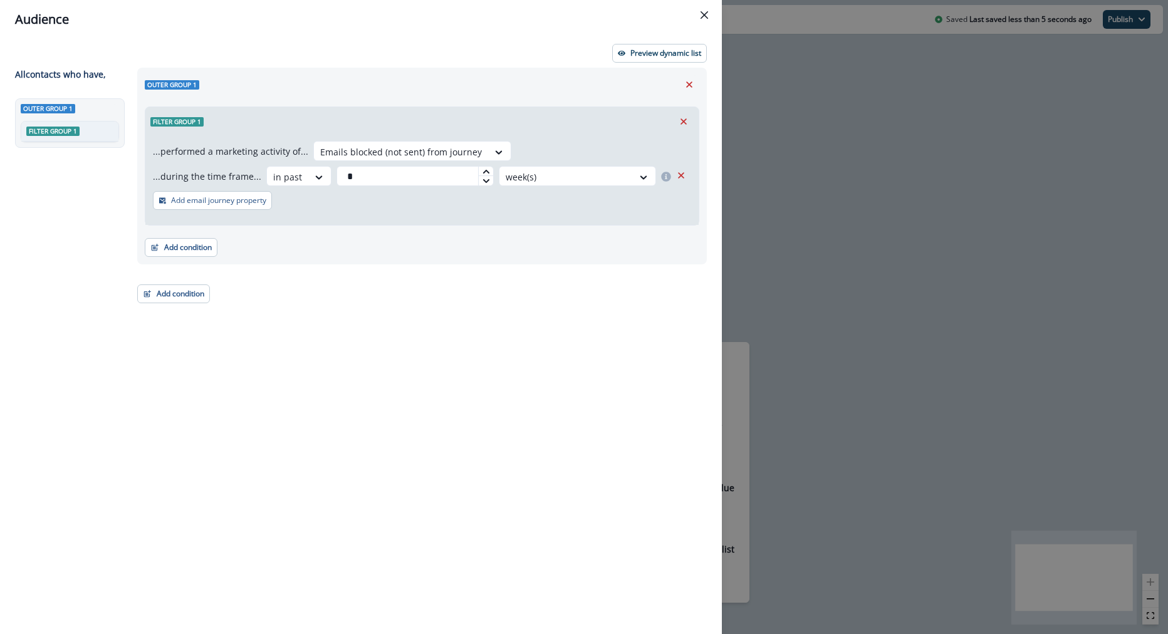
click at [435, 162] on div "...performed a marketing activity of... option Emails blocked (not sent) from j…" at bounding box center [421, 180] width 553 height 89
click at [712, 11] on button "Close" at bounding box center [704, 15] width 20 height 20
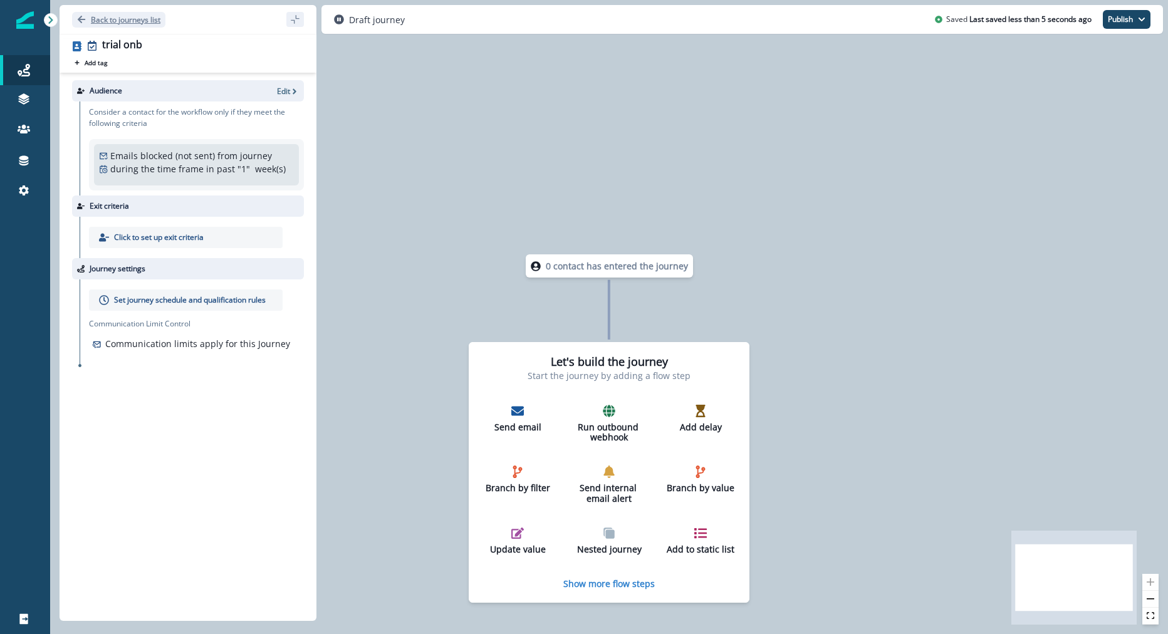
click at [121, 17] on p "Back to journeys list" at bounding box center [126, 19] width 70 height 11
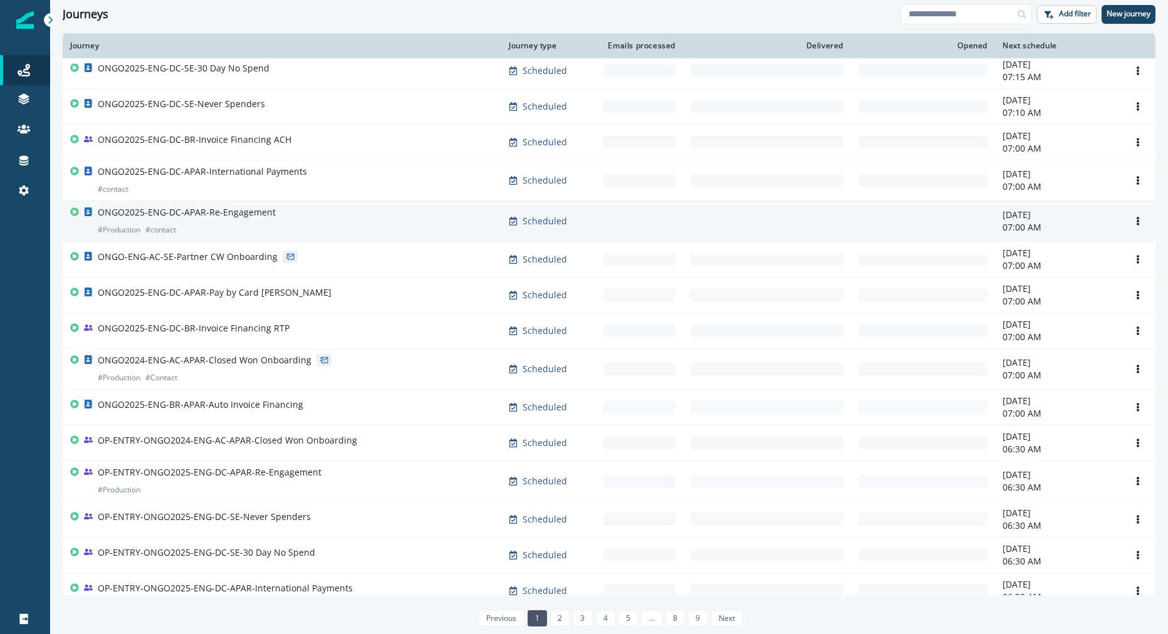
scroll to position [549, 0]
